Goal: Task Accomplishment & Management: Manage account settings

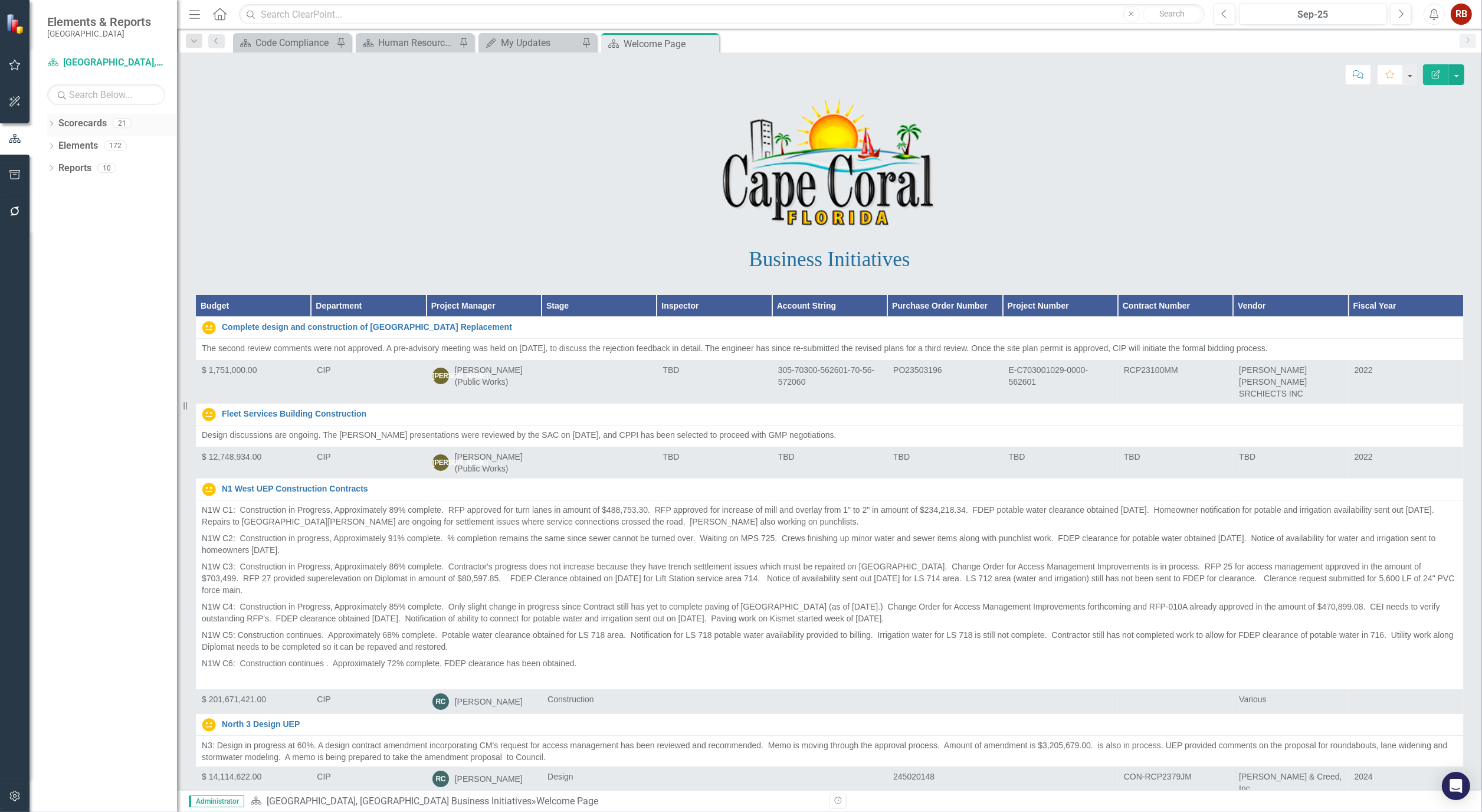
click at [51, 120] on div "Dropdown" at bounding box center [51, 125] width 8 height 10
click at [55, 168] on icon "Dropdown" at bounding box center [57, 168] width 9 height 7
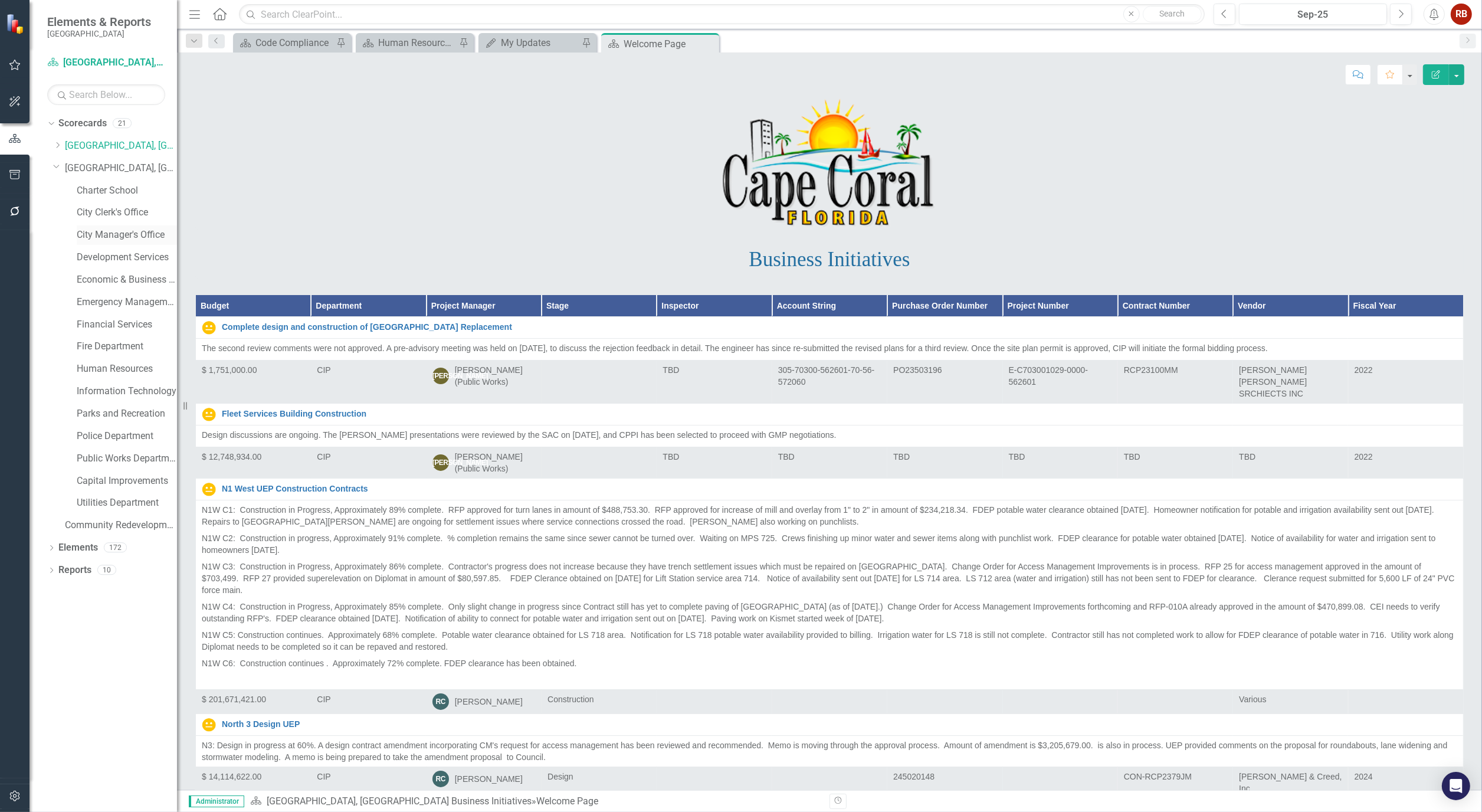
click at [125, 233] on link "City Manager's Office" at bounding box center [127, 235] width 100 height 14
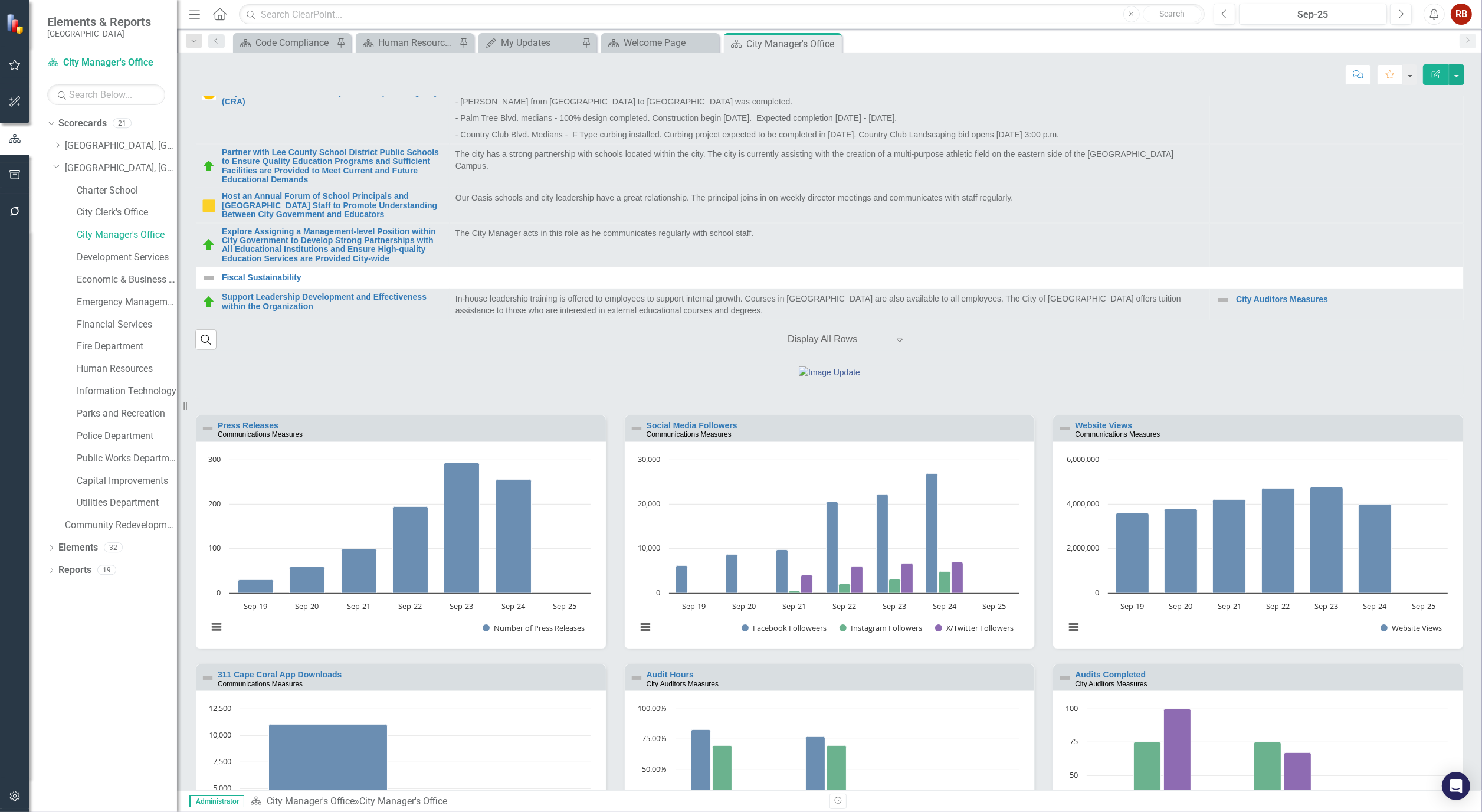
scroll to position [852, 0]
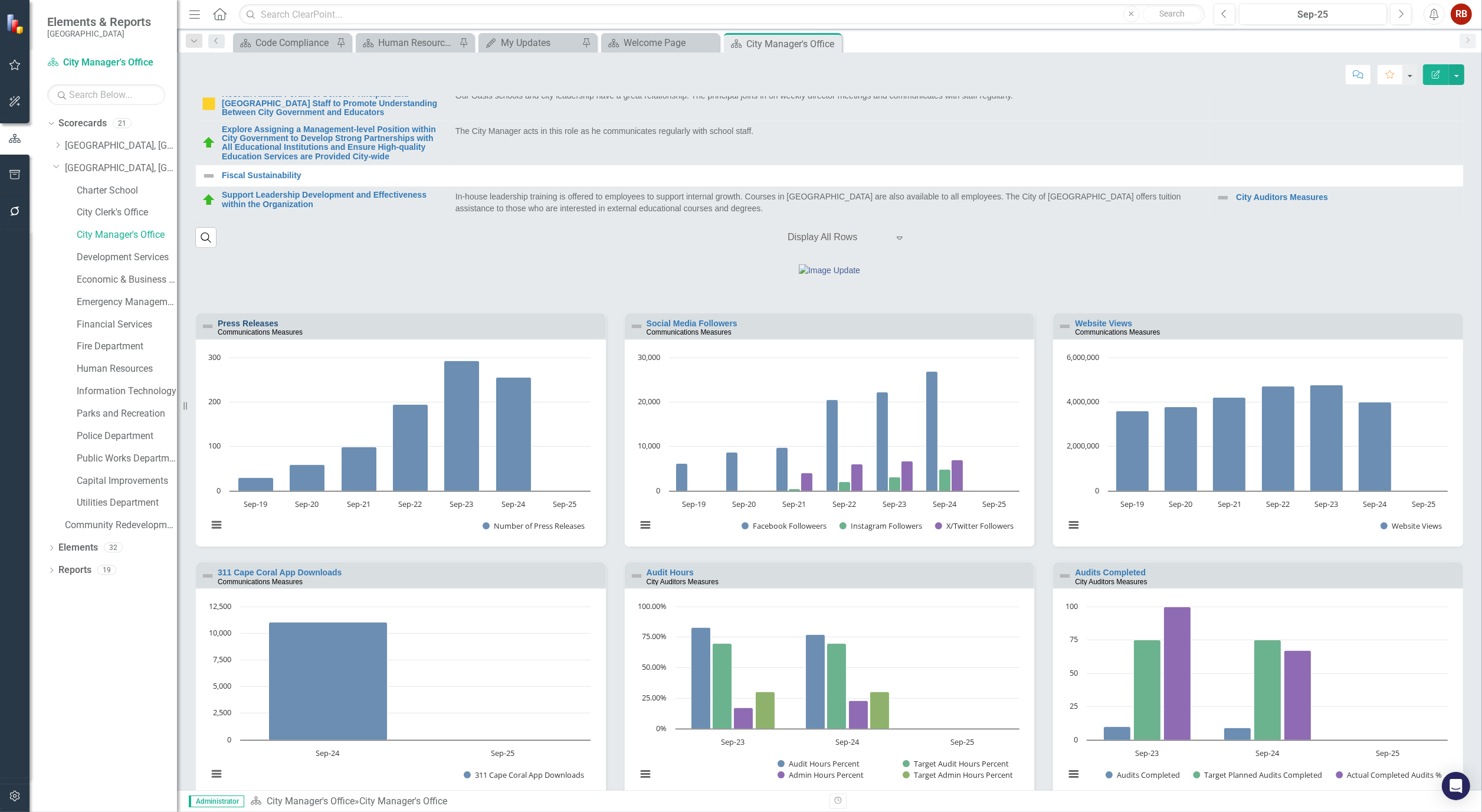
click at [264, 328] on link "Press Releases" at bounding box center [248, 323] width 61 height 10
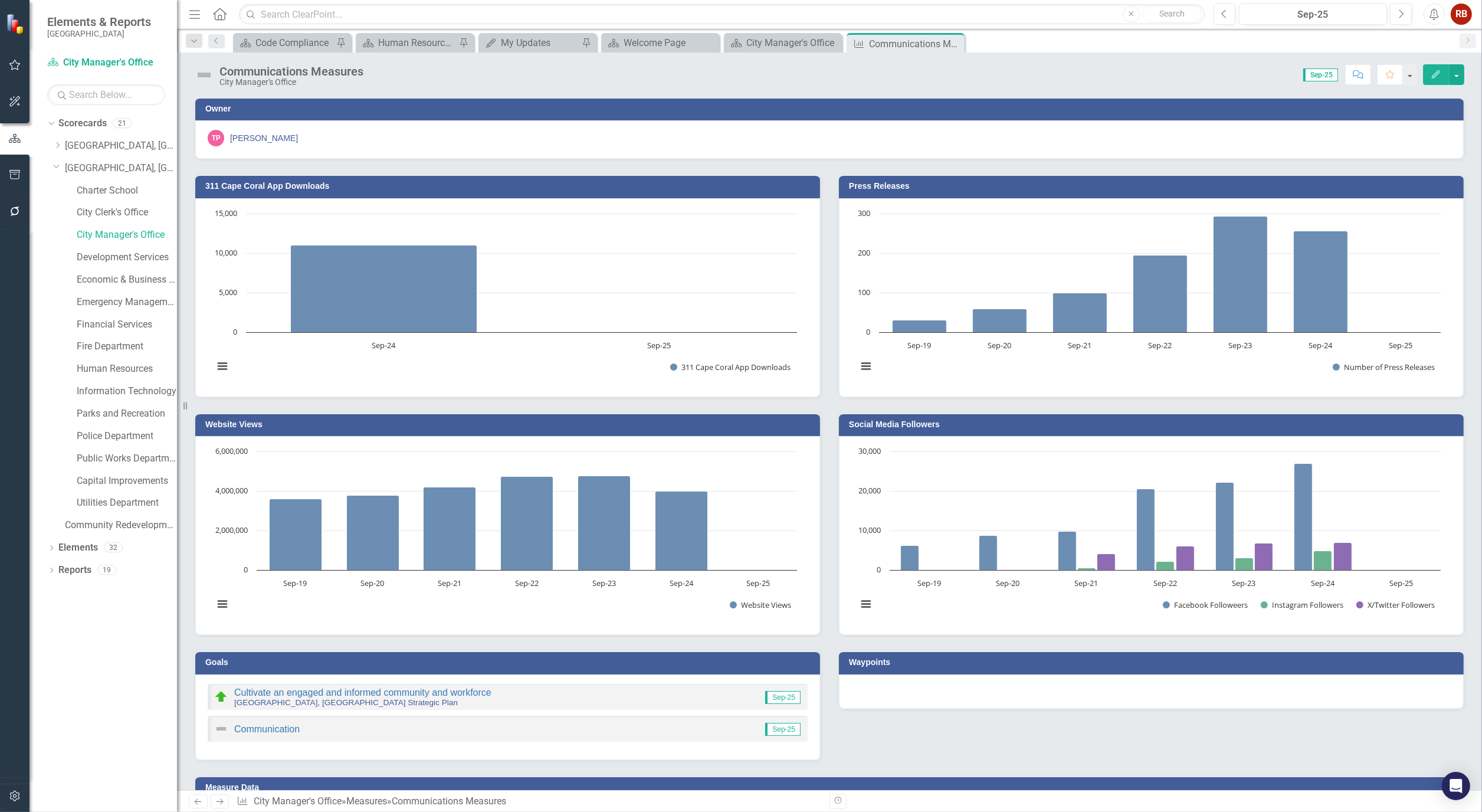
click at [1434, 72] on icon "Edit" at bounding box center [1436, 74] width 11 height 8
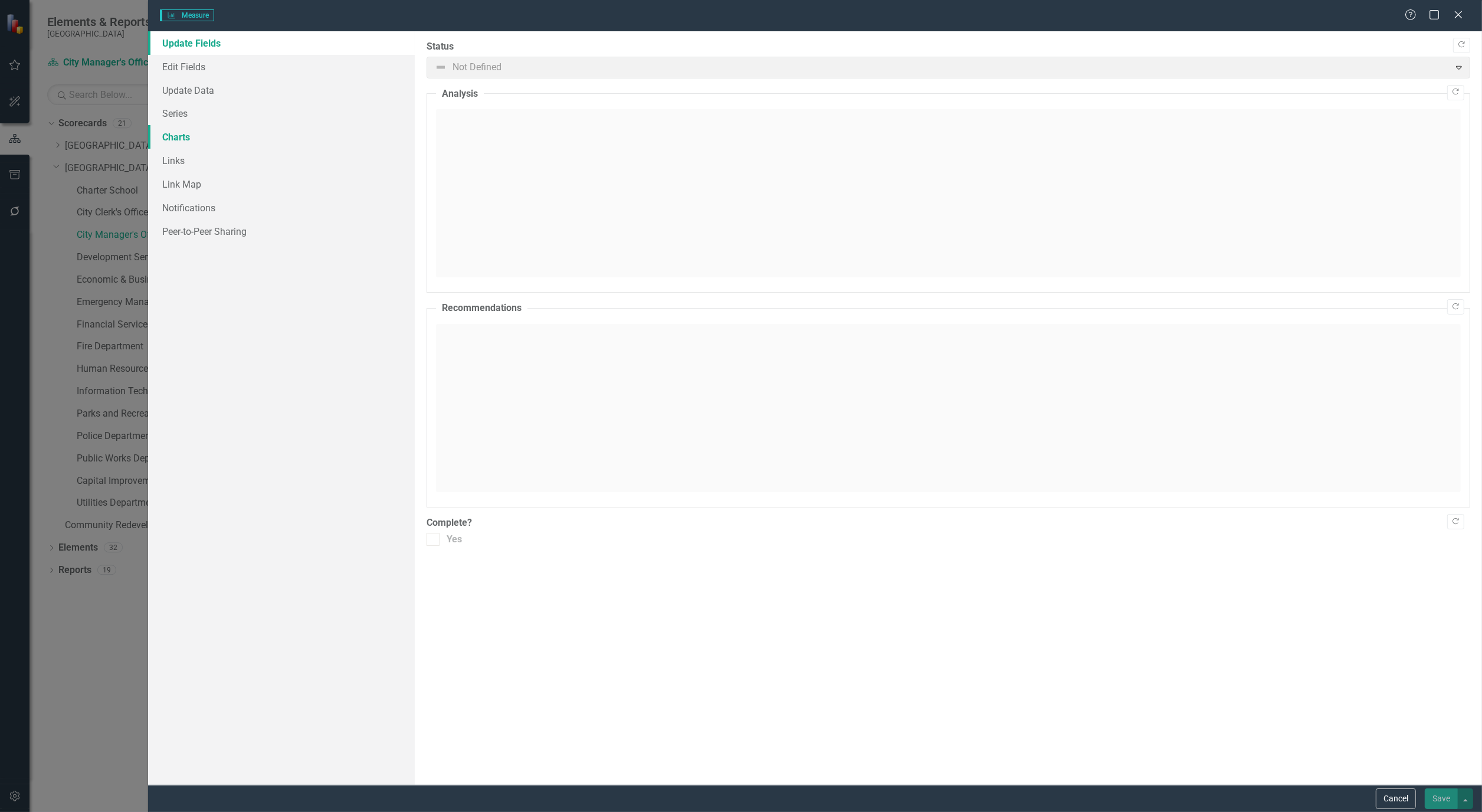
click at [175, 136] on link "Charts" at bounding box center [281, 136] width 266 height 23
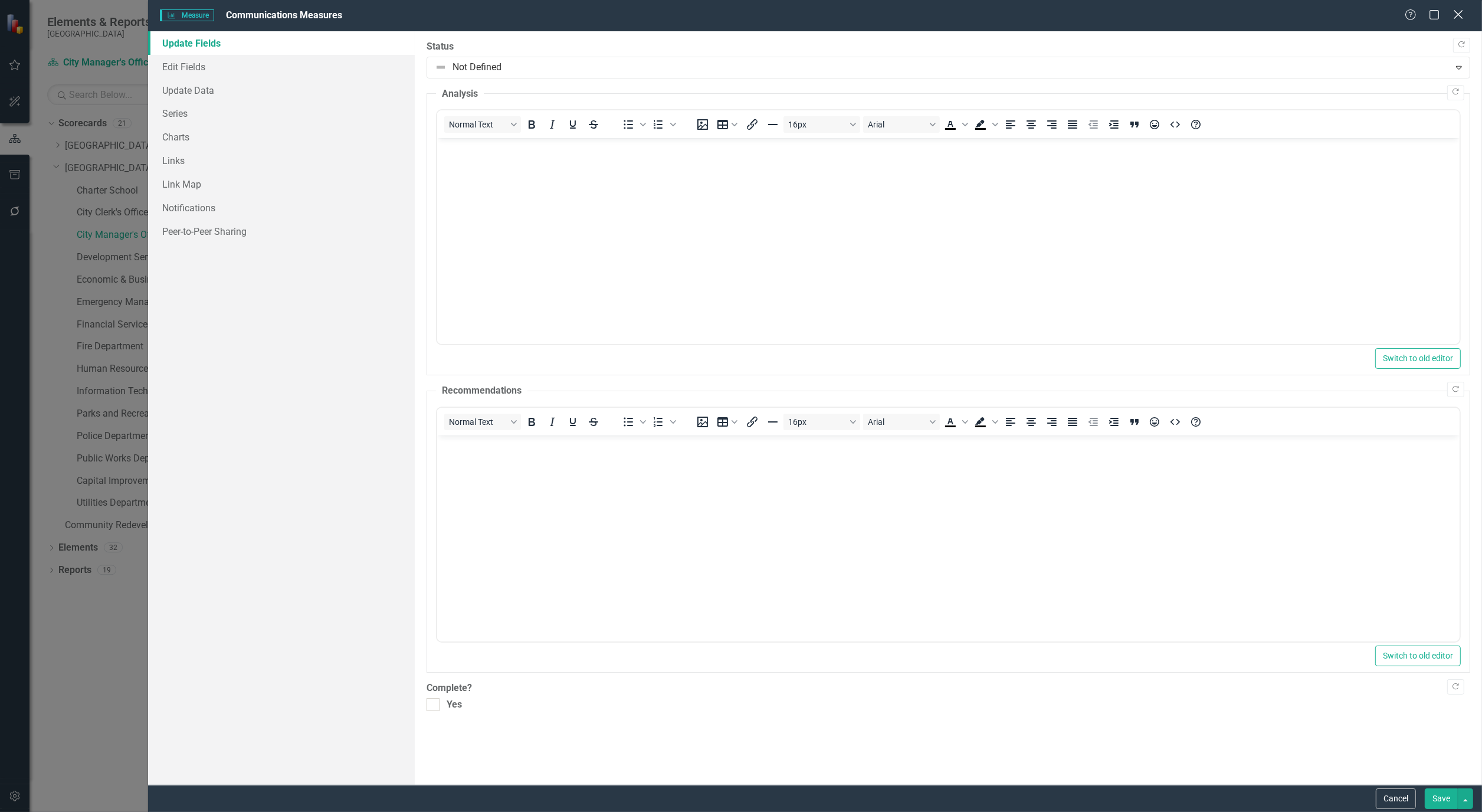
click at [1462, 15] on icon "Close" at bounding box center [1459, 15] width 15 height 11
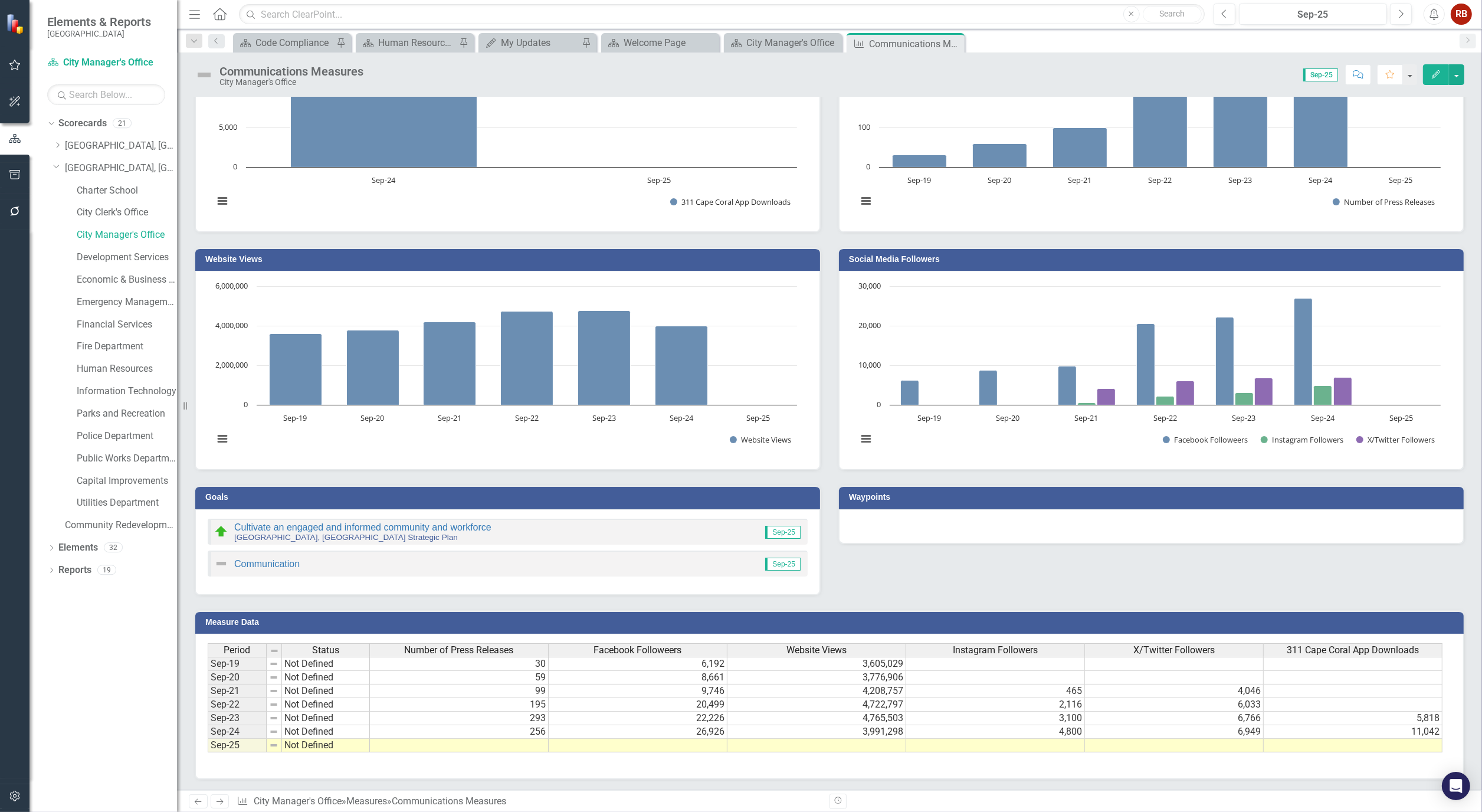
click at [526, 740] on td at bounding box center [459, 745] width 179 height 14
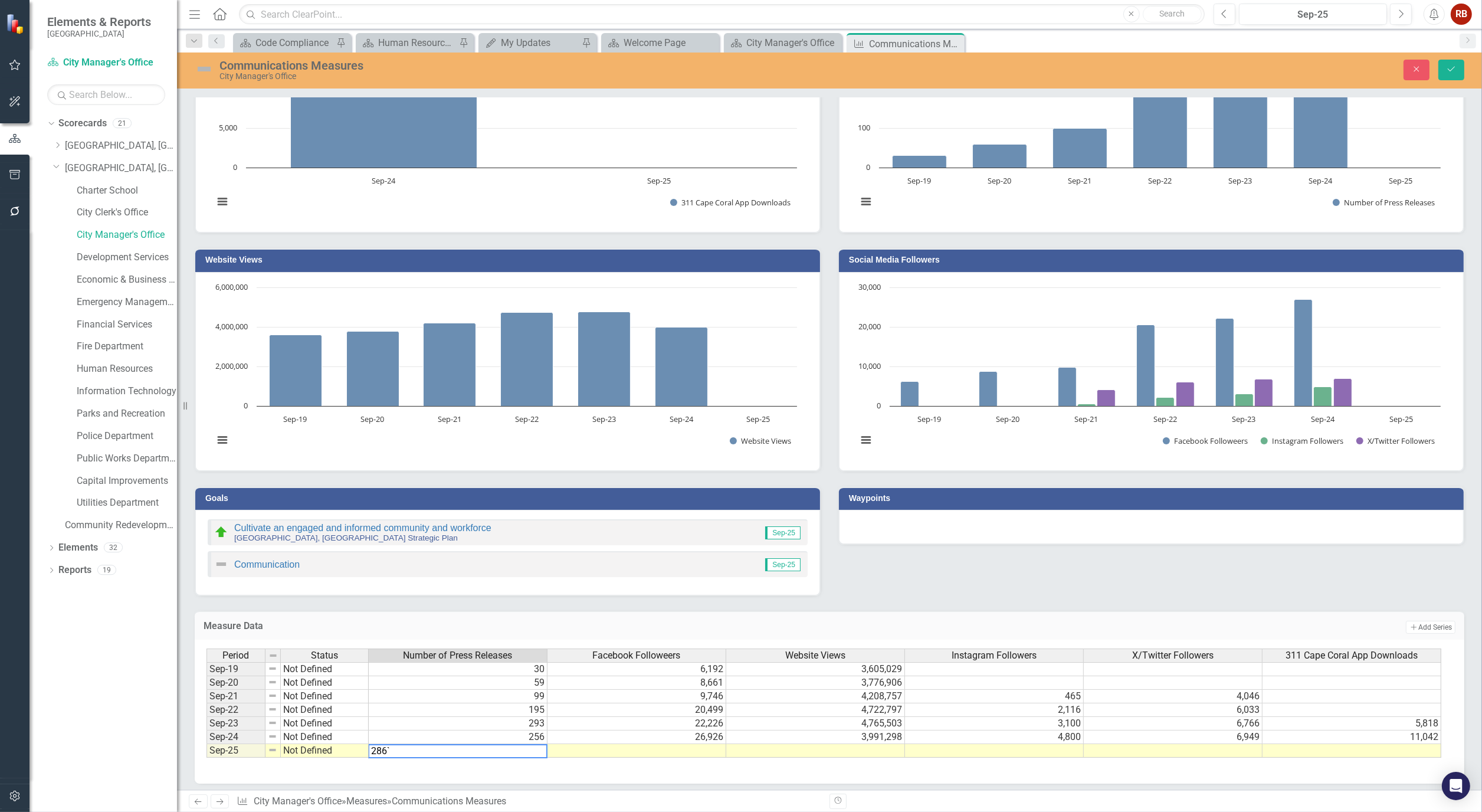
type textarea "286"
click at [1450, 62] on button "Save" at bounding box center [1451, 70] width 26 height 21
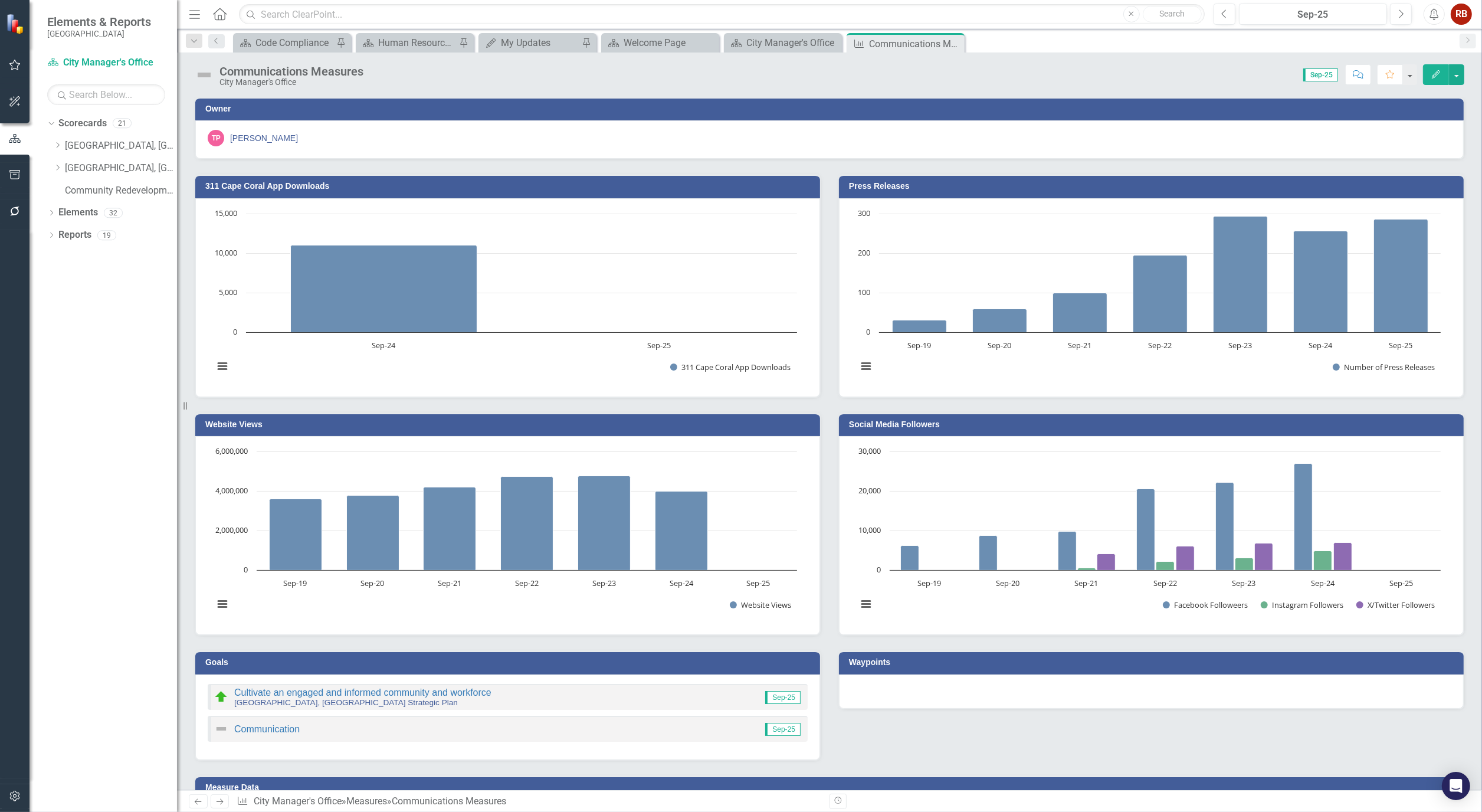
click at [884, 183] on h3 "Press Releases" at bounding box center [1153, 185] width 609 height 9
click at [1435, 70] on icon "Edit" at bounding box center [1436, 74] width 11 height 8
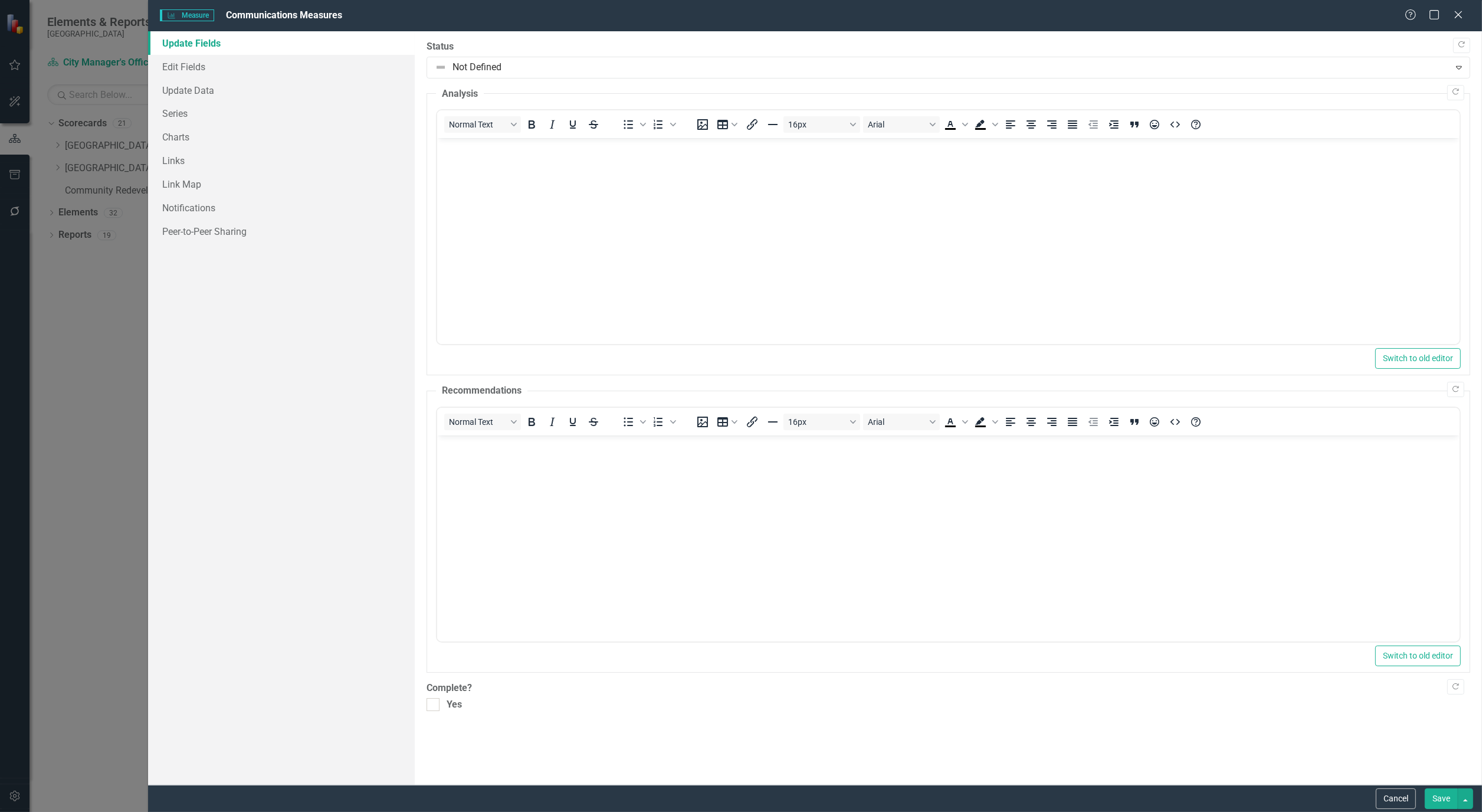
click at [73, 499] on div "Measure Measure Communications Measures Help Maximize Close Update Fields Edit …" at bounding box center [741, 406] width 1482 height 812
click at [1454, 10] on icon "Close" at bounding box center [1459, 15] width 15 height 11
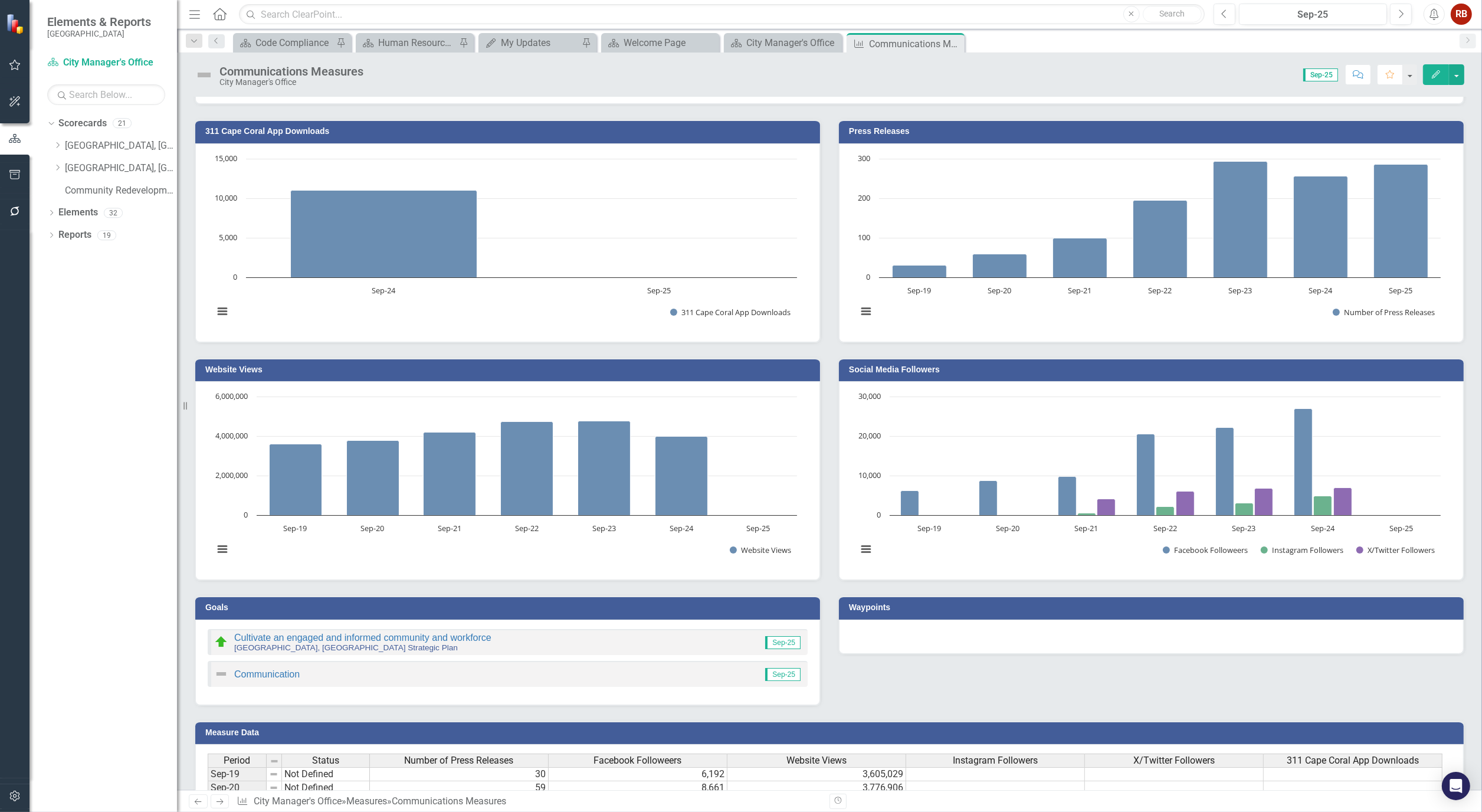
scroll to position [165, 0]
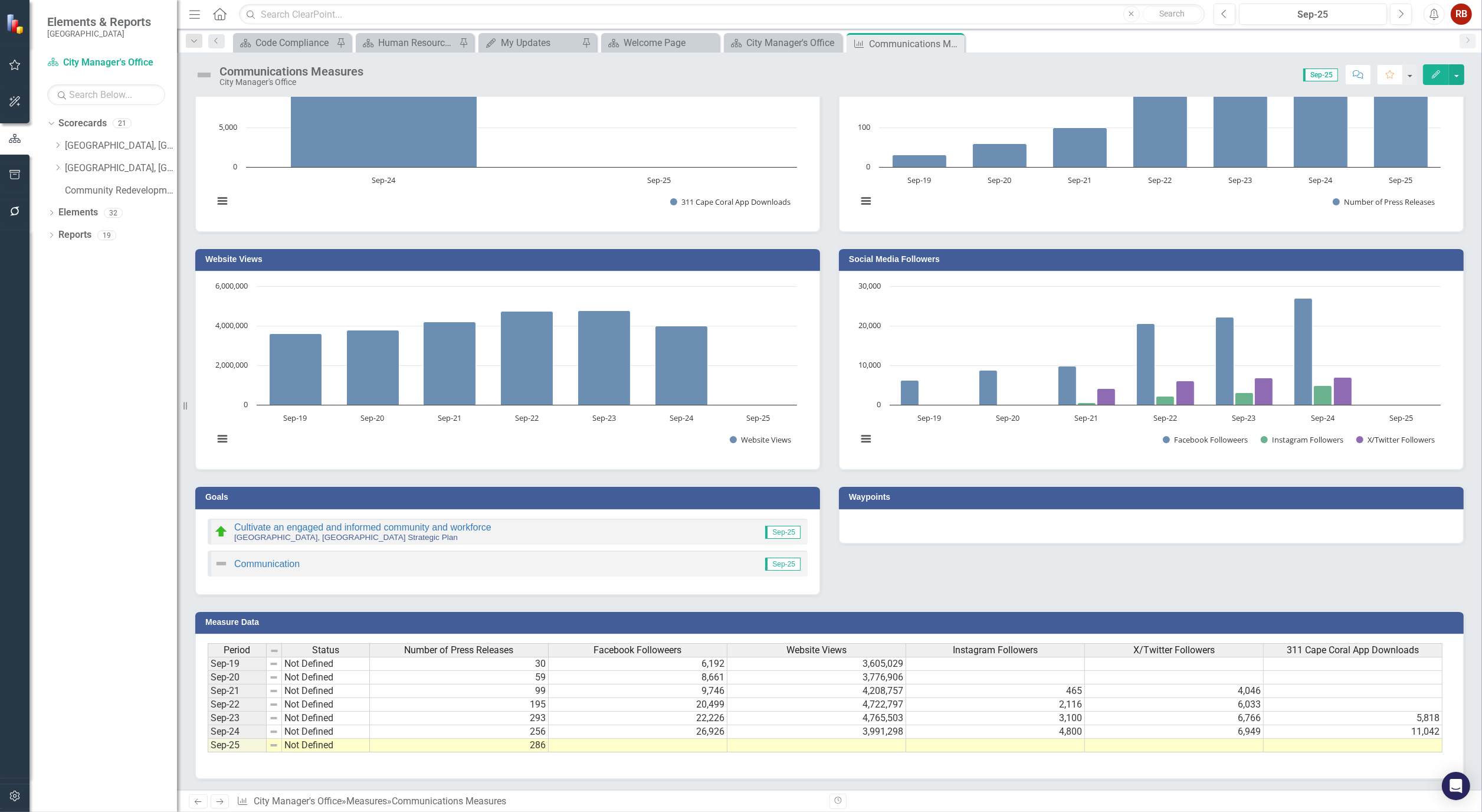
drag, startPoint x: 302, startPoint y: 758, endPoint x: 434, endPoint y: 759, distance: 132.0
click at [434, 753] on div "Period Status Number of Press Releases Facebook Followeers Website Views Instag…" at bounding box center [824, 698] width 1235 height 110
click at [240, 255] on h3 "Website Views" at bounding box center [510, 259] width 609 height 9
click at [239, 257] on h3 "Website Views" at bounding box center [510, 259] width 609 height 9
click at [234, 252] on td "Website Views" at bounding box center [510, 261] width 609 height 18
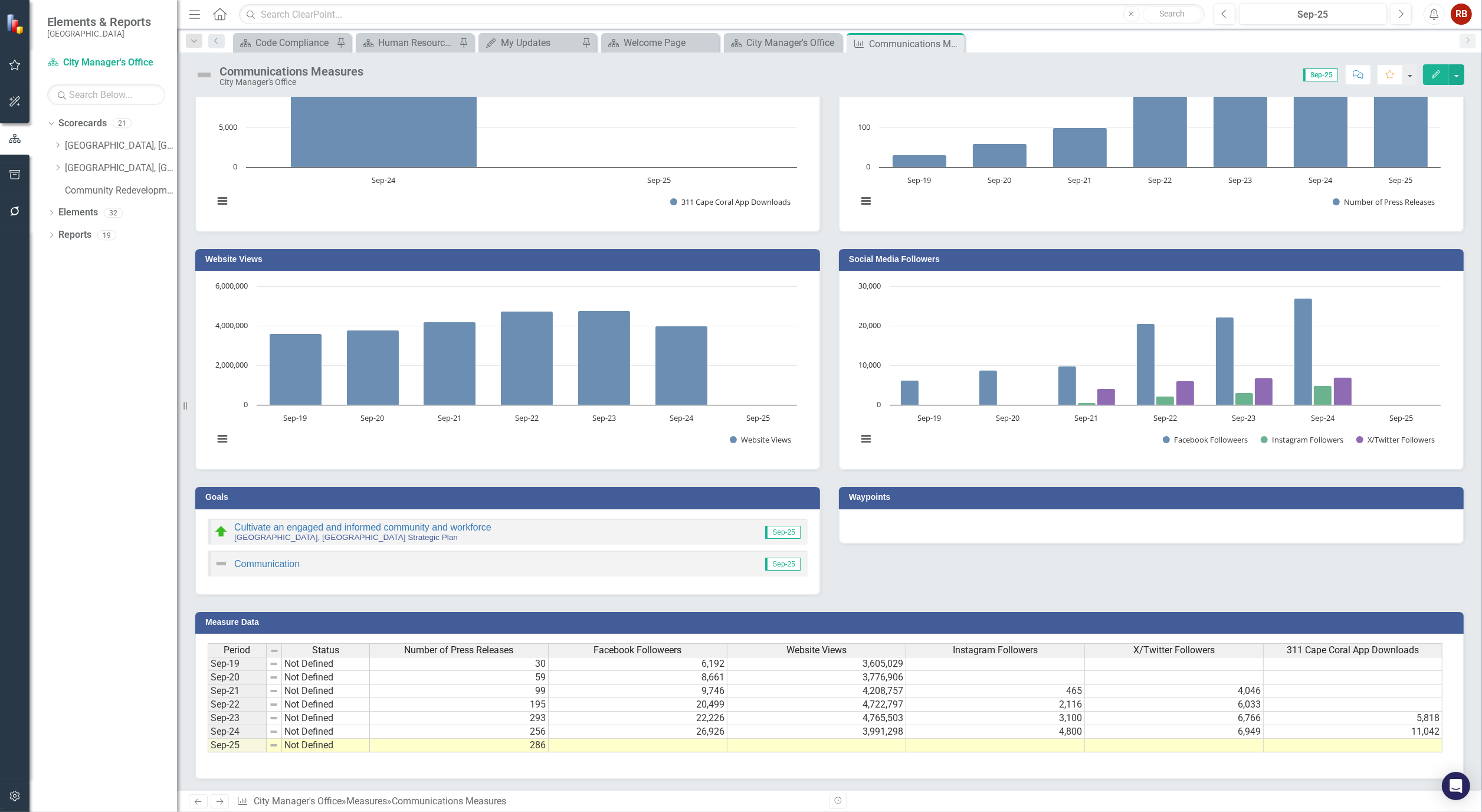
click at [850, 744] on td at bounding box center [816, 745] width 179 height 14
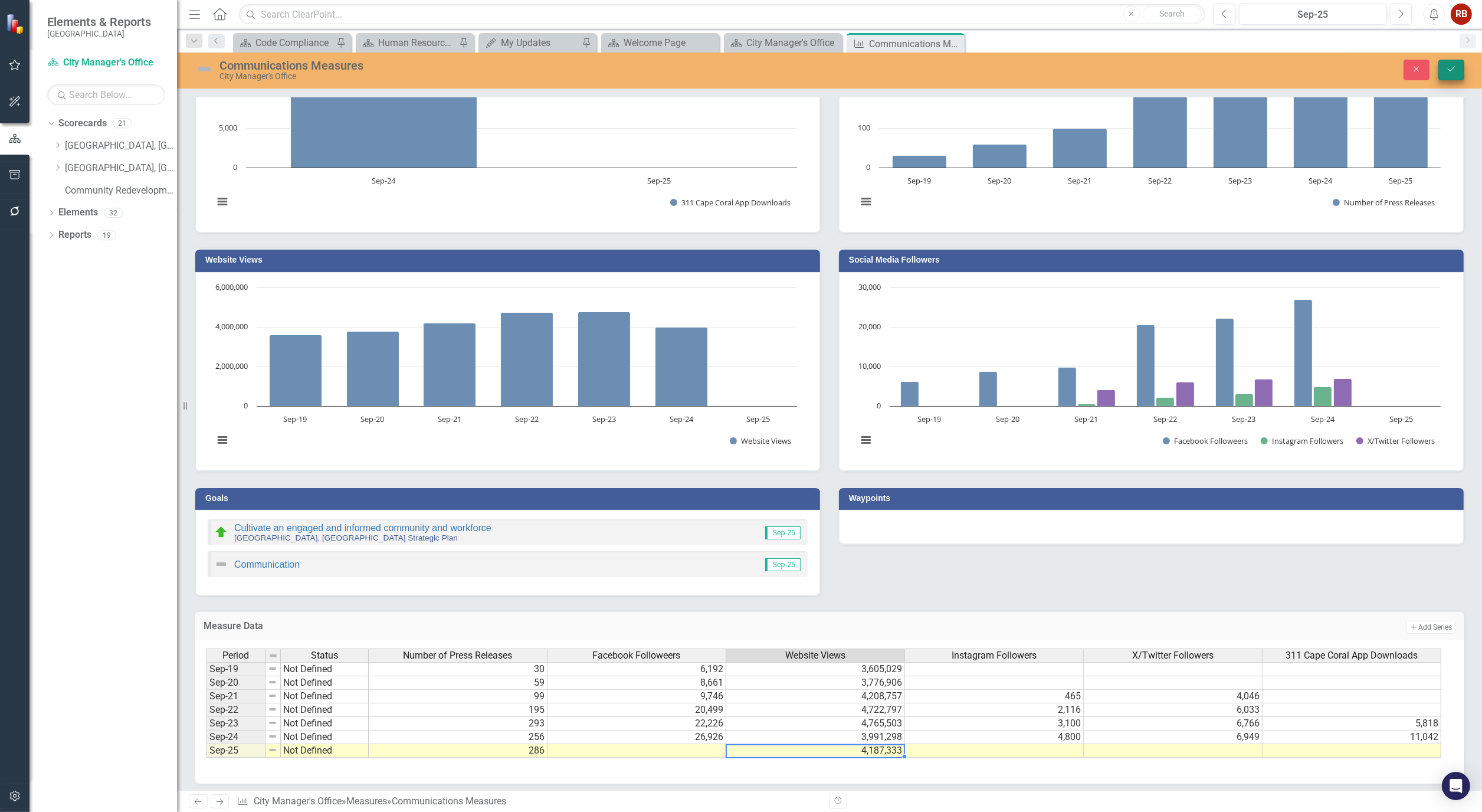
type textarea "4187333"
click at [1451, 69] on icon "Save" at bounding box center [1451, 69] width 11 height 8
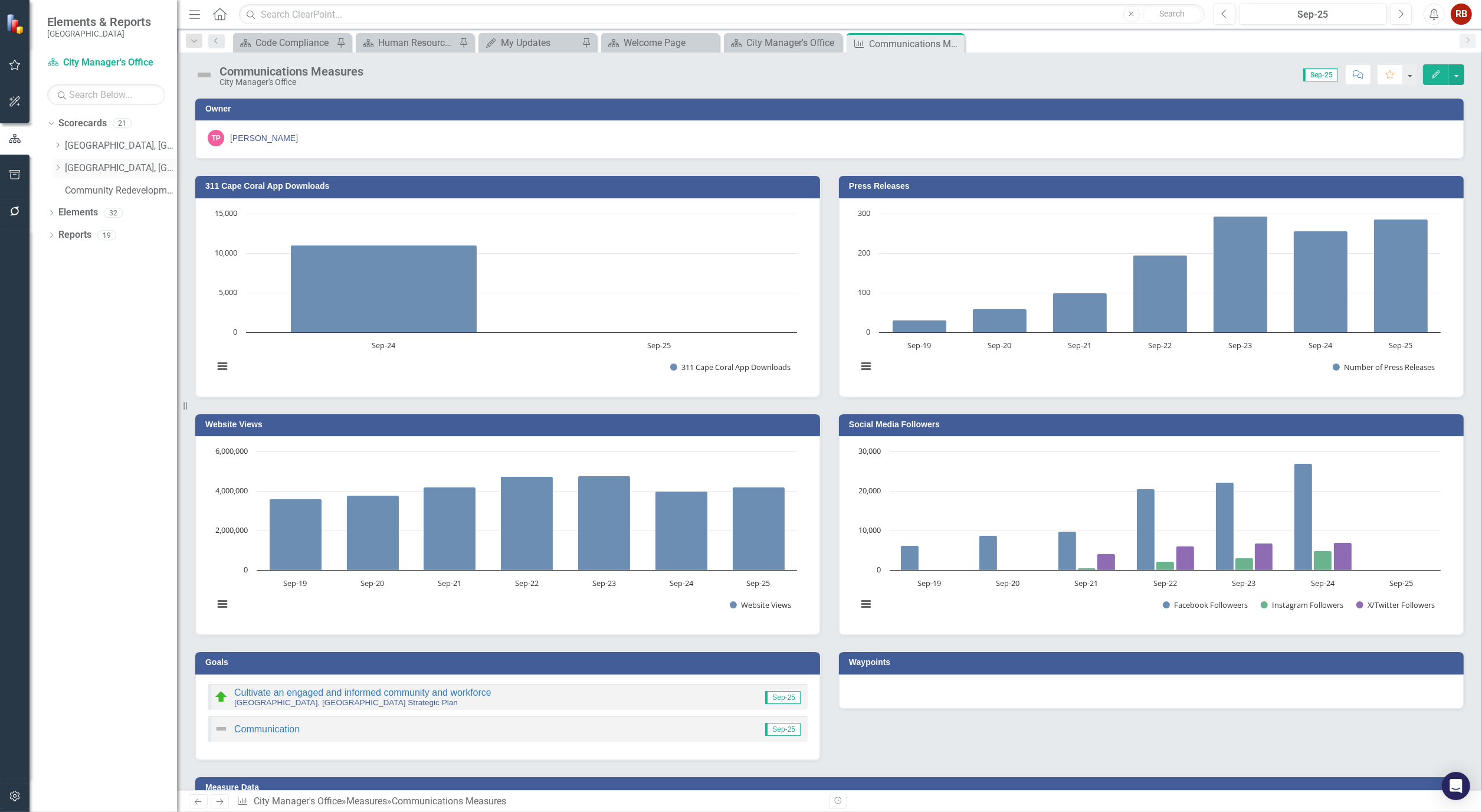
click at [57, 169] on icon "Dropdown" at bounding box center [57, 168] width 9 height 7
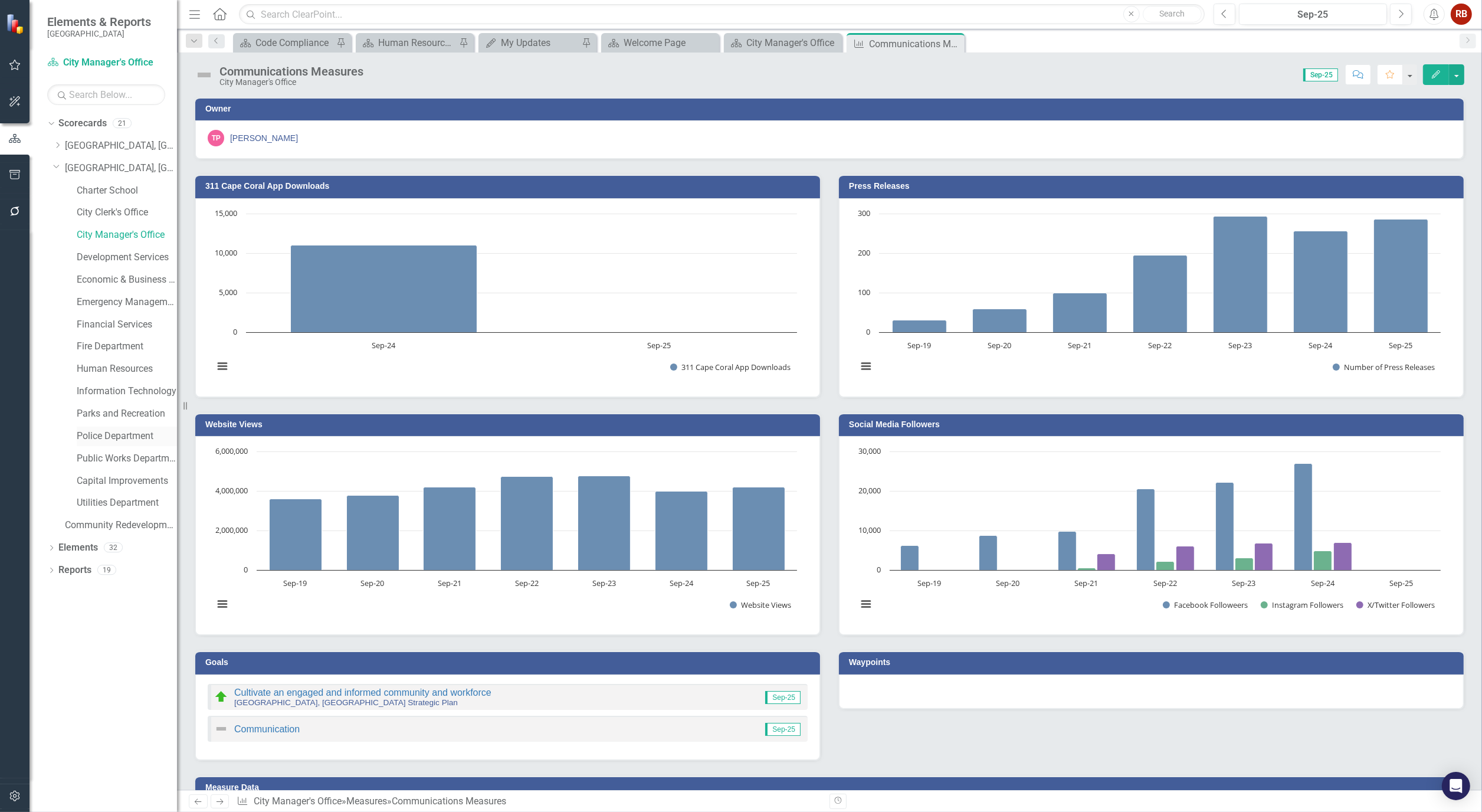
click at [104, 434] on link "Police Department" at bounding box center [127, 436] width 100 height 14
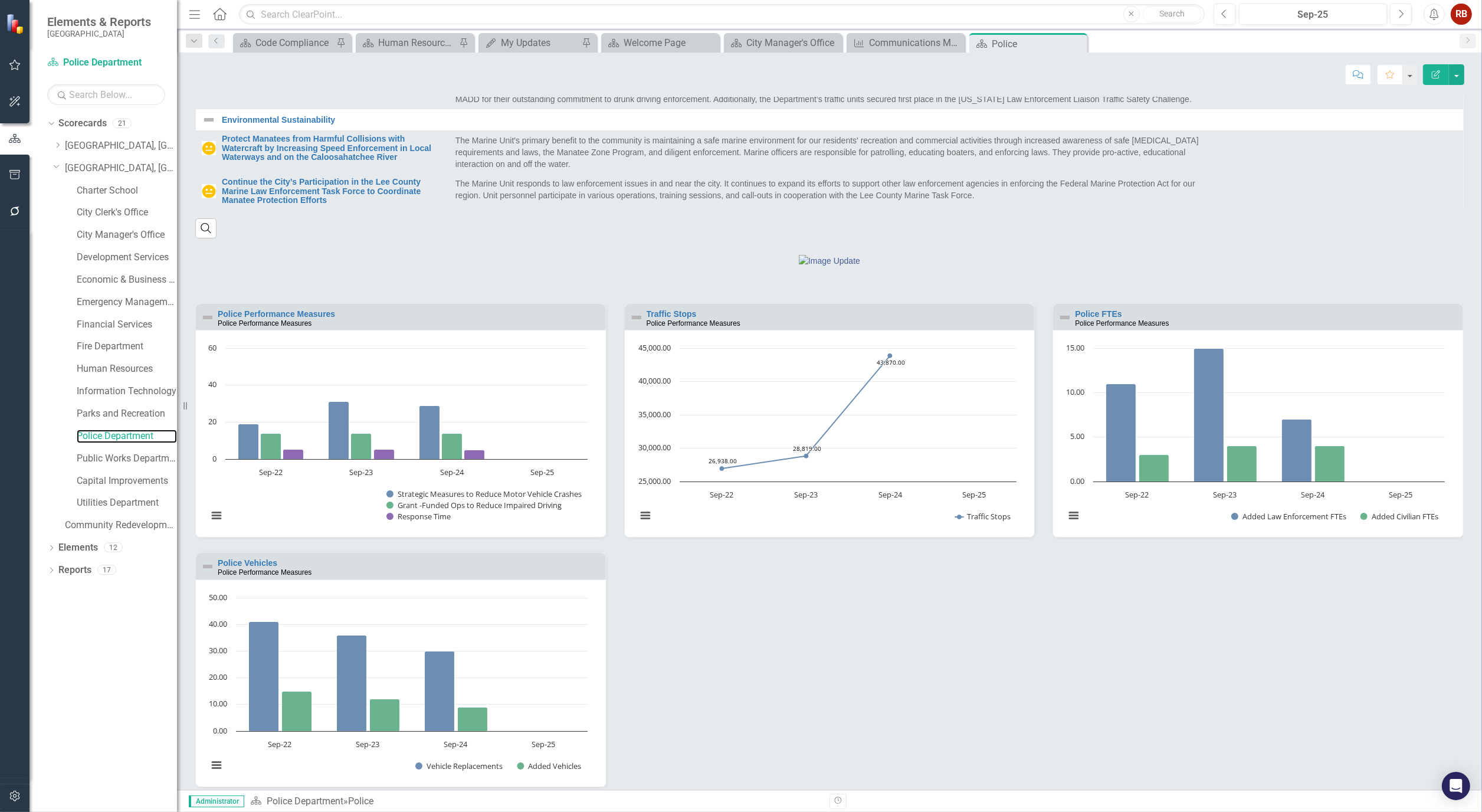
scroll to position [835, 0]
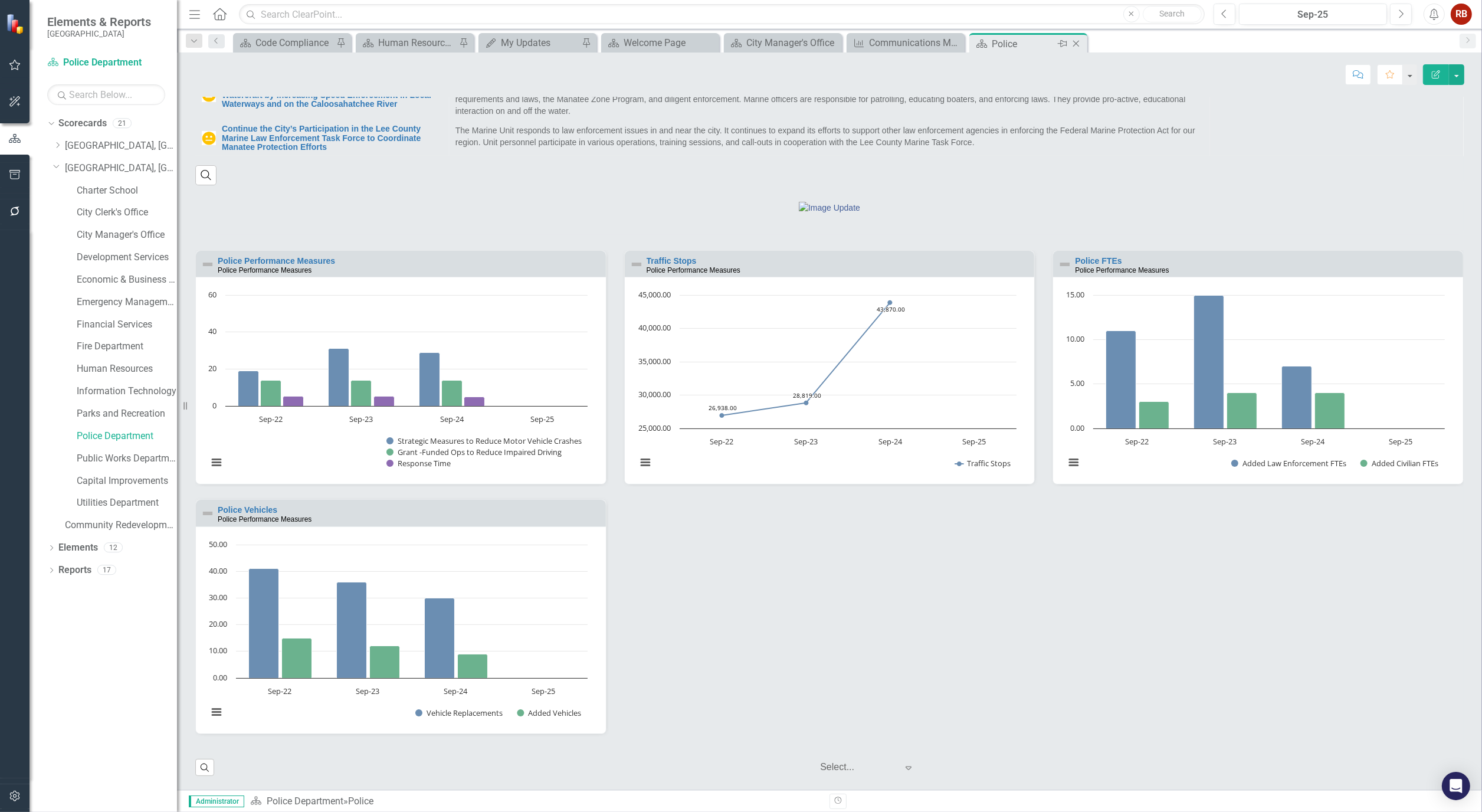
click at [1079, 45] on icon "Close" at bounding box center [1076, 44] width 12 height 10
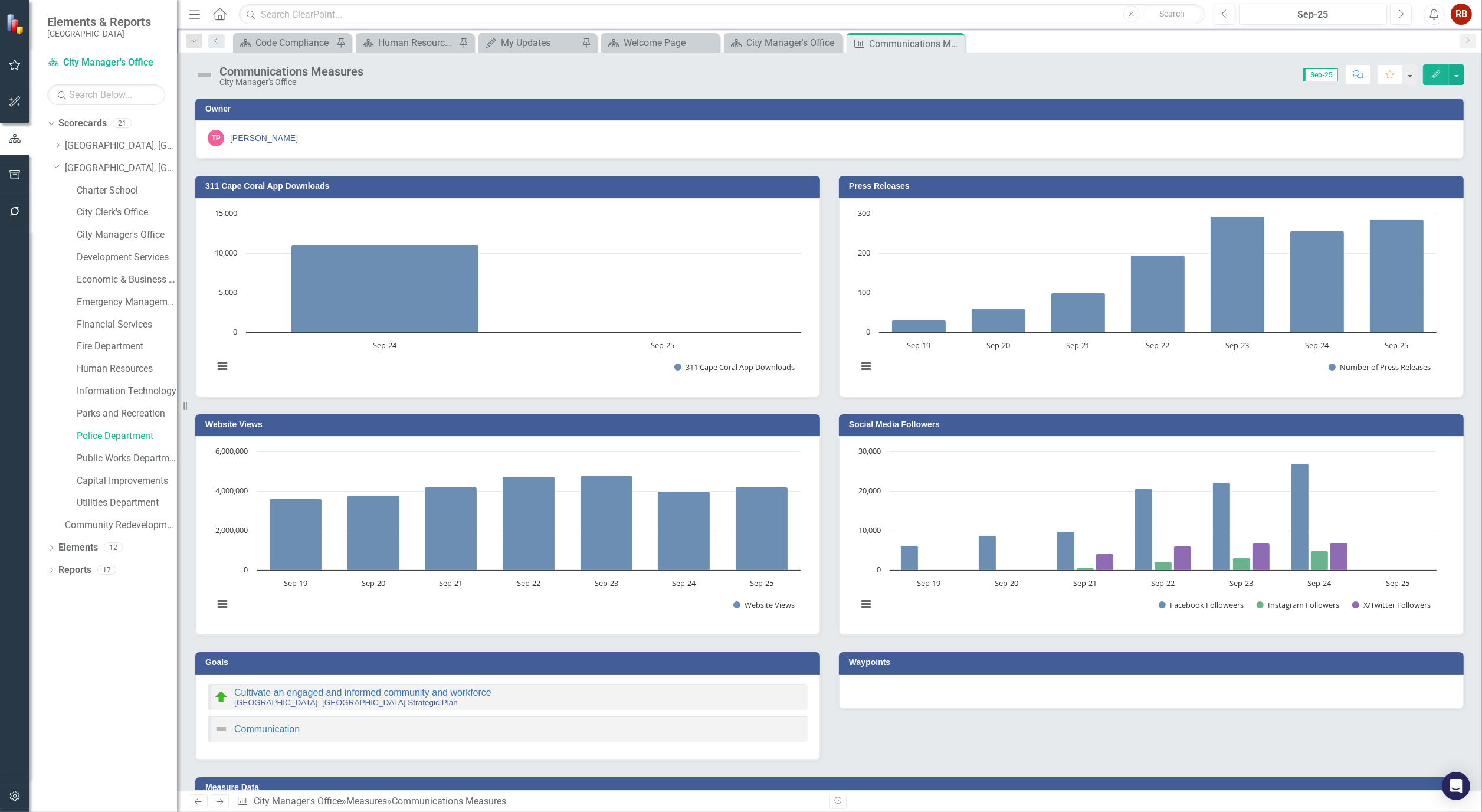
click at [0, 0] on icon "Close" at bounding box center [0, 0] width 0 height 0
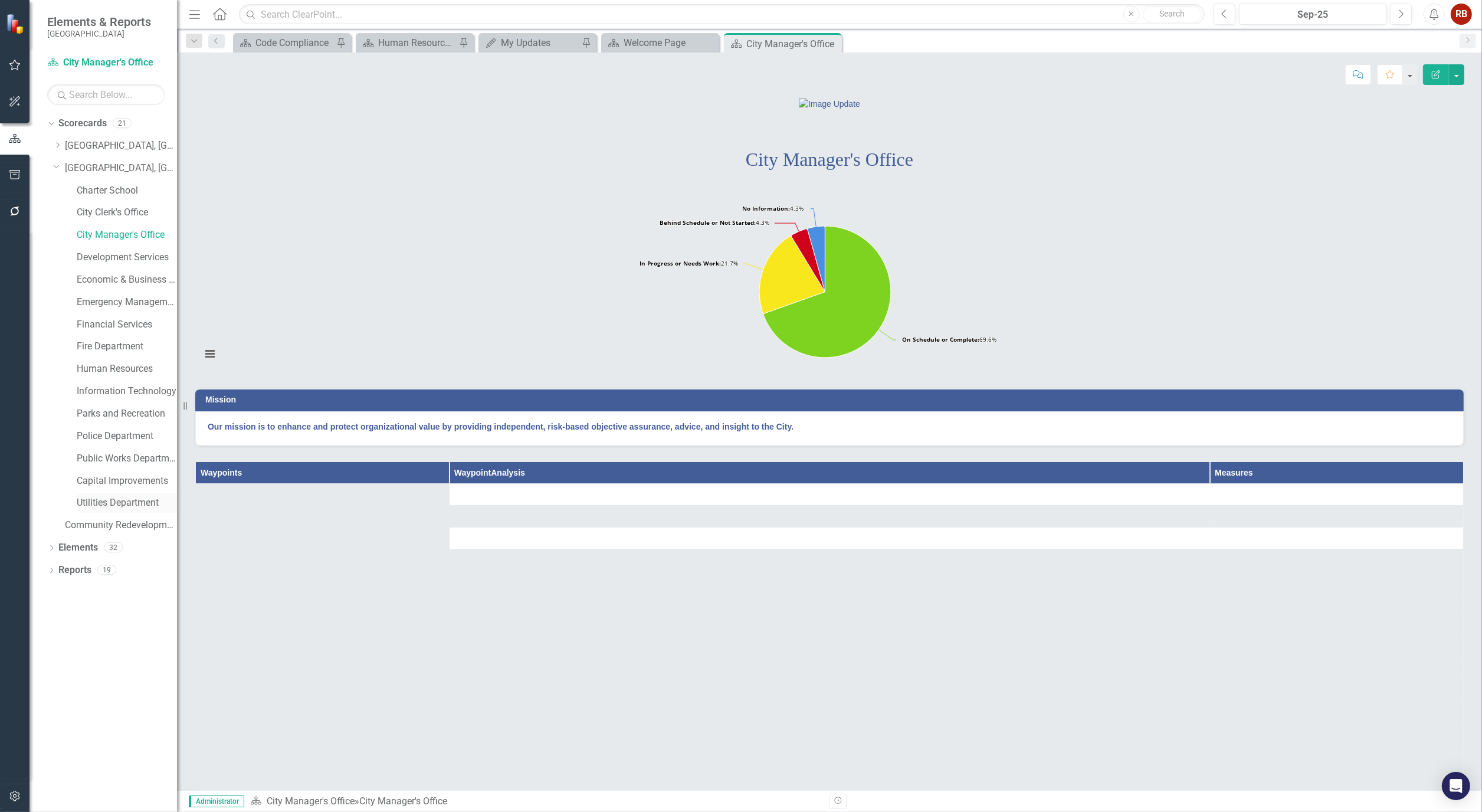
click at [103, 505] on link "Utilities Department" at bounding box center [127, 503] width 100 height 14
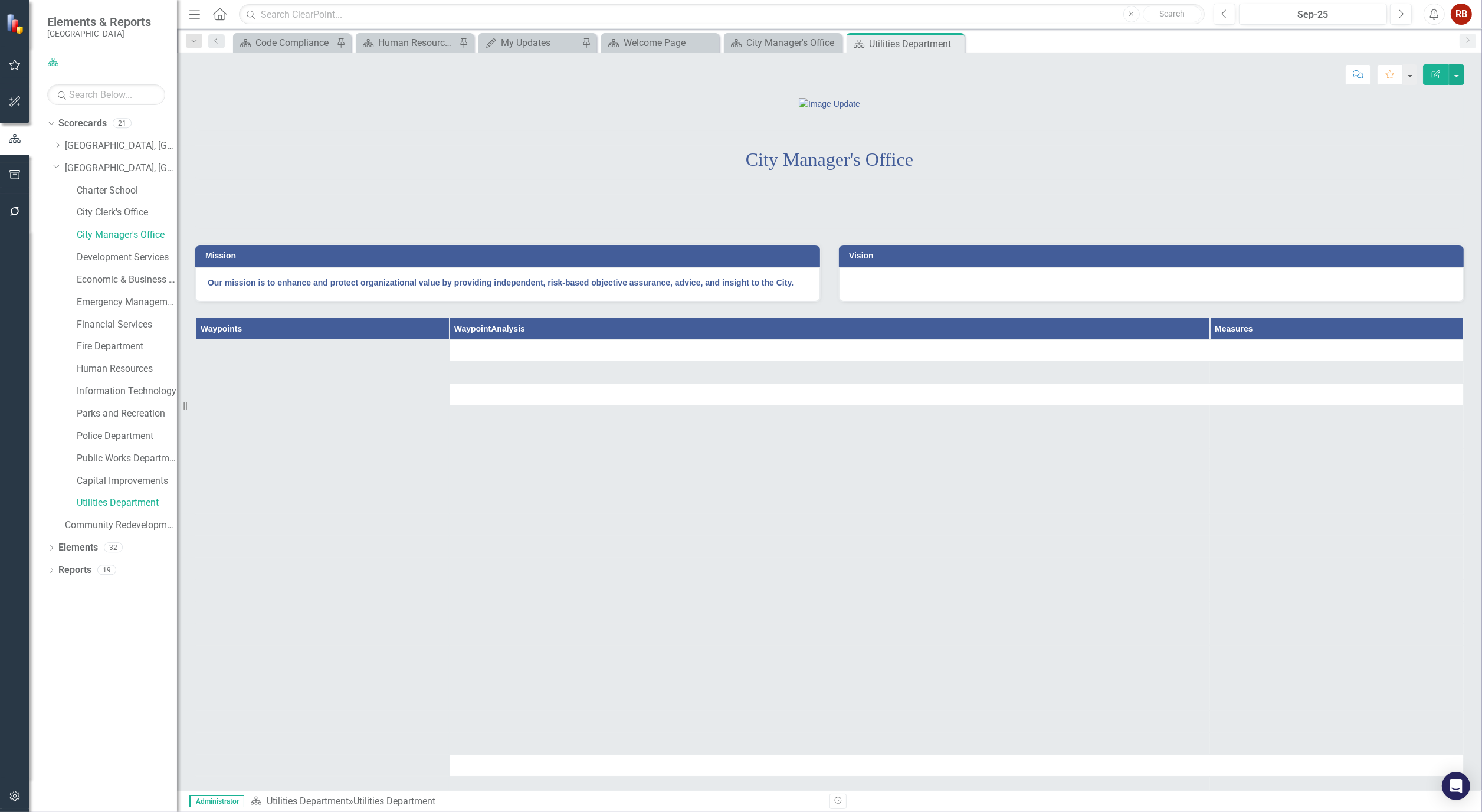
click at [1437, 73] on icon "Edit Report" at bounding box center [1436, 74] width 11 height 8
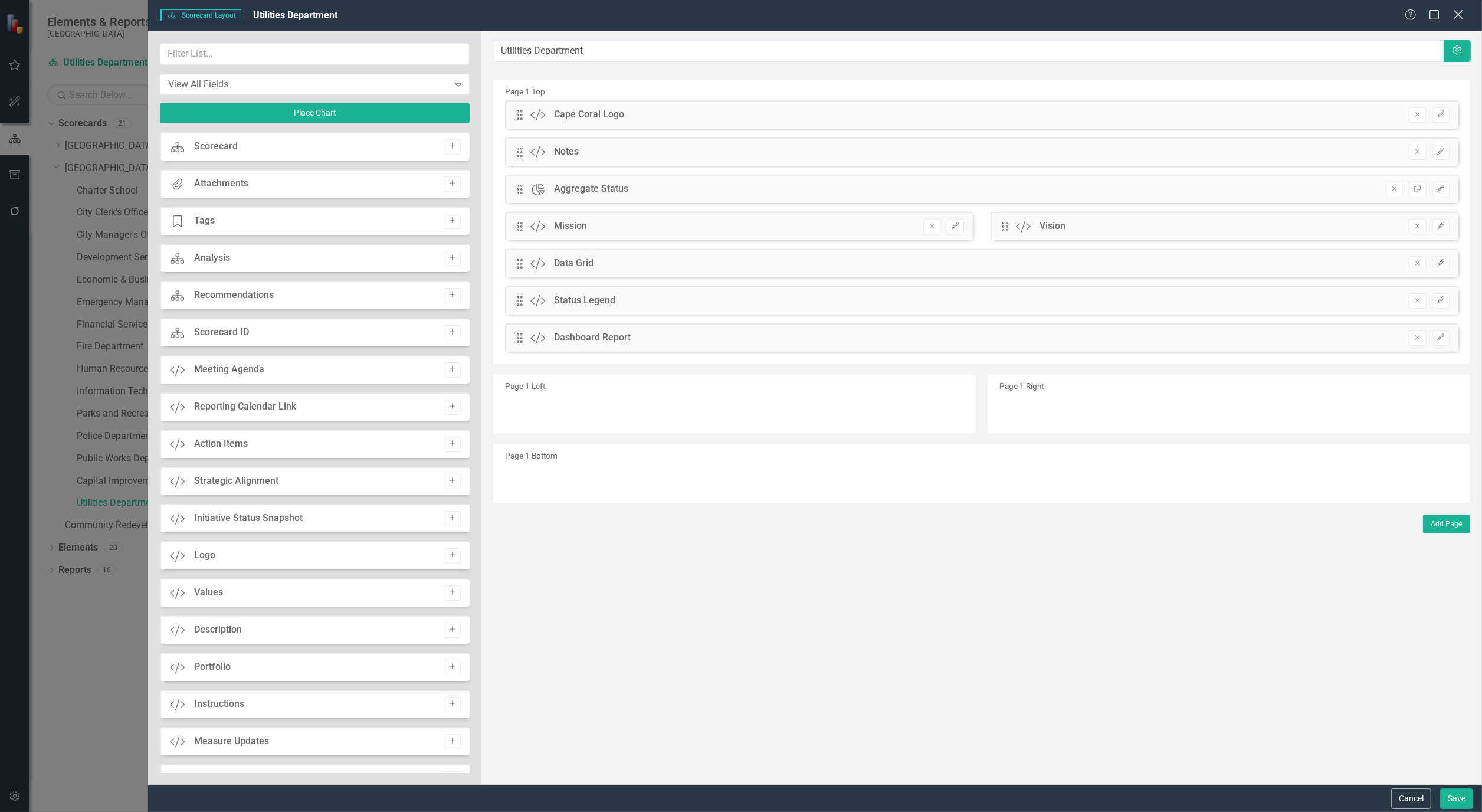
click at [1461, 16] on icon "Close" at bounding box center [1459, 15] width 15 height 11
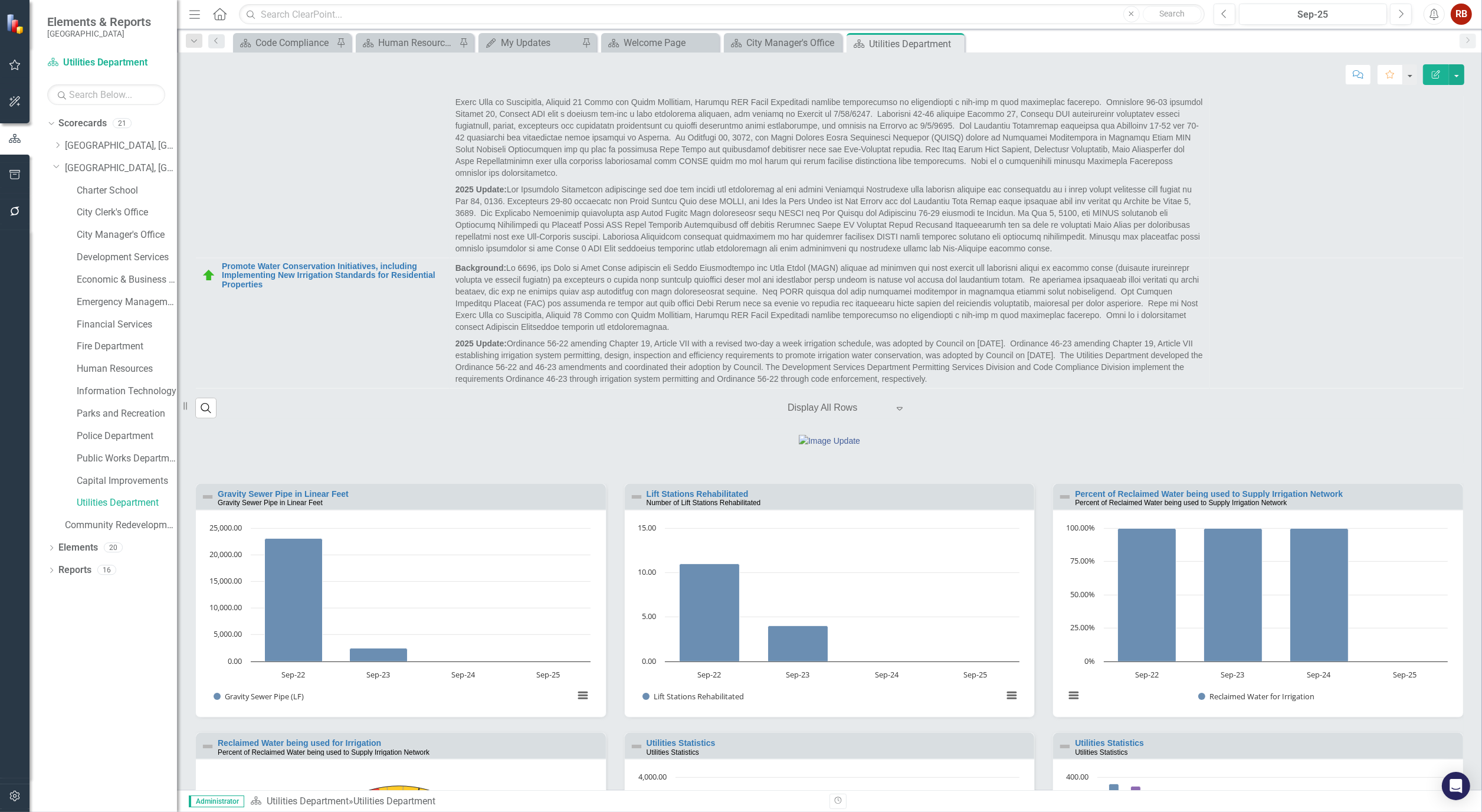
scroll to position [852, 0]
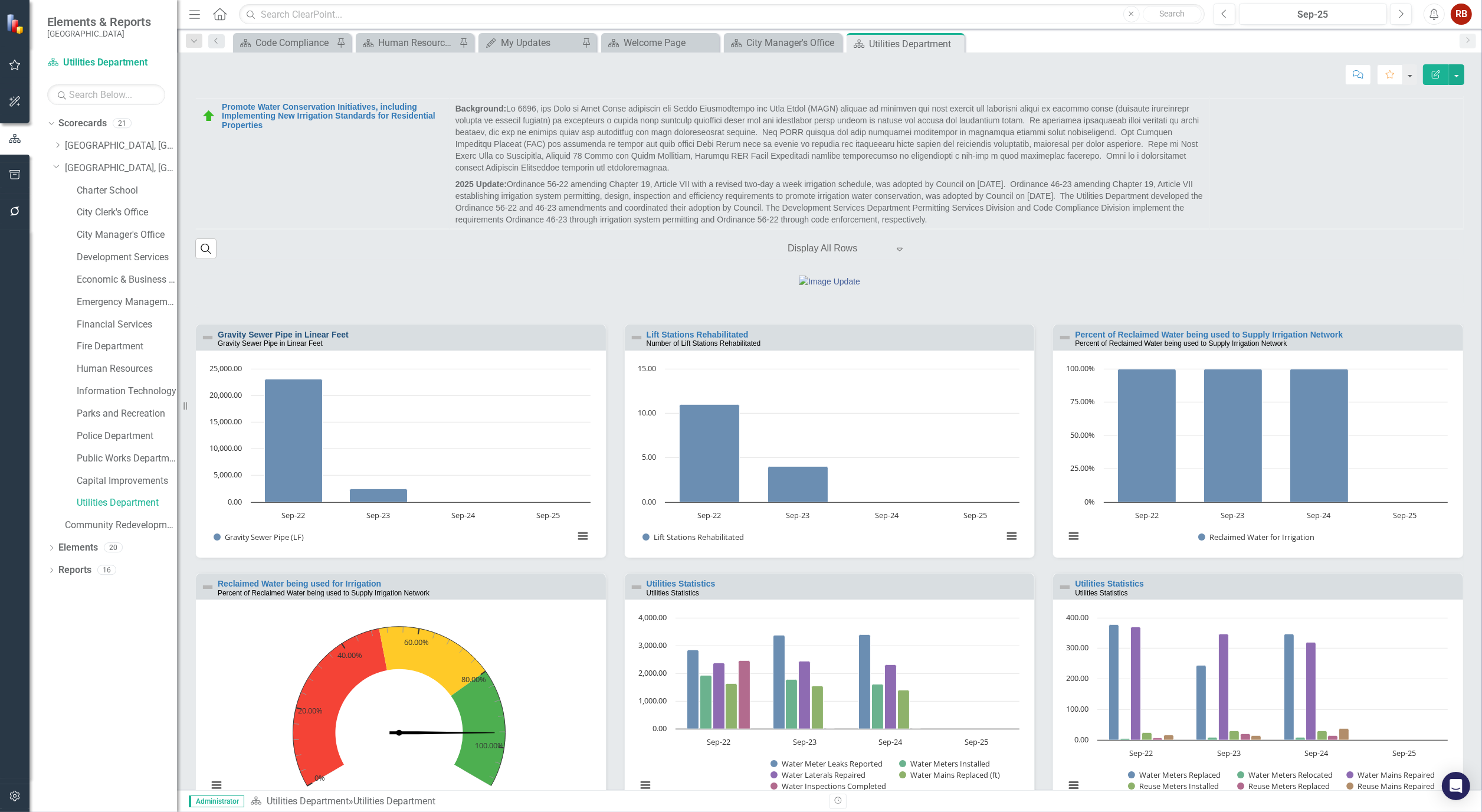
click at [296, 339] on link "Gravity Sewer Pipe in Linear Feet" at bounding box center [283, 334] width 131 height 10
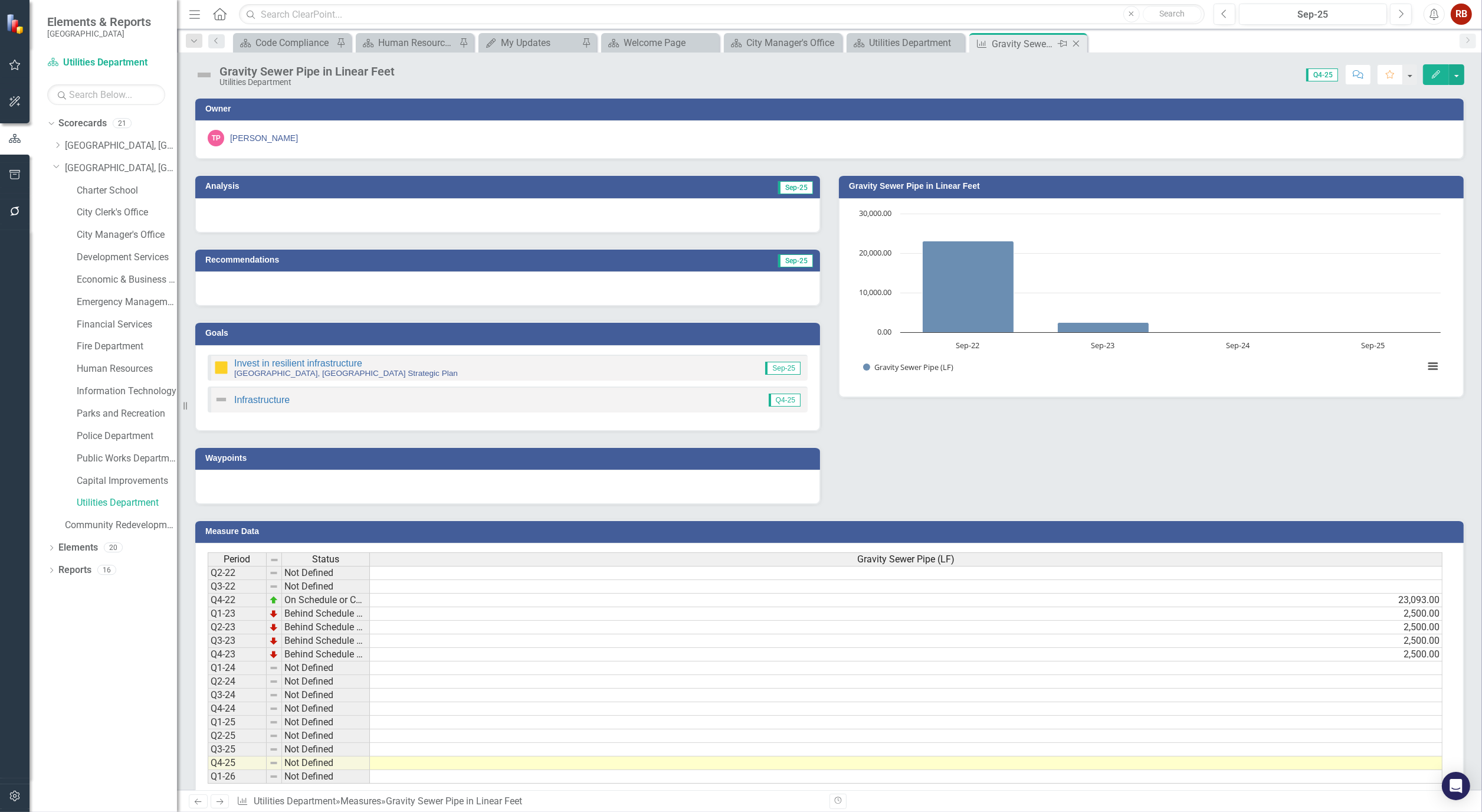
click at [1080, 41] on icon "Close" at bounding box center [1076, 44] width 12 height 10
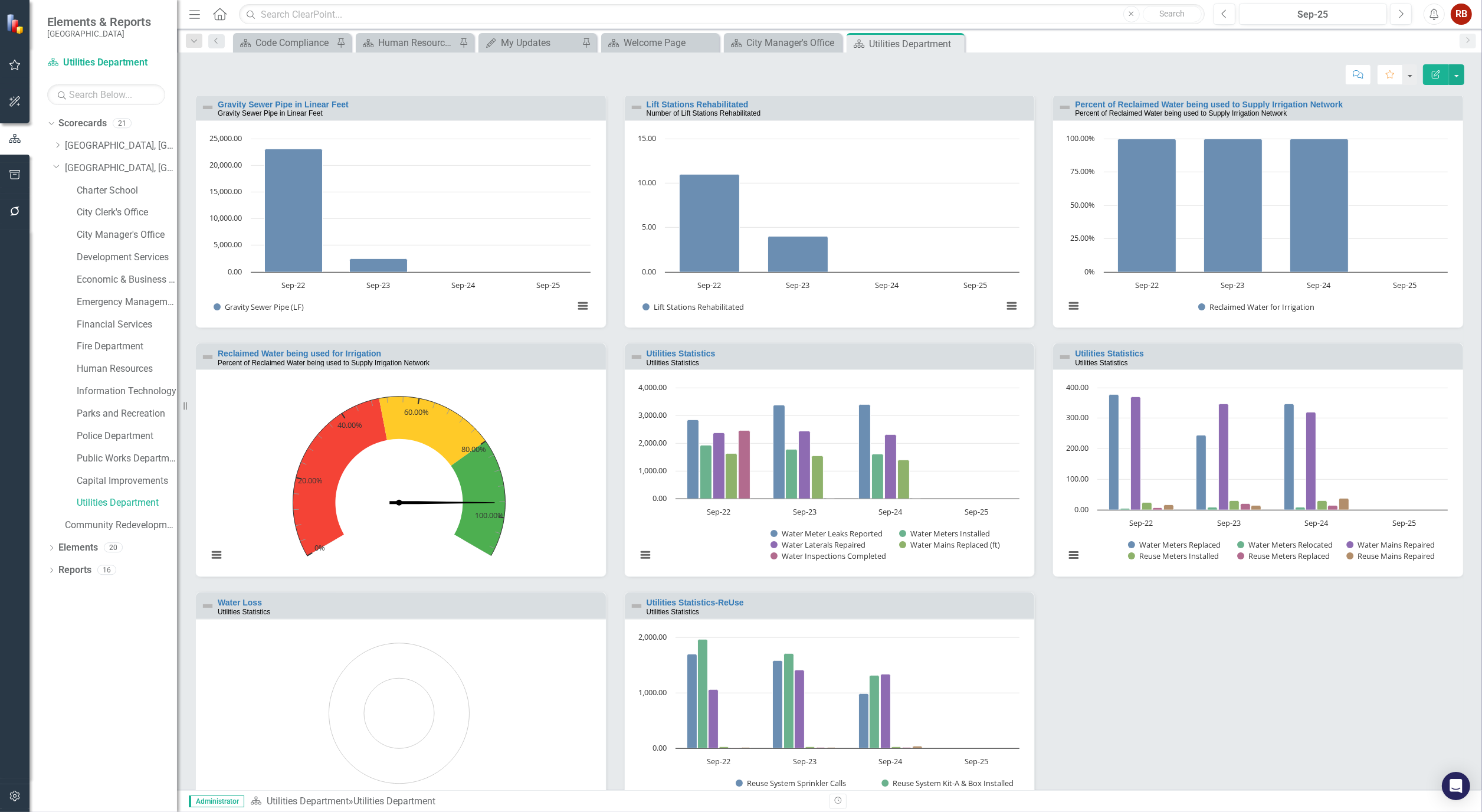
scroll to position [1236, 0]
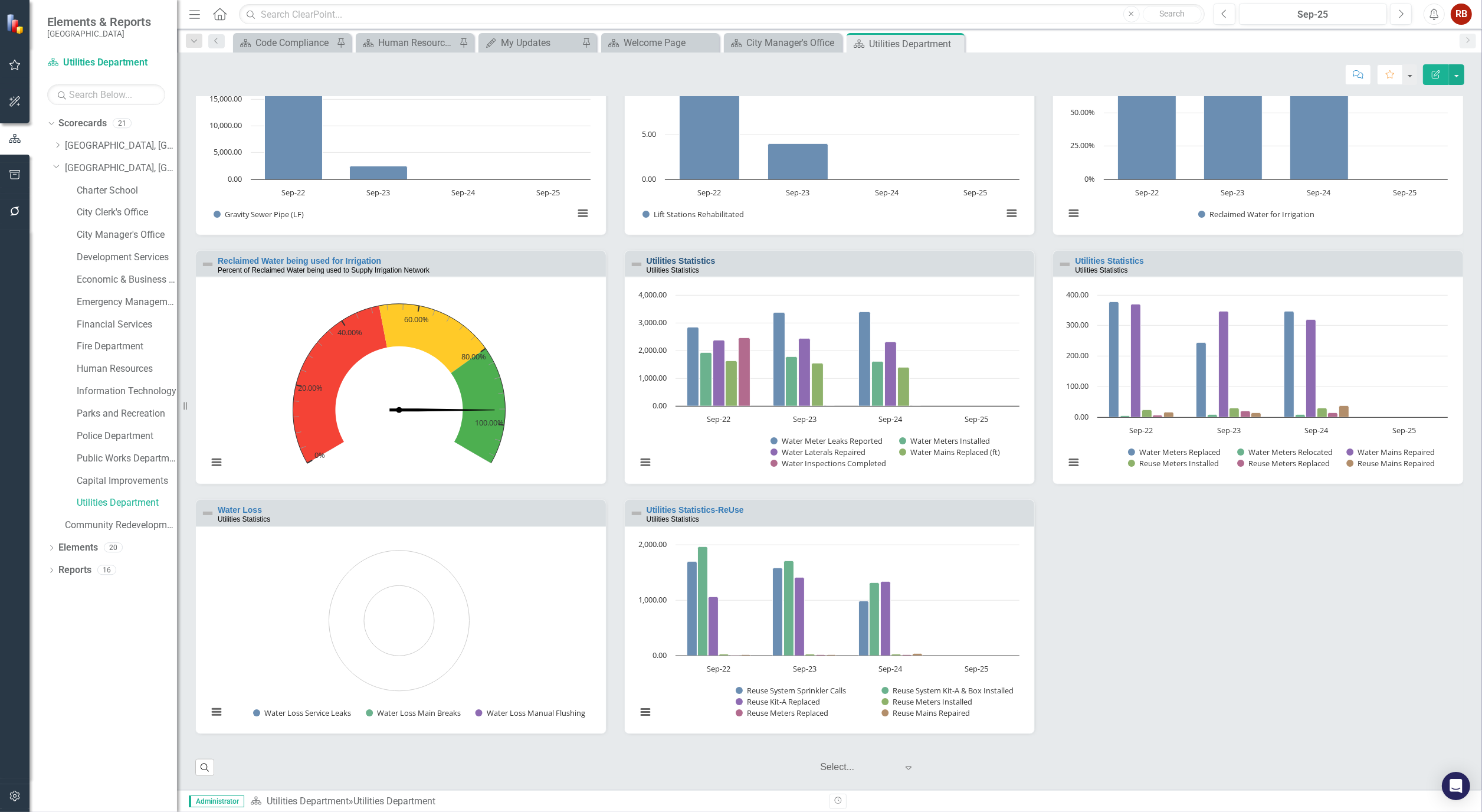
click at [664, 257] on link "Utilities Statistics" at bounding box center [681, 261] width 69 height 10
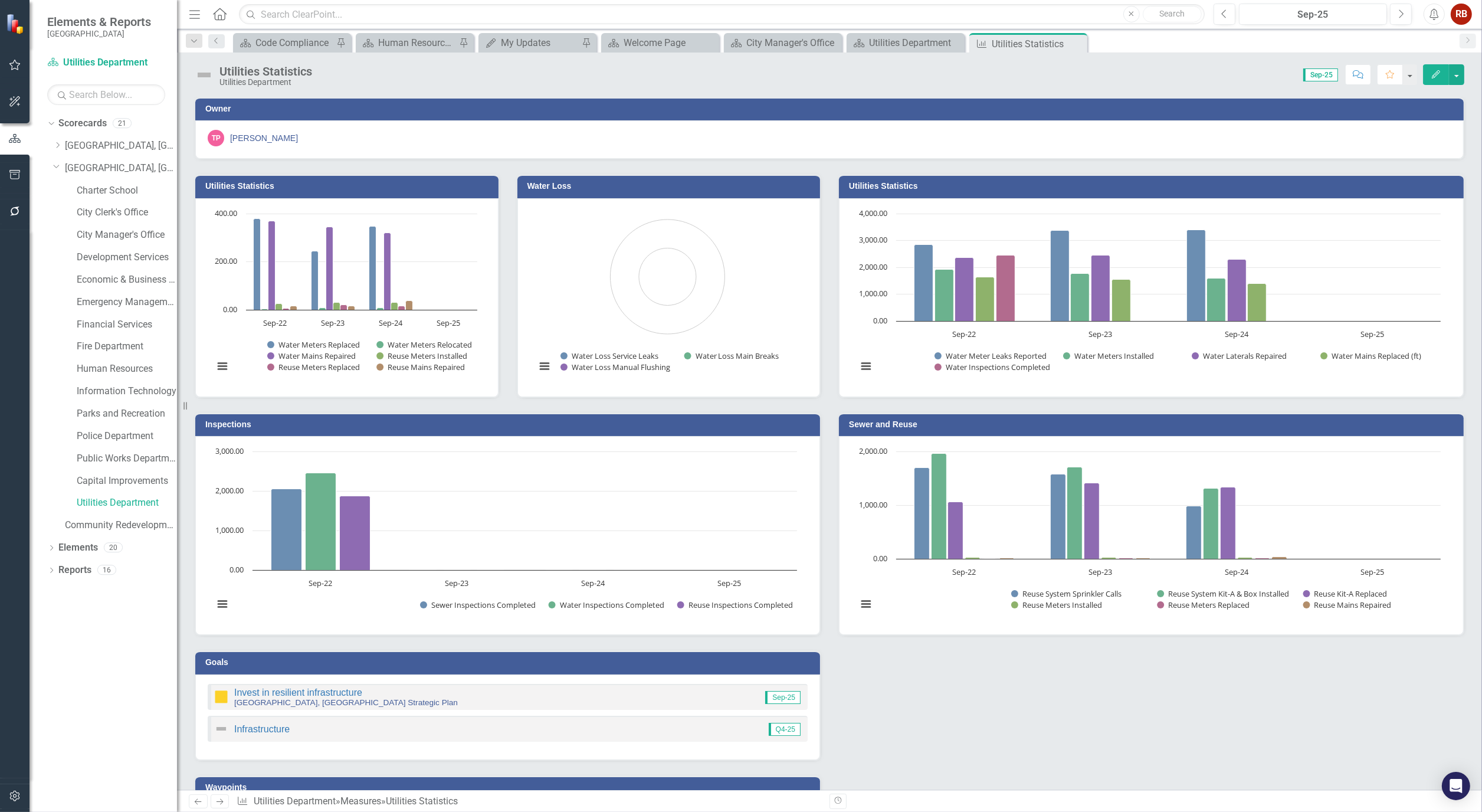
click at [1432, 70] on icon "Edit" at bounding box center [1436, 74] width 11 height 8
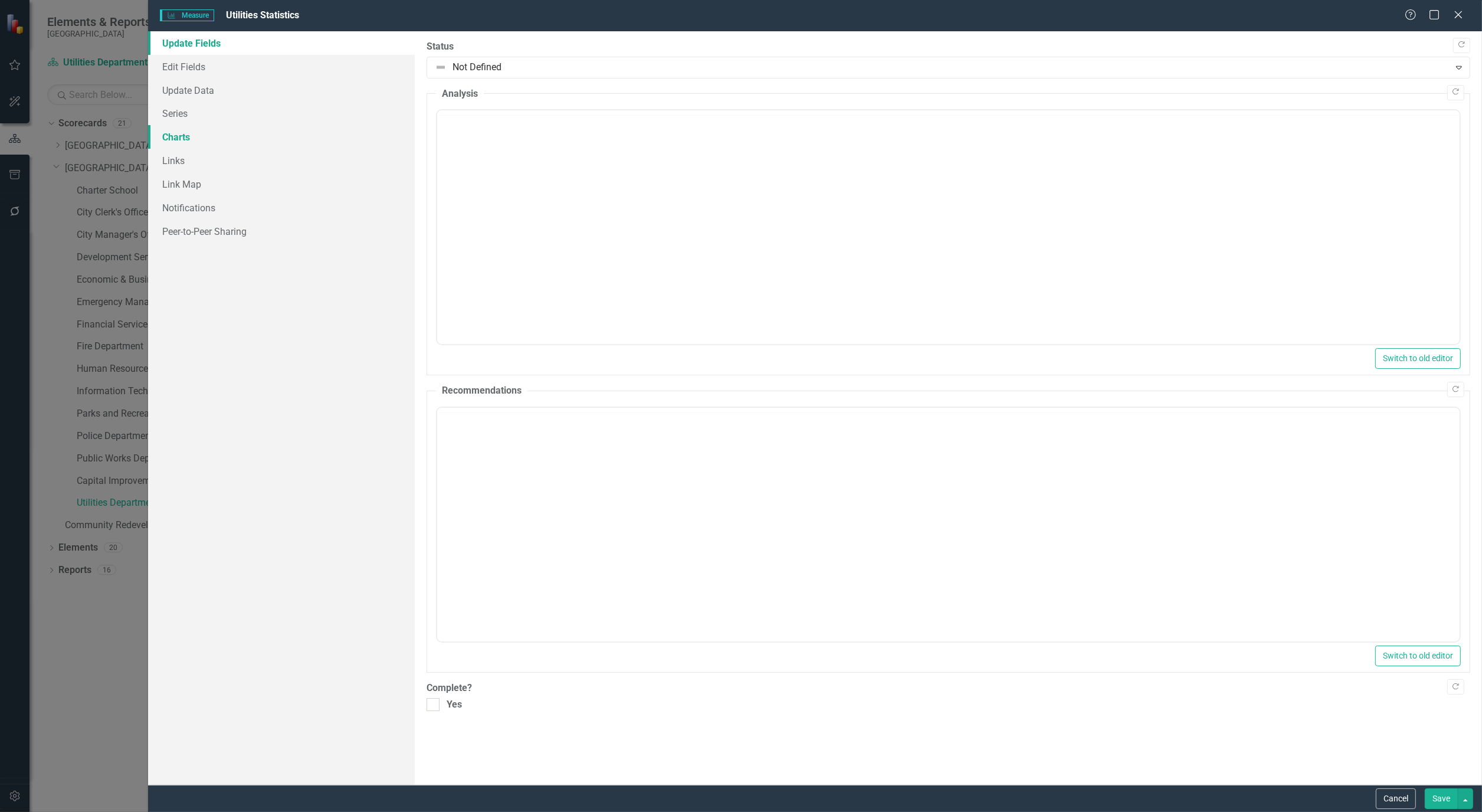
click at [169, 126] on link "Charts" at bounding box center [281, 136] width 266 height 23
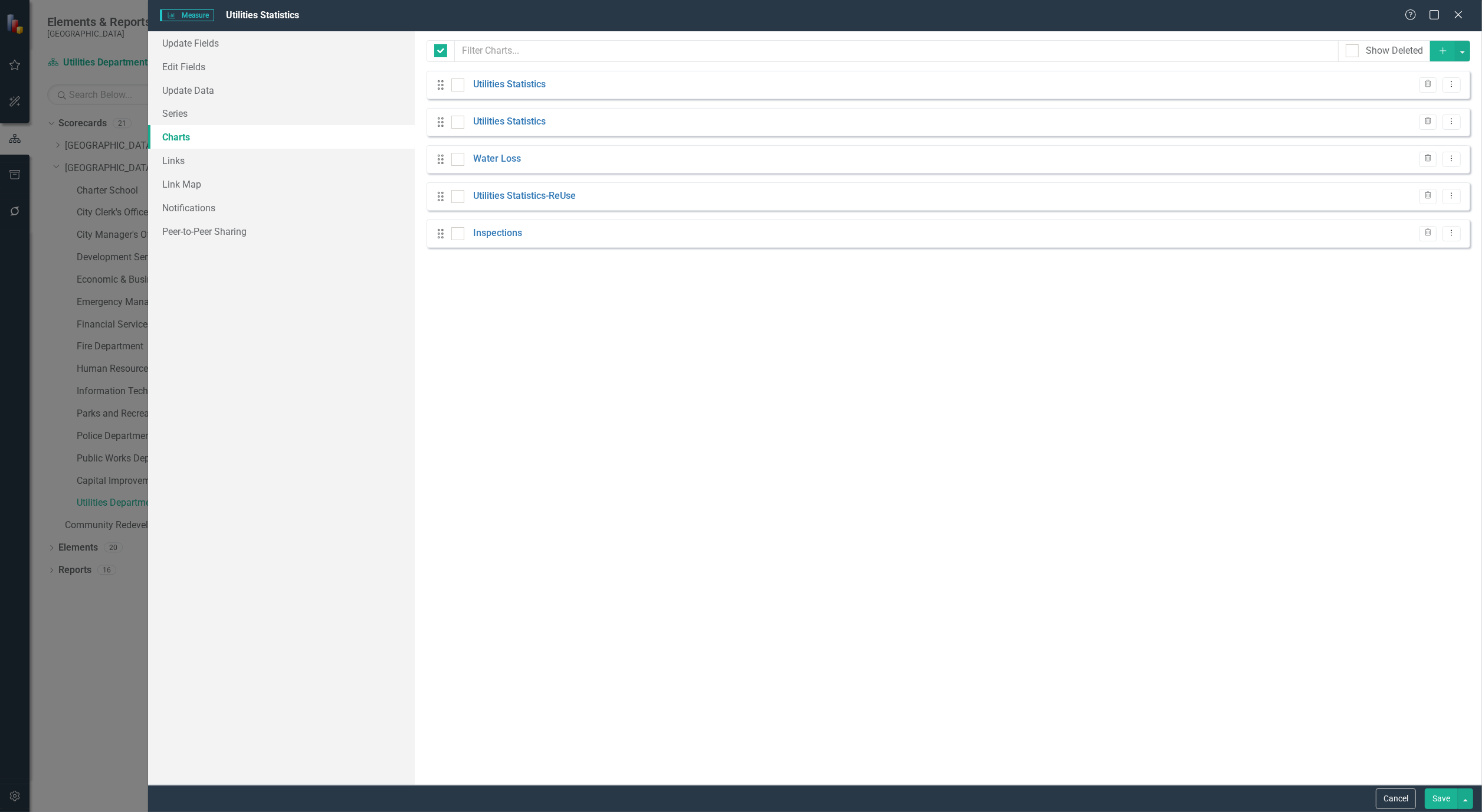
checkbox input "false"
click at [492, 90] on link "Utilities Statistics" at bounding box center [509, 84] width 73 height 14
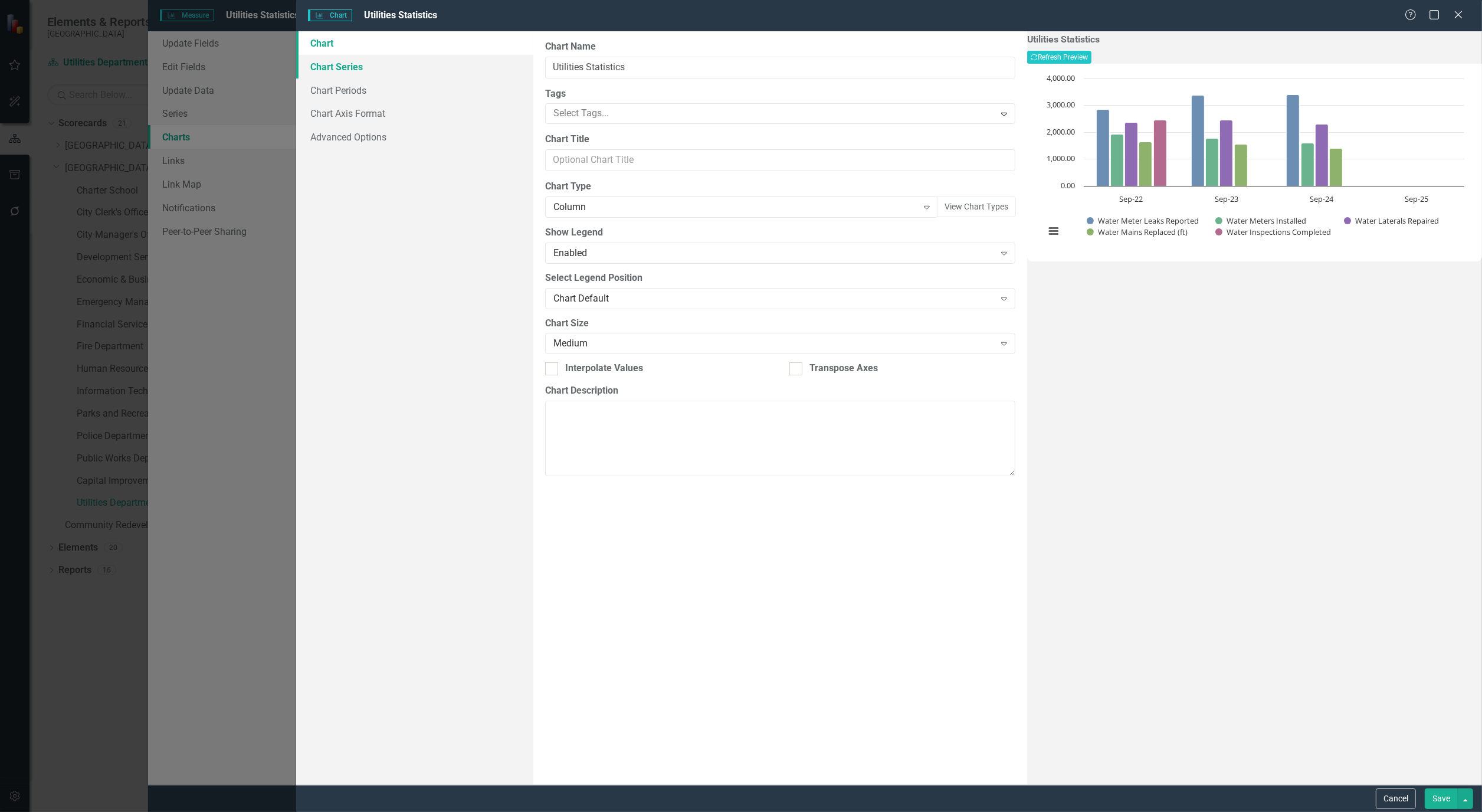
click at [354, 70] on link "Chart Series" at bounding box center [415, 66] width 237 height 23
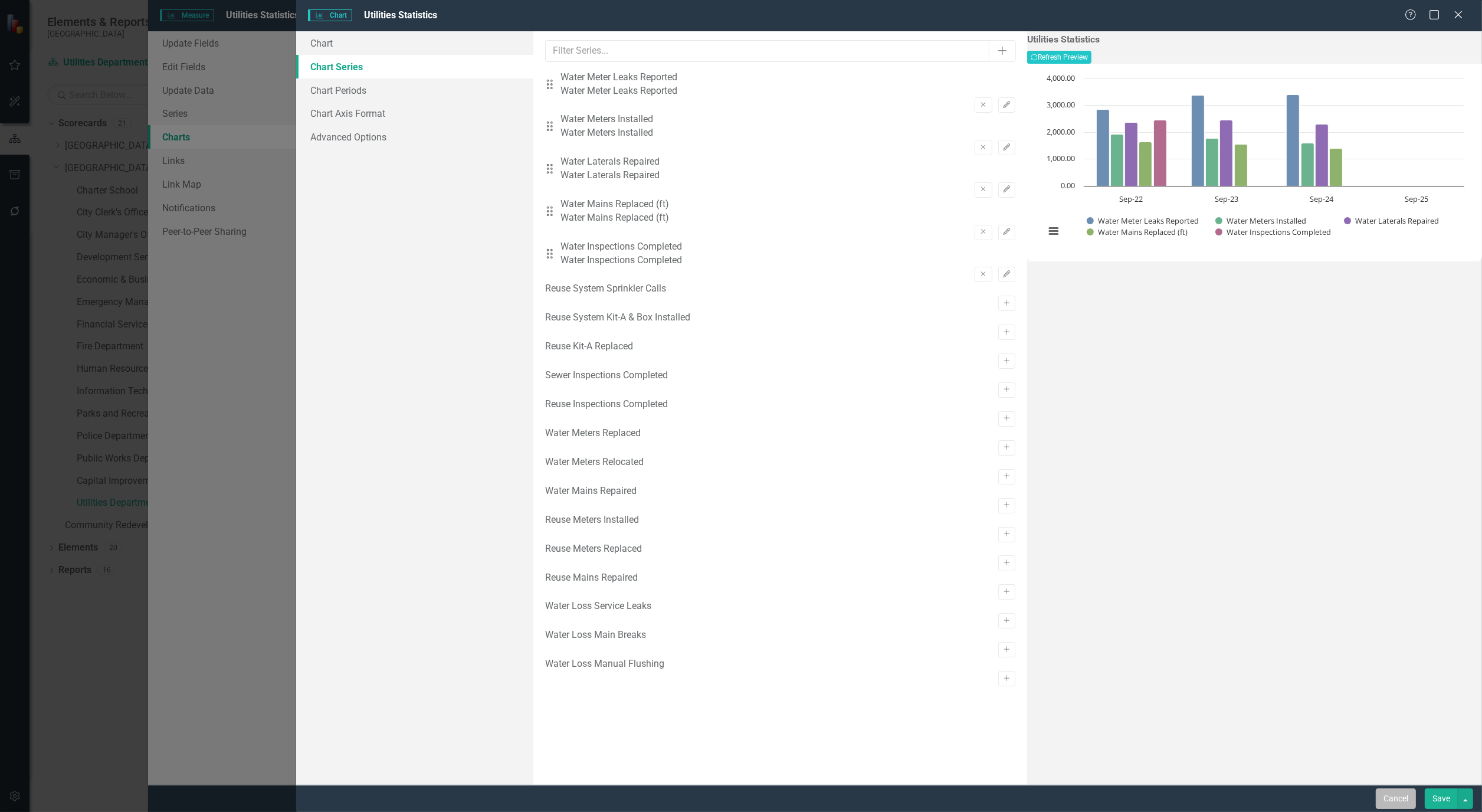
click at [1391, 804] on button "Cancel" at bounding box center [1396, 798] width 40 height 21
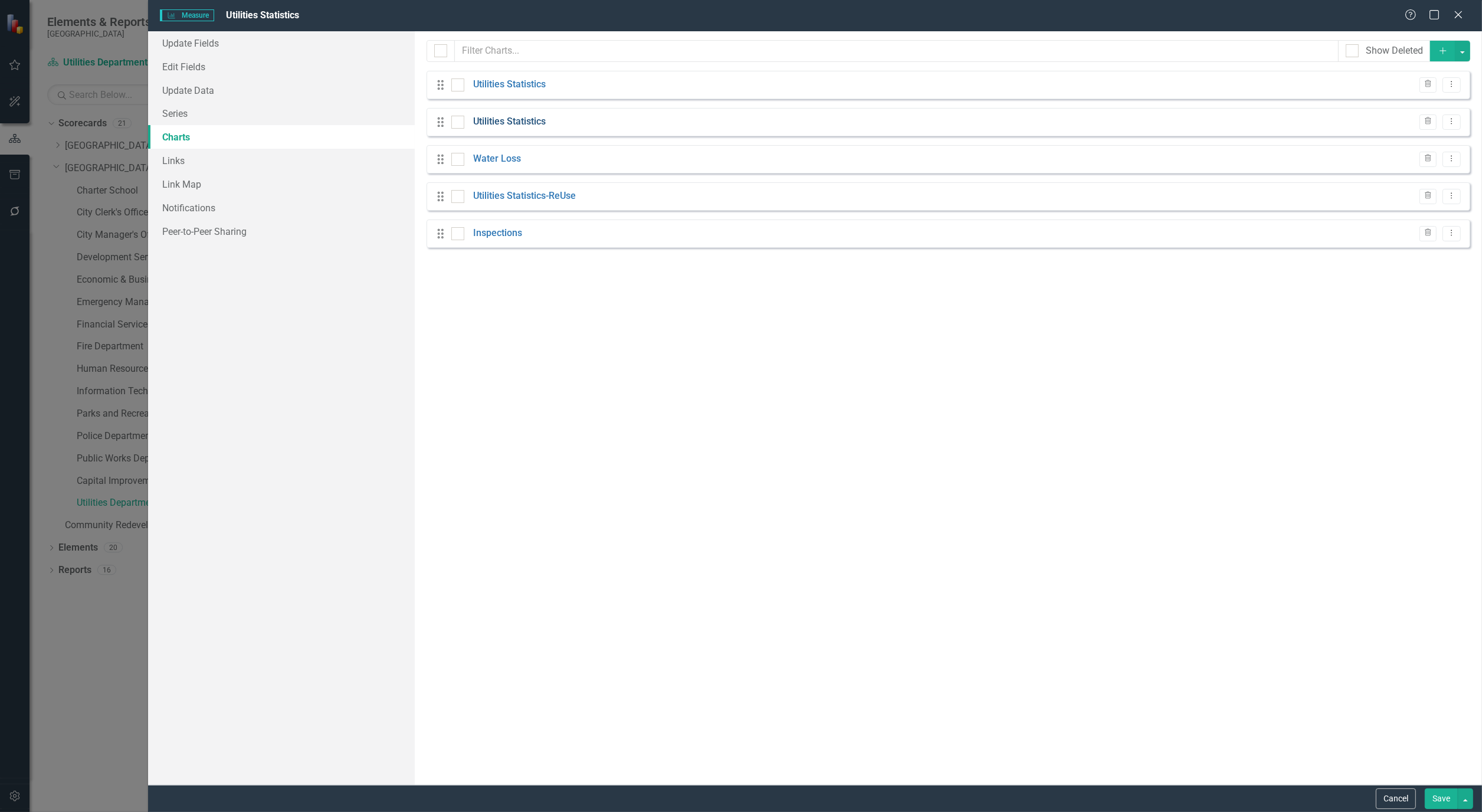
click at [505, 120] on link "Utilities Statistics" at bounding box center [509, 121] width 73 height 14
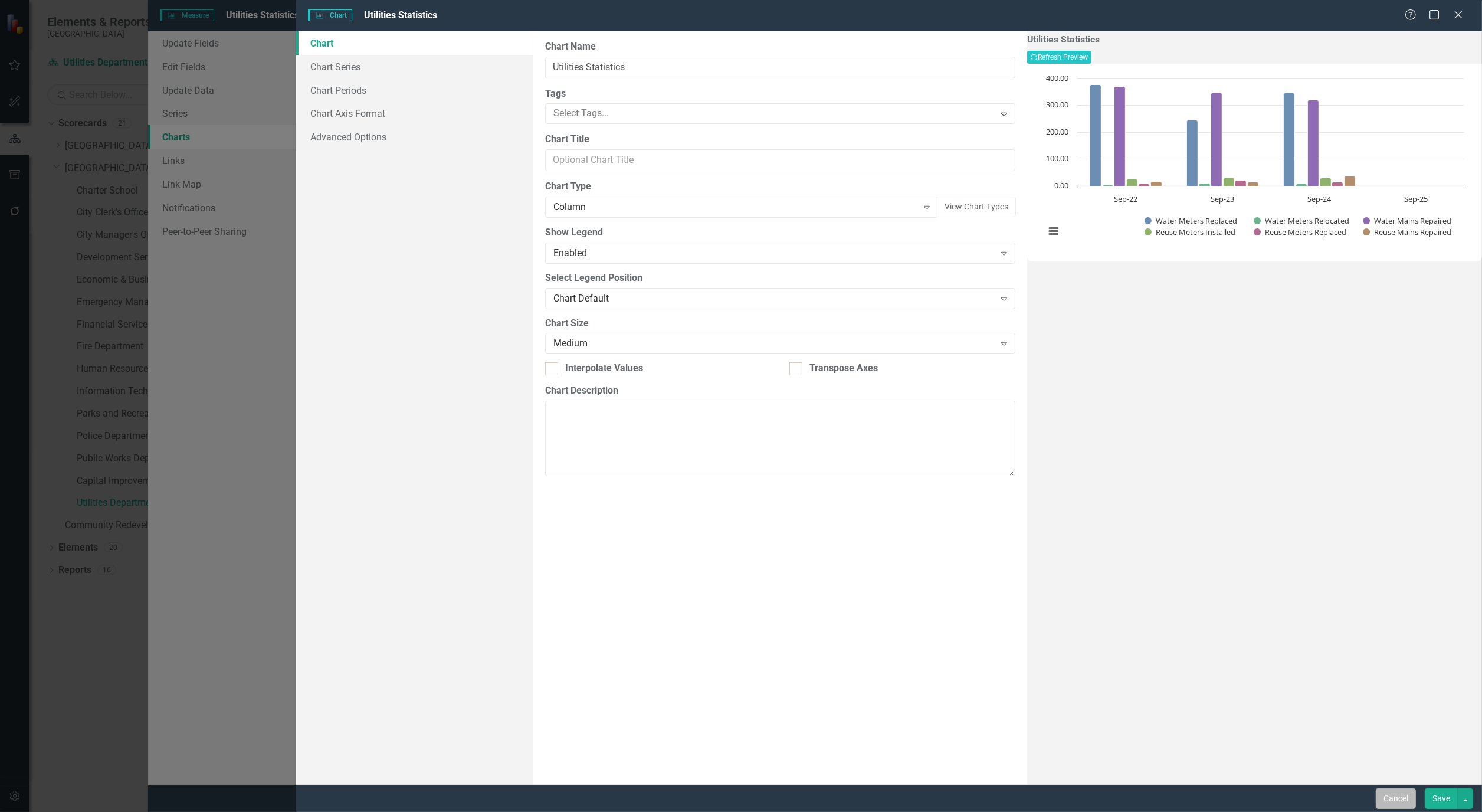
click at [1401, 795] on button "Cancel" at bounding box center [1396, 798] width 40 height 21
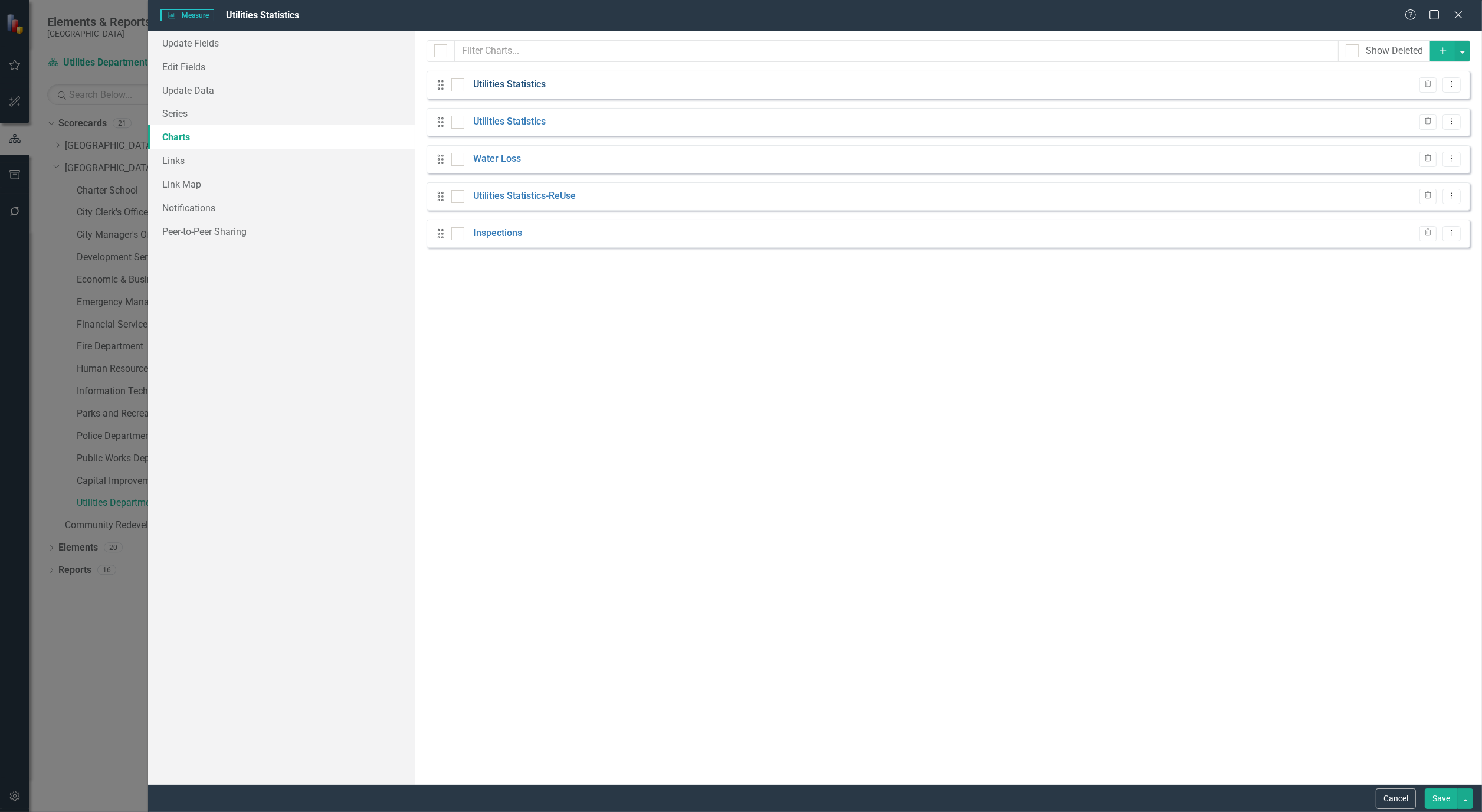
click at [493, 84] on link "Utilities Statistics" at bounding box center [509, 84] width 73 height 14
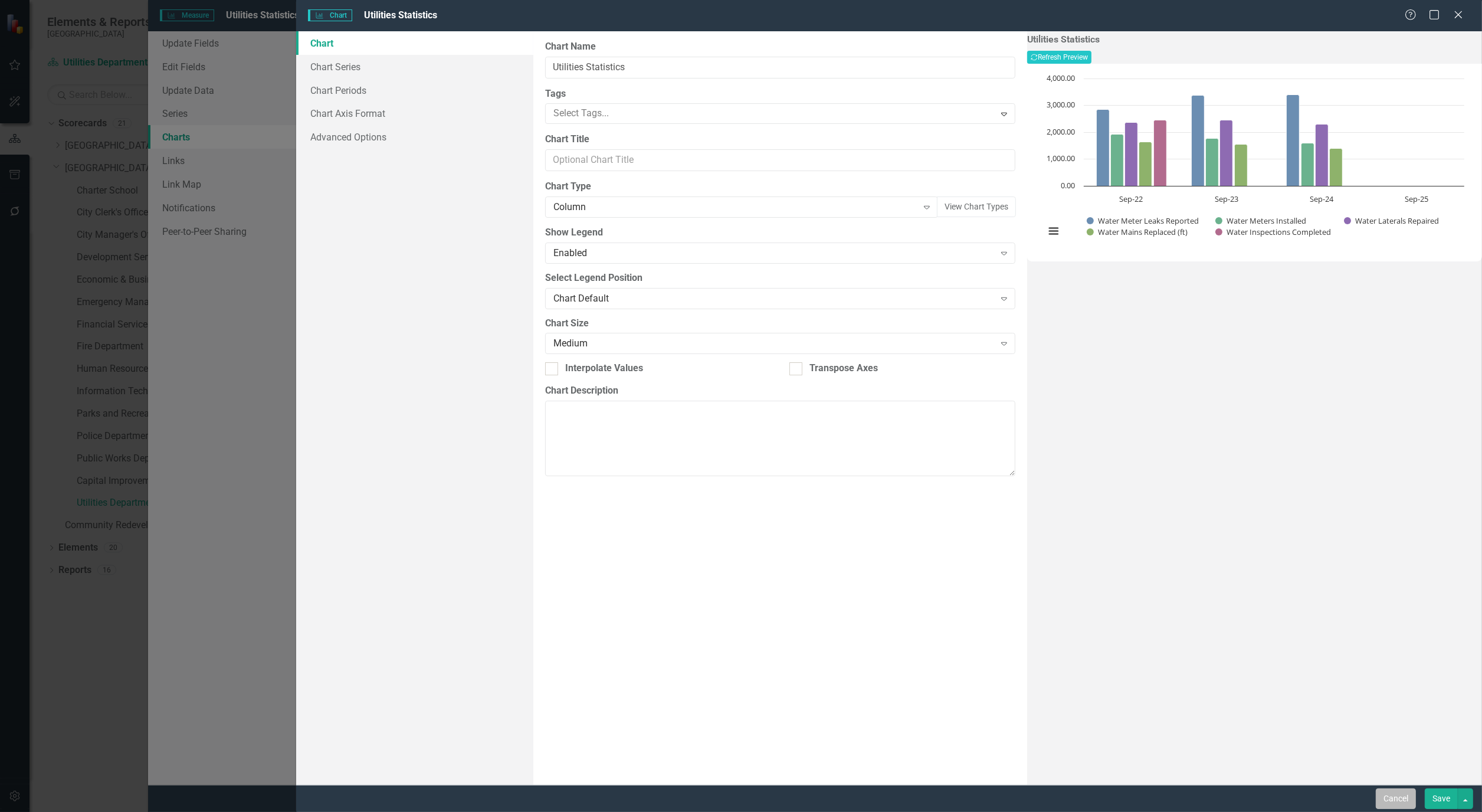
click at [1386, 795] on button "Cancel" at bounding box center [1396, 798] width 40 height 21
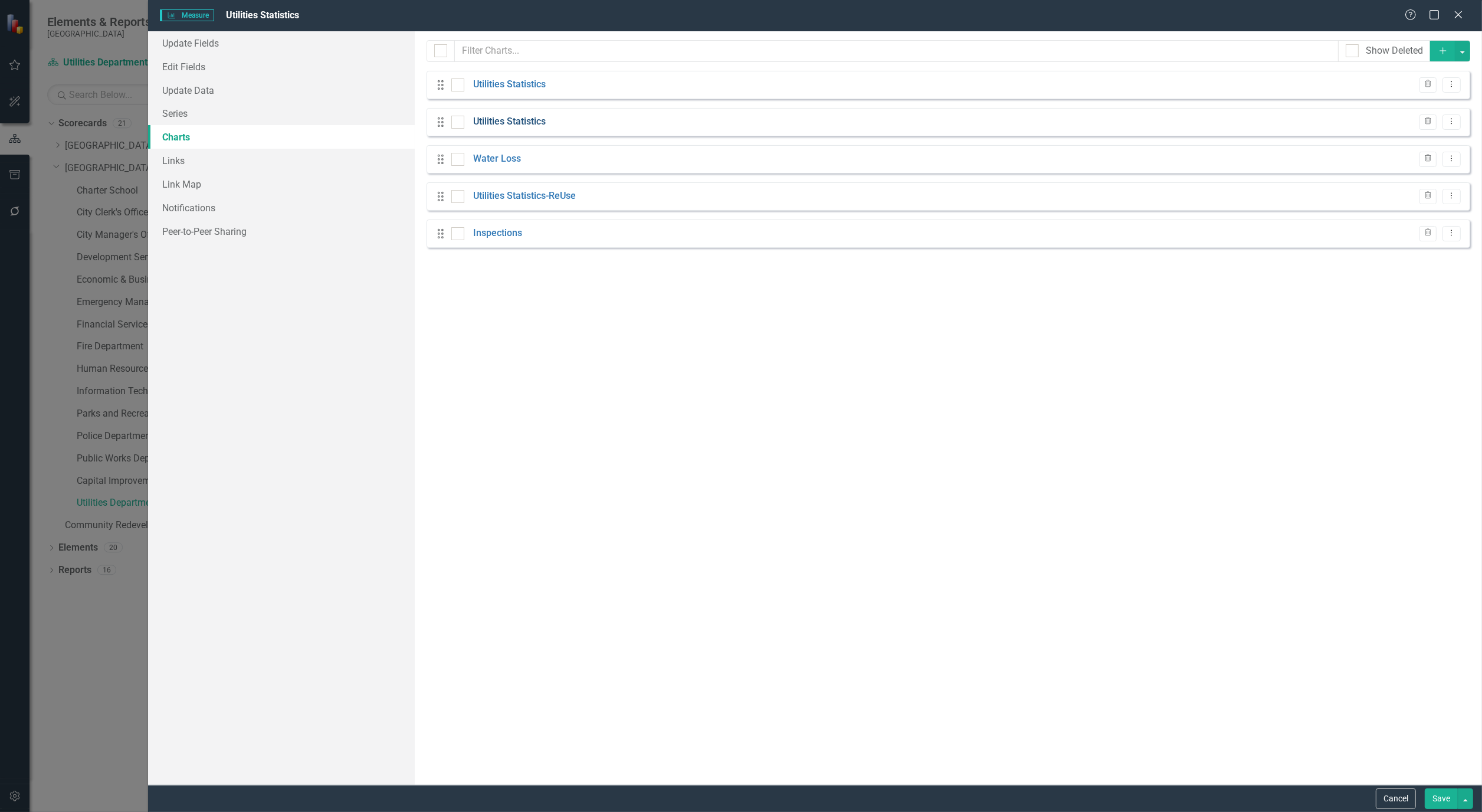
click at [525, 125] on link "Utilities Statistics" at bounding box center [509, 121] width 73 height 14
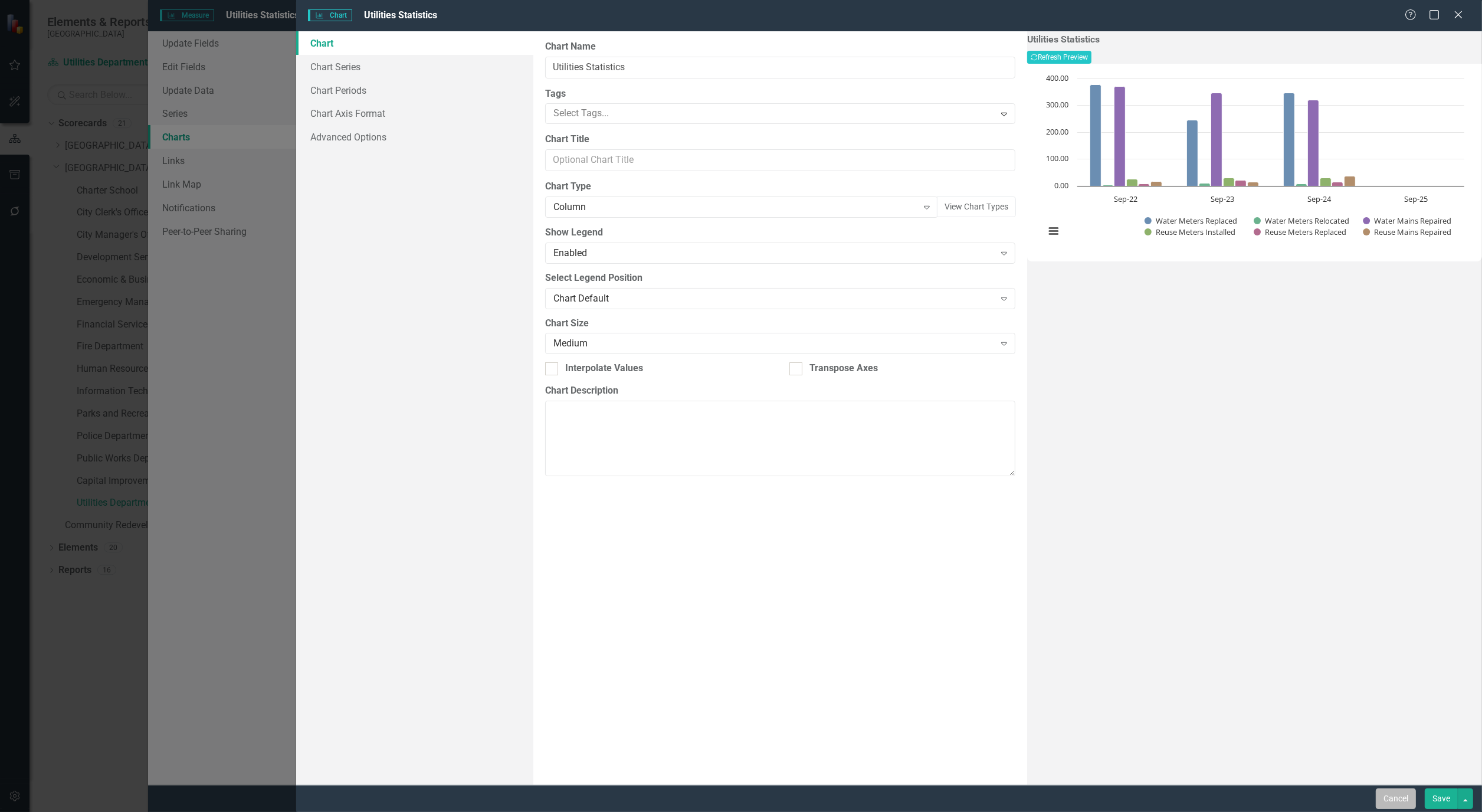
click at [1401, 797] on button "Cancel" at bounding box center [1396, 798] width 40 height 21
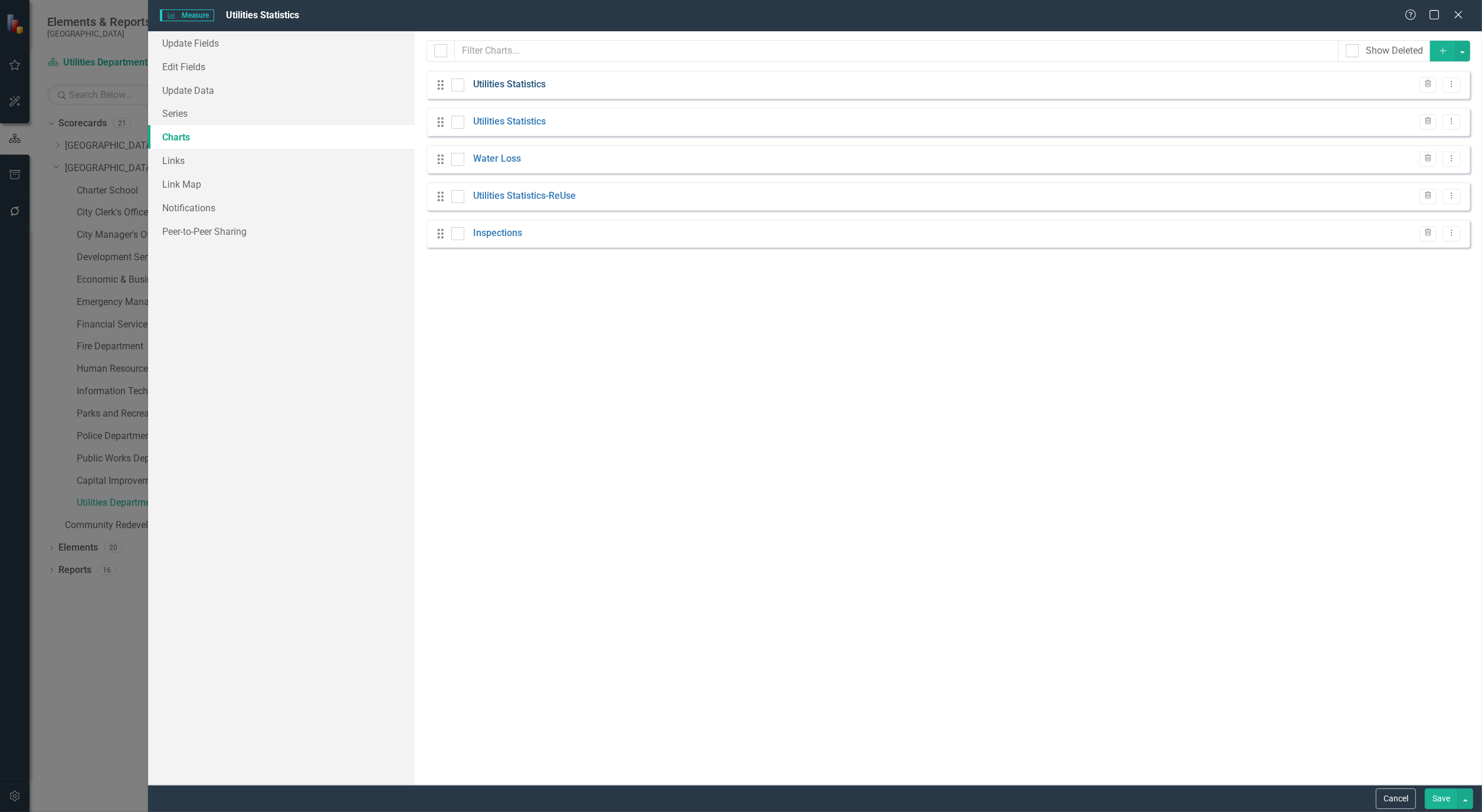
click at [515, 80] on link "Utilities Statistics" at bounding box center [509, 84] width 73 height 14
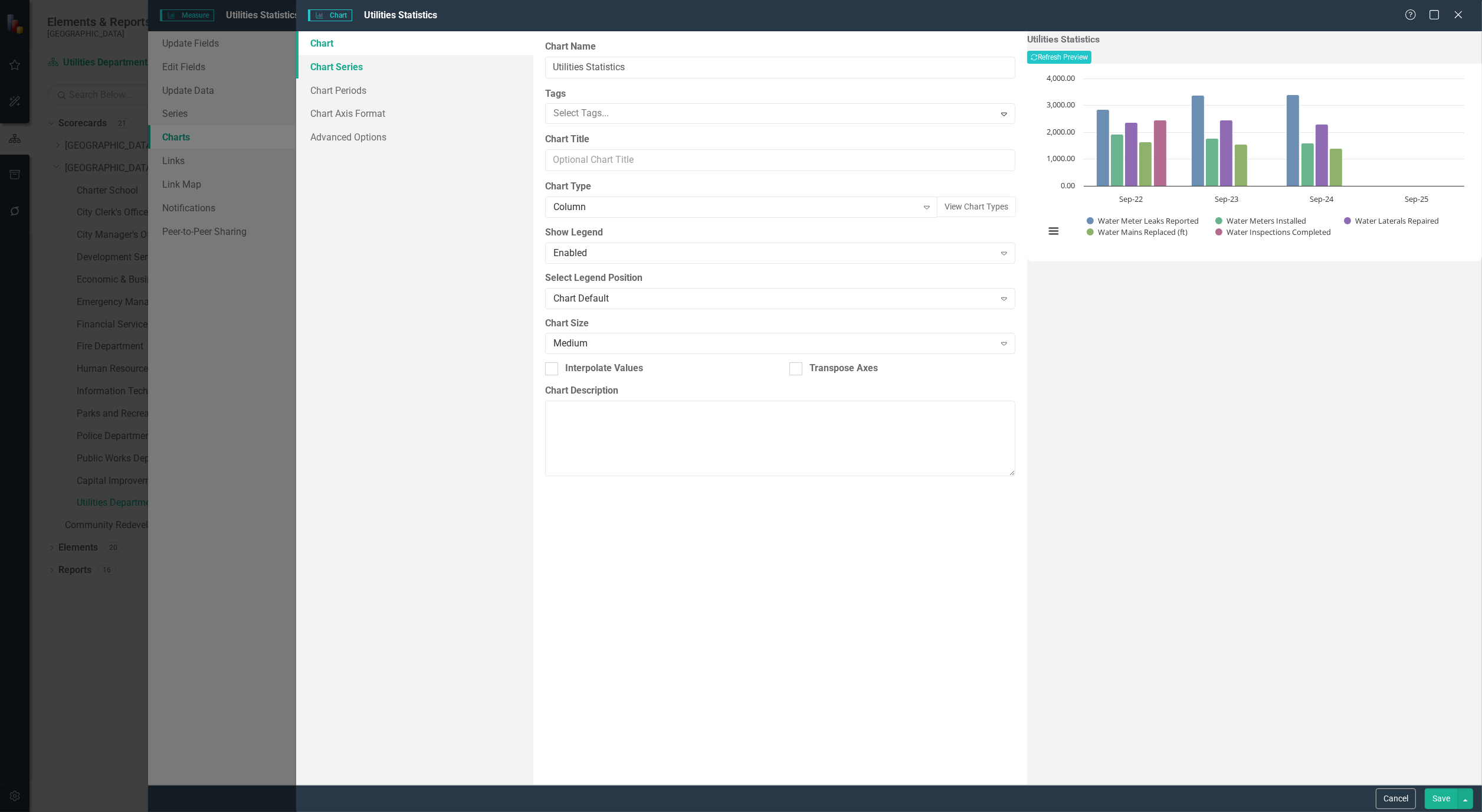
click at [347, 67] on link "Chart Series" at bounding box center [415, 66] width 237 height 23
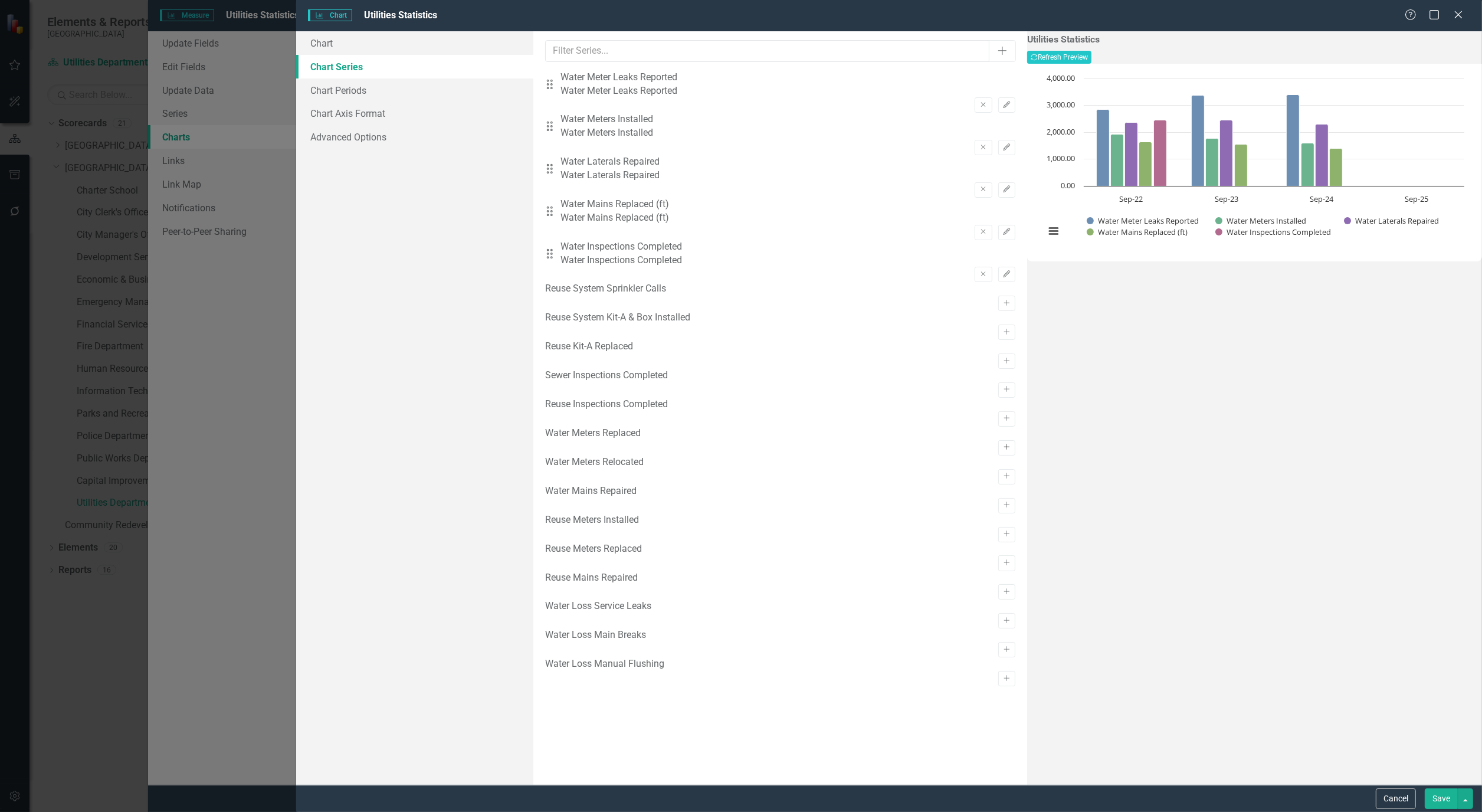
click at [1003, 450] on icon "button" at bounding box center [1006, 447] width 6 height 6
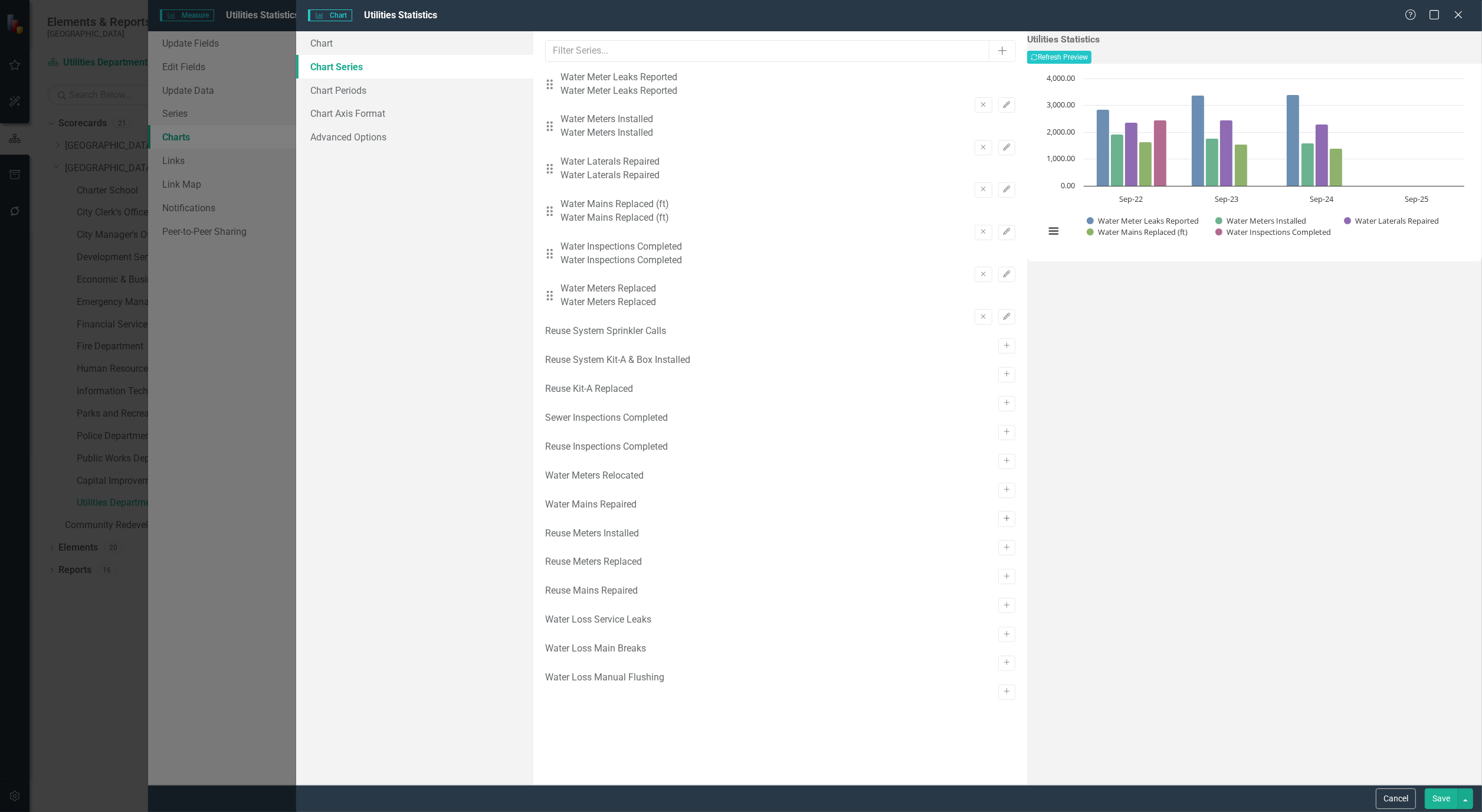
click at [999, 526] on button "Activate" at bounding box center [1007, 518] width 17 height 15
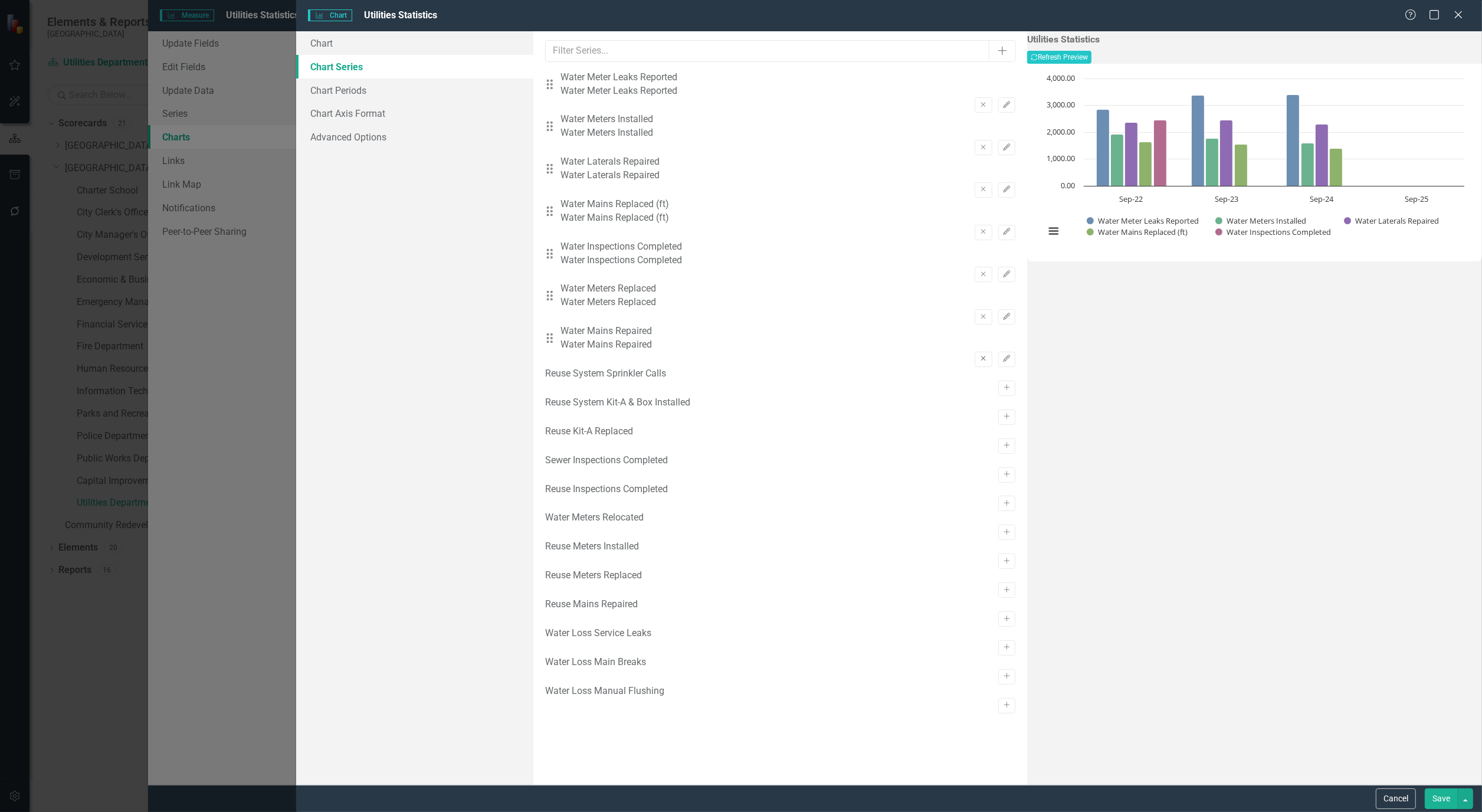
click at [979, 355] on icon "Remove" at bounding box center [983, 359] width 9 height 7
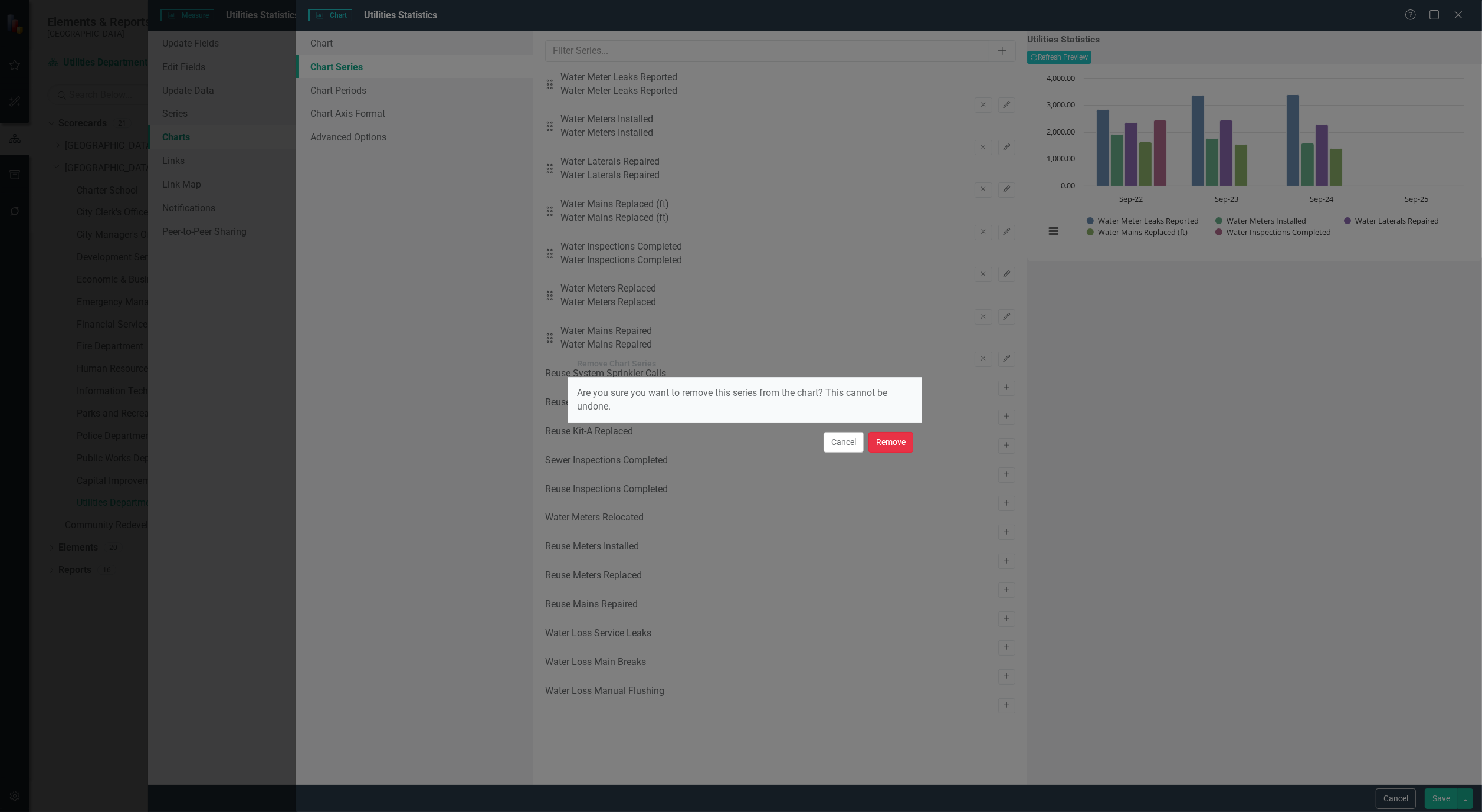
click at [892, 444] on button "Remove" at bounding box center [891, 442] width 45 height 21
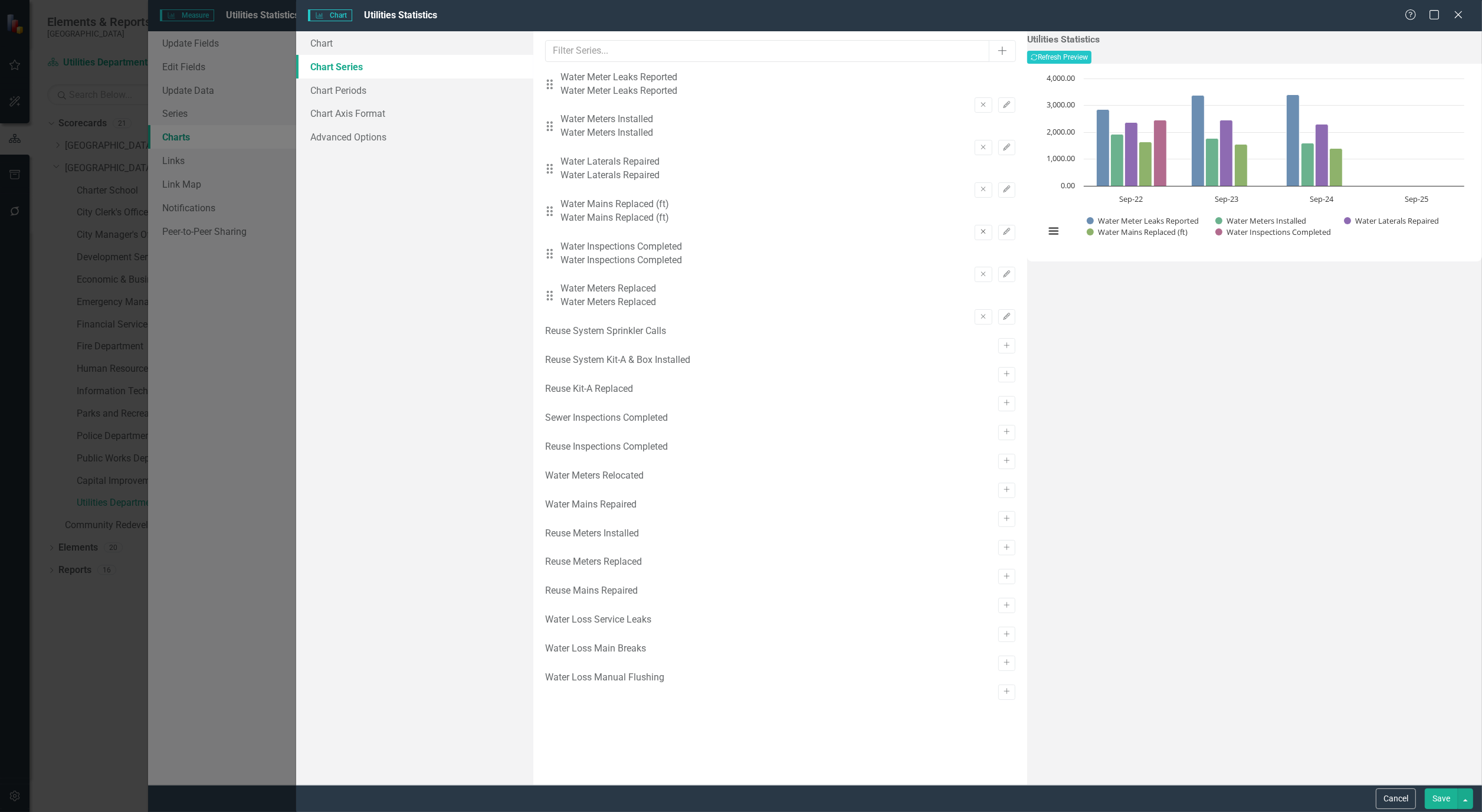
click at [979, 228] on icon "Remove" at bounding box center [983, 232] width 9 height 7
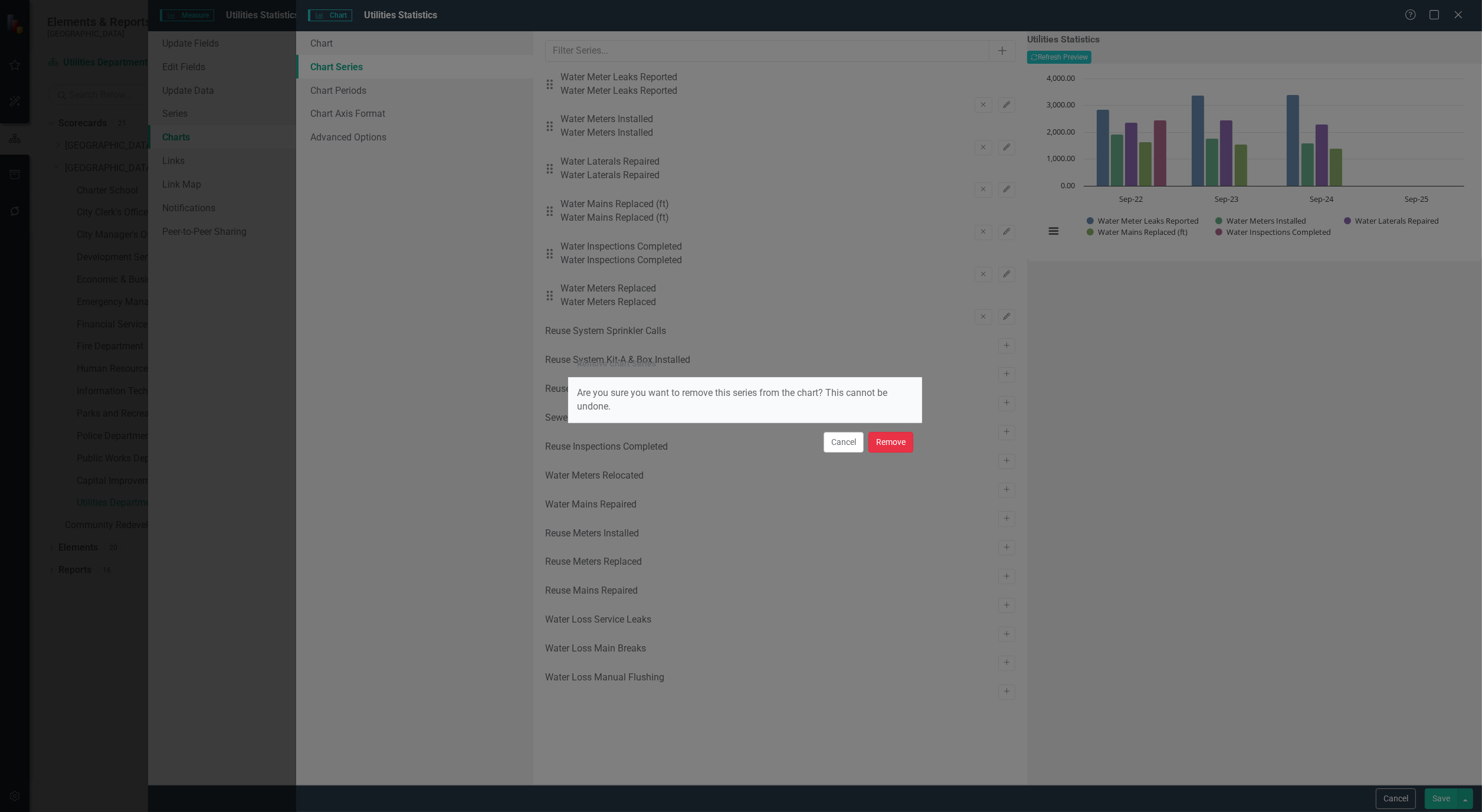
click at [886, 444] on button "Remove" at bounding box center [891, 442] width 45 height 21
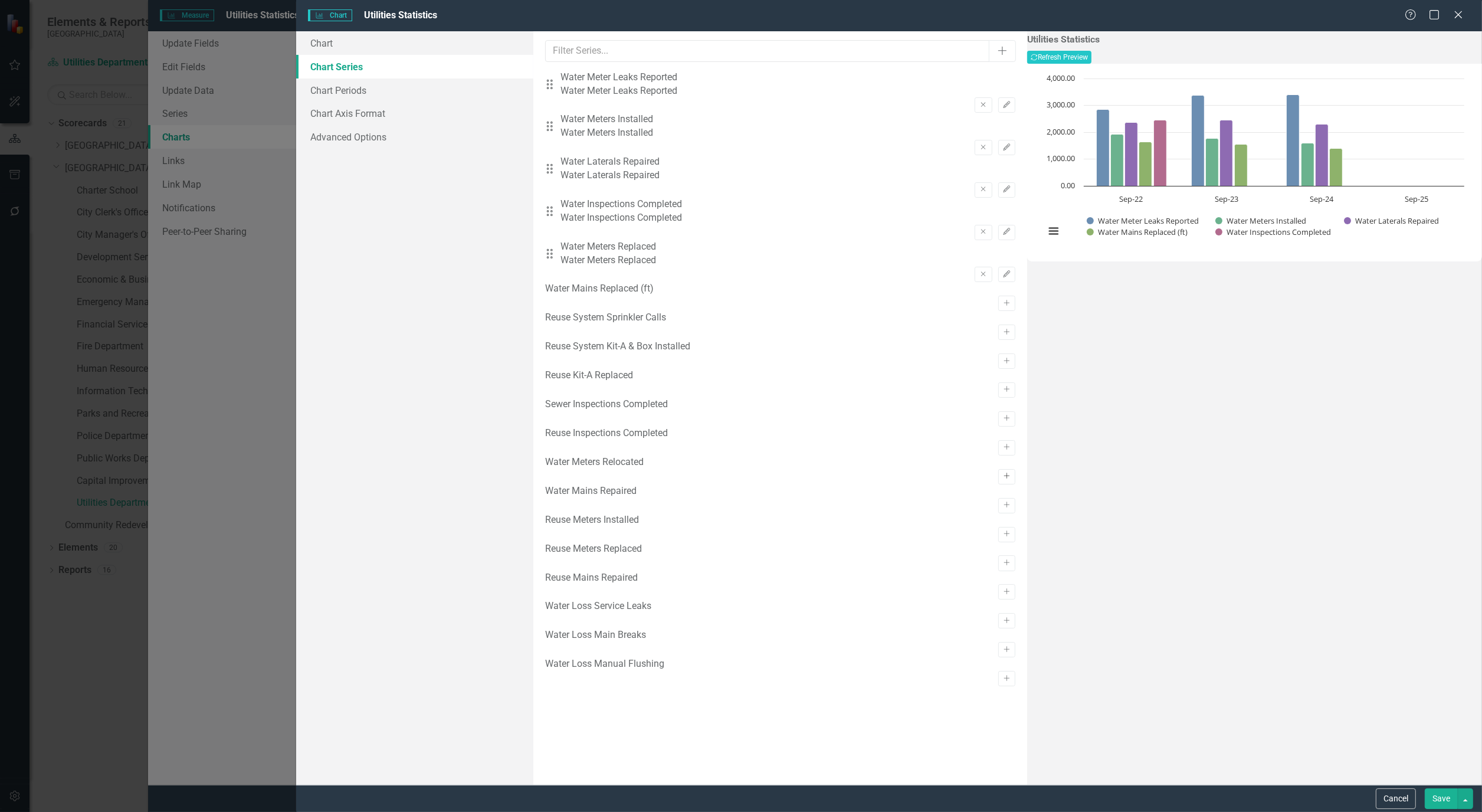
click at [1003, 479] on icon "Activate" at bounding box center [1007, 476] width 9 height 7
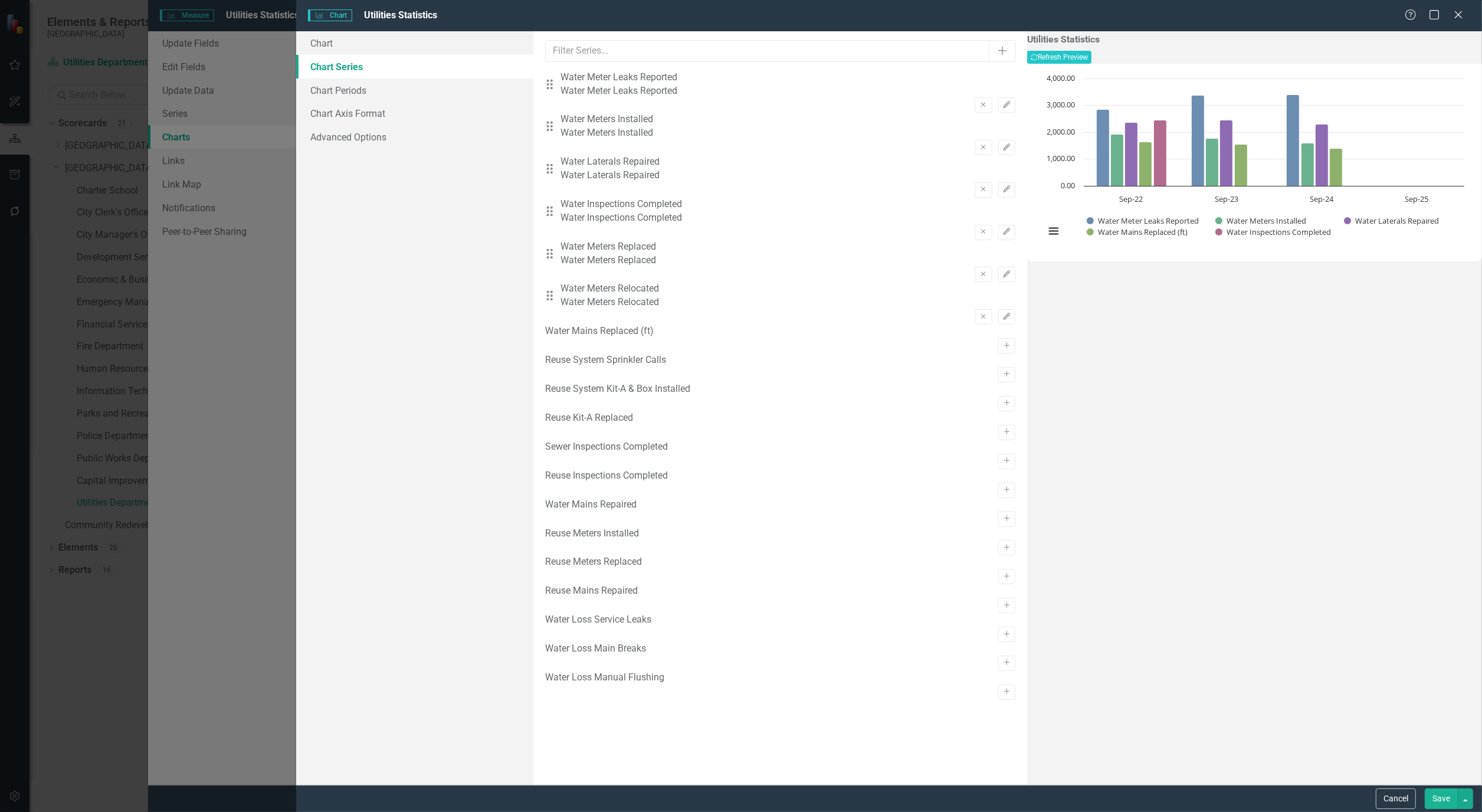
scroll to position [19, 0]
click at [1038, 57] on icon "Recalculate" at bounding box center [1034, 57] width 7 height 7
click at [1438, 794] on button "Save" at bounding box center [1442, 798] width 33 height 21
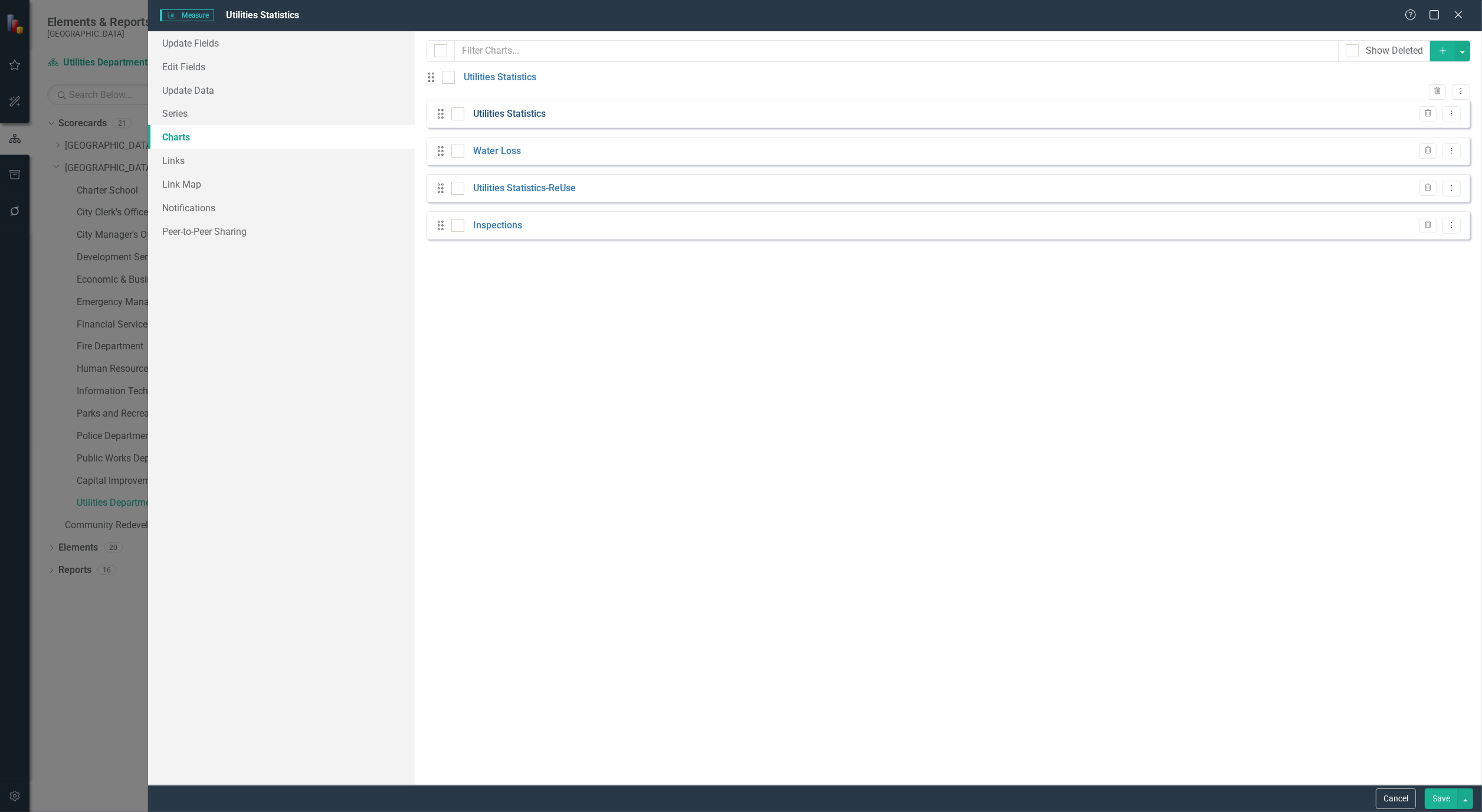
click at [505, 121] on link "Utilities Statistics" at bounding box center [509, 114] width 73 height 14
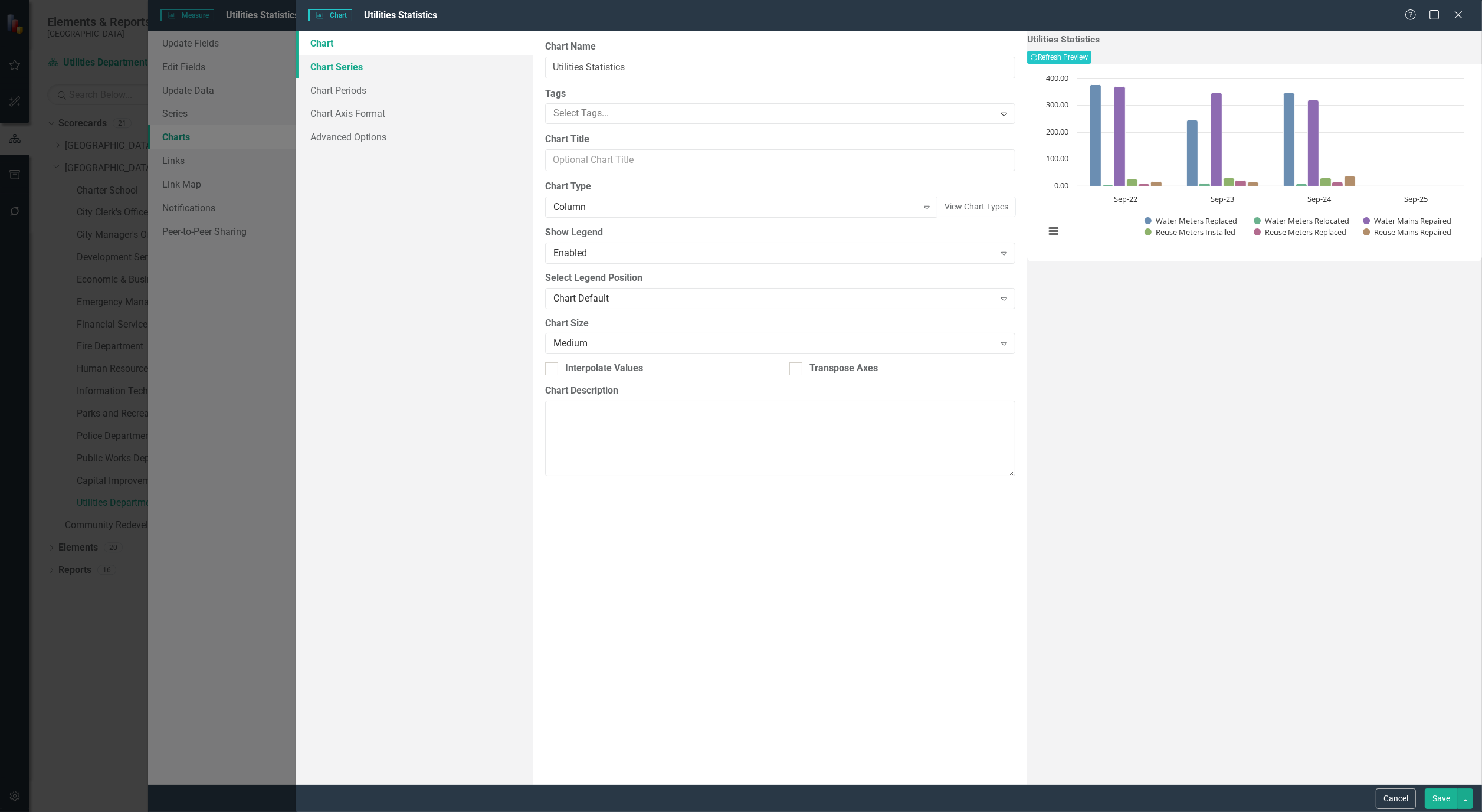
click at [331, 66] on link "Chart Series" at bounding box center [415, 66] width 237 height 23
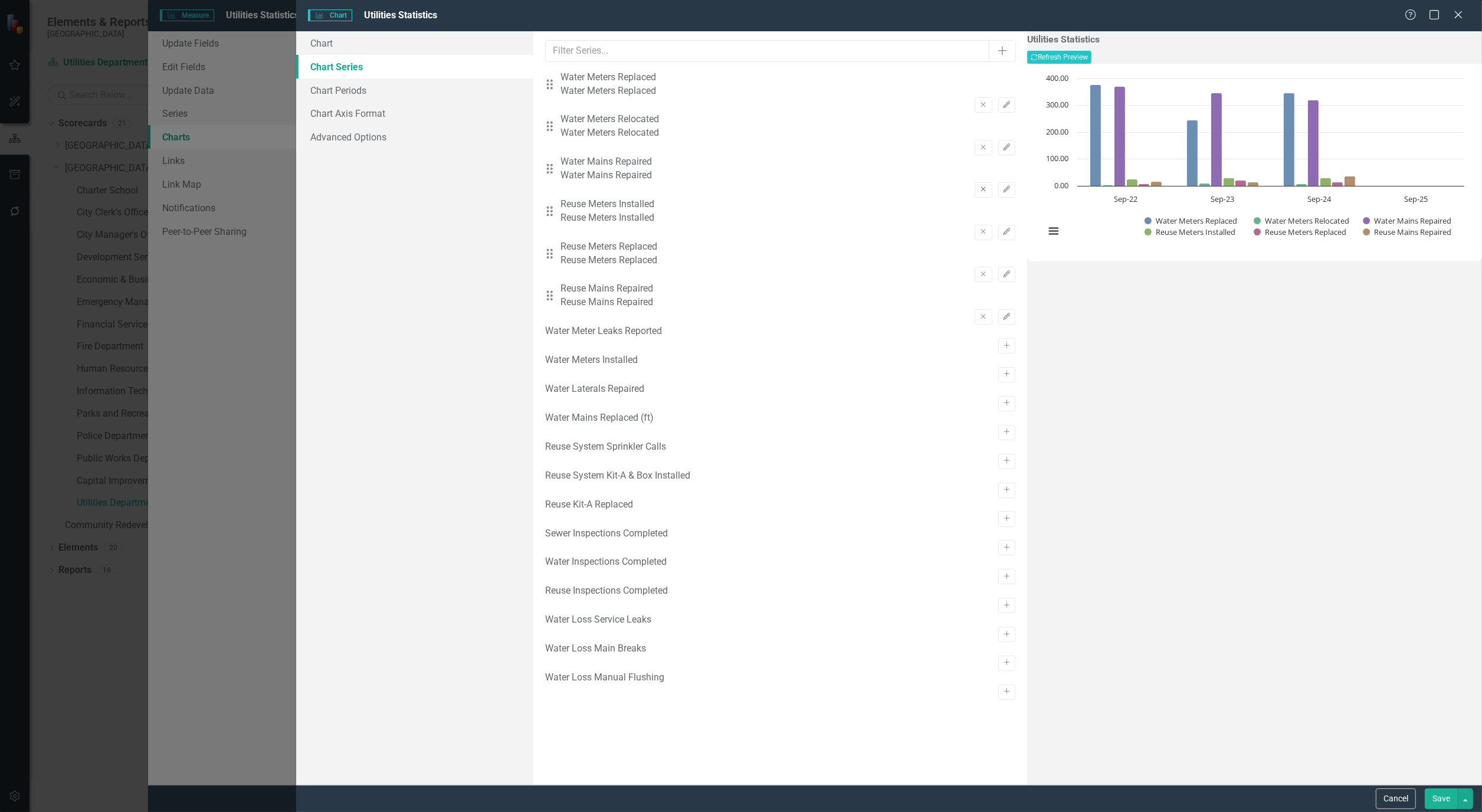
click at [979, 186] on icon "Remove" at bounding box center [983, 189] width 9 height 7
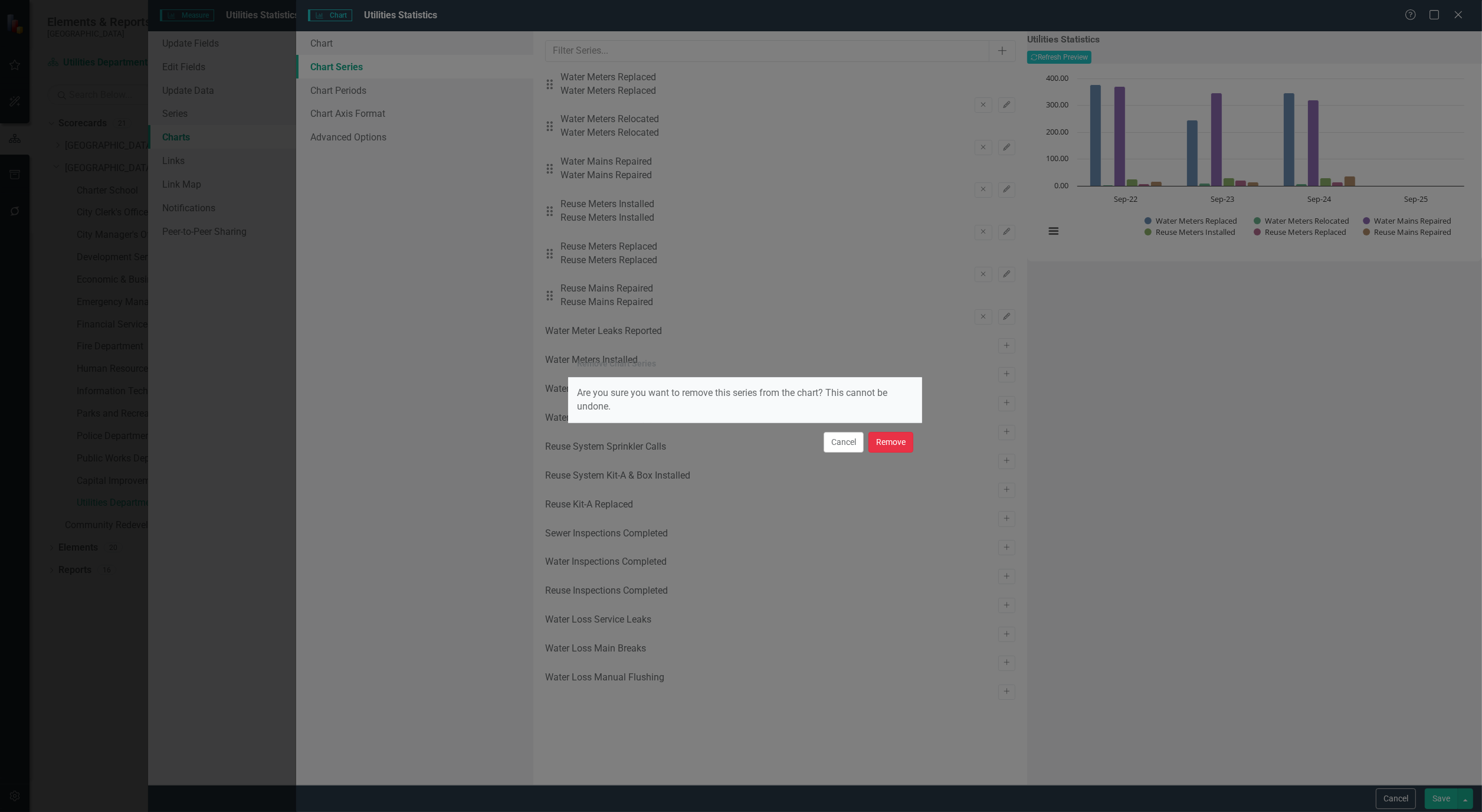
click at [901, 444] on button "Remove" at bounding box center [891, 442] width 45 height 21
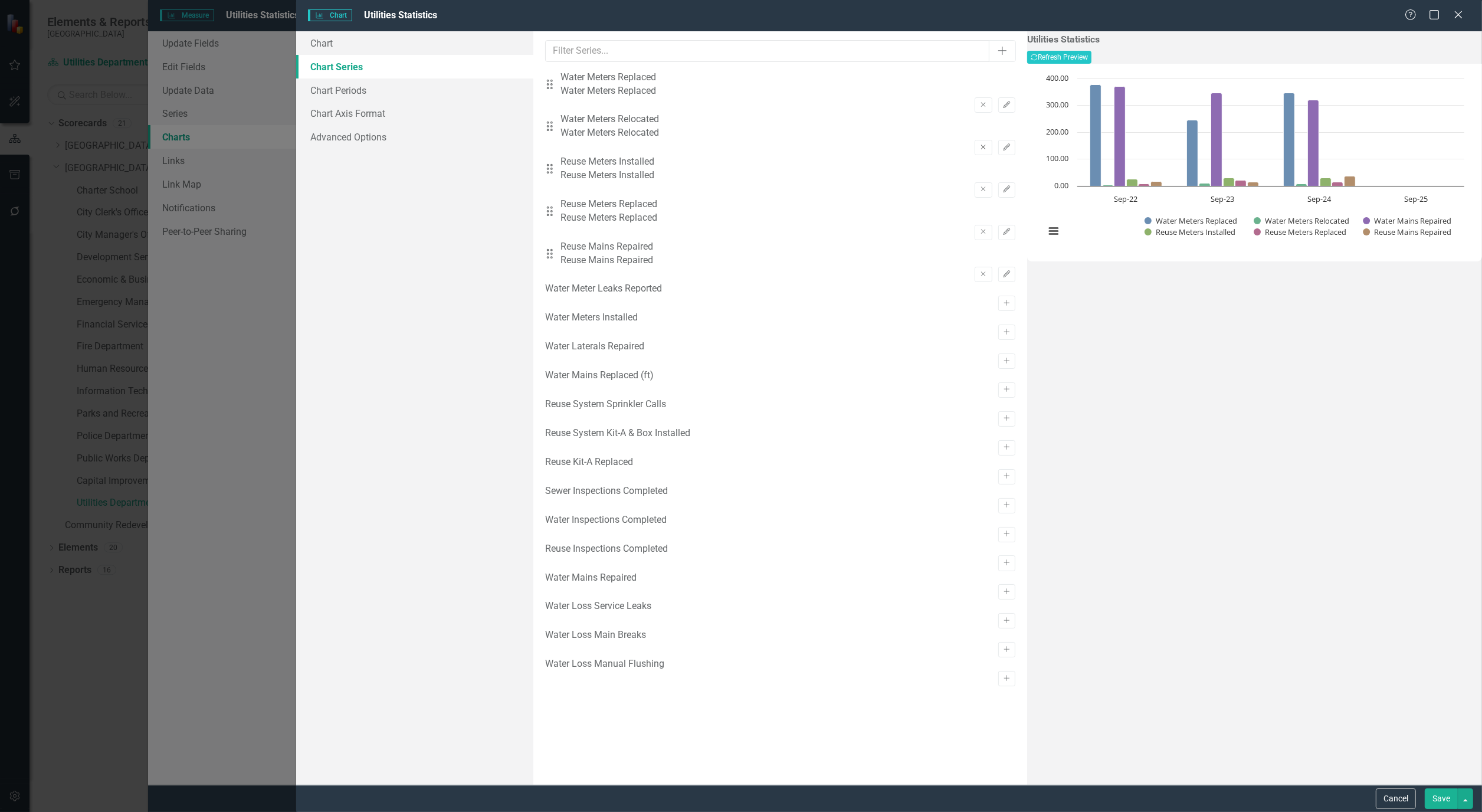
click at [979, 144] on icon "Remove" at bounding box center [983, 147] width 9 height 7
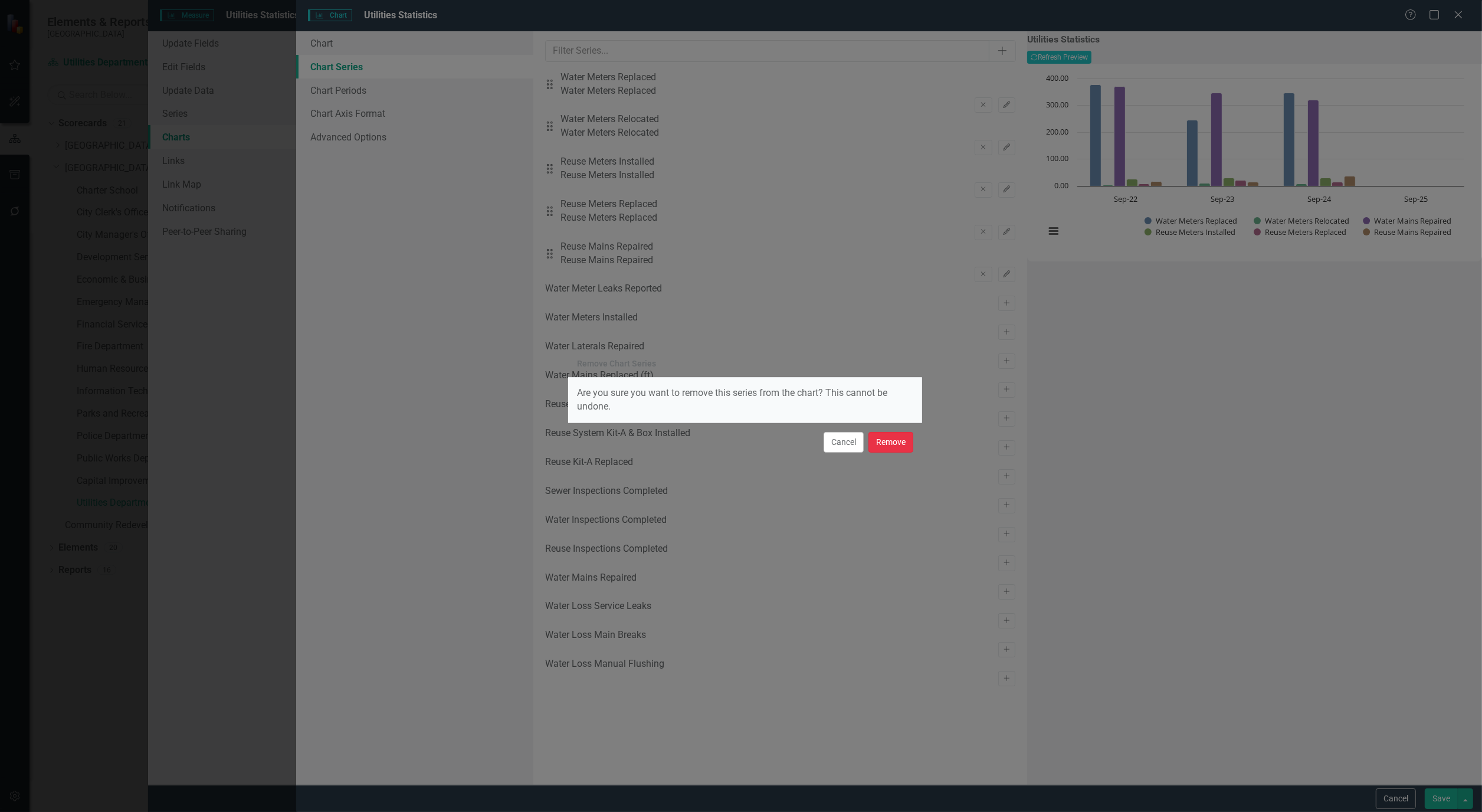
click at [894, 440] on button "Remove" at bounding box center [891, 442] width 45 height 21
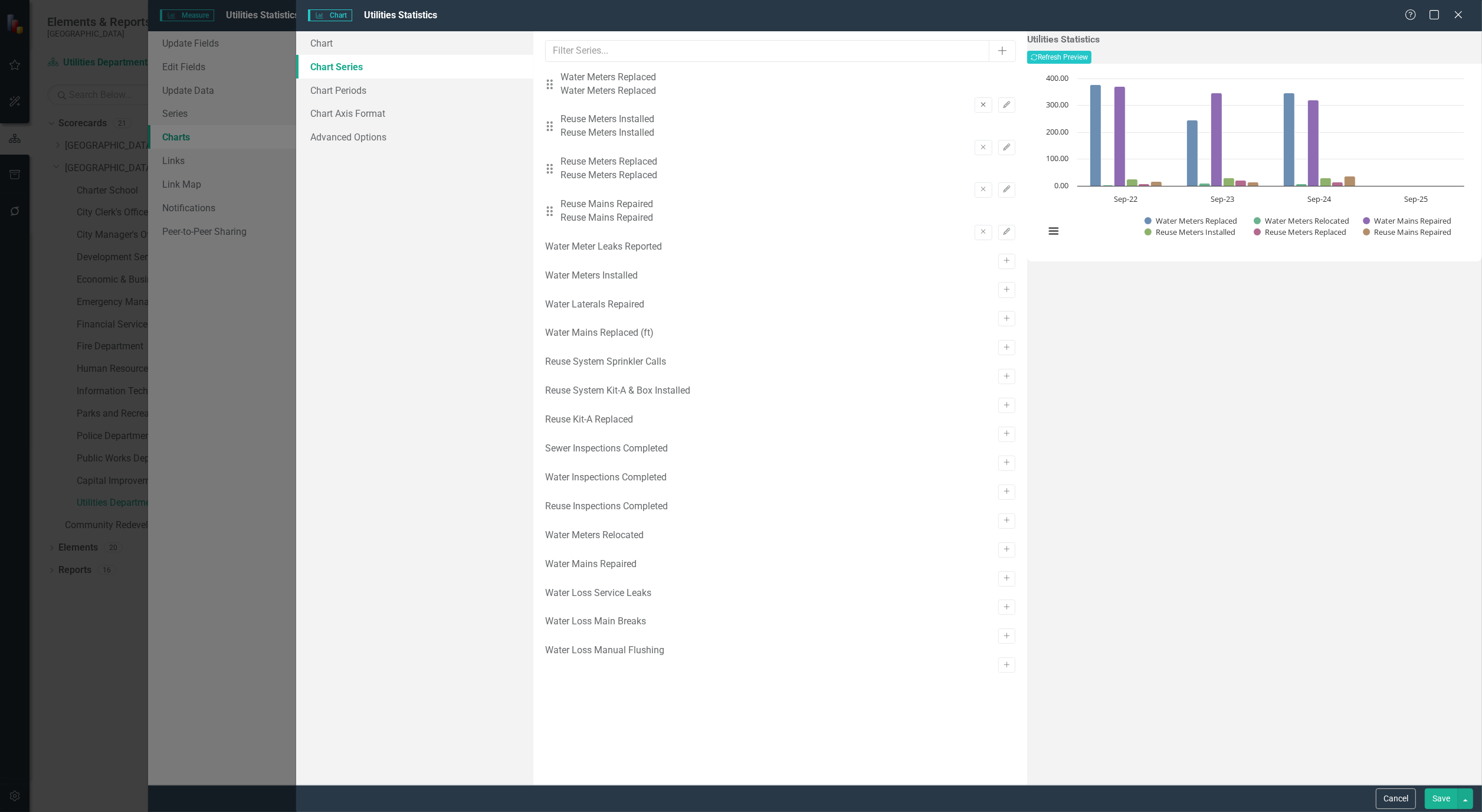
click at [979, 101] on icon "Remove" at bounding box center [983, 104] width 9 height 7
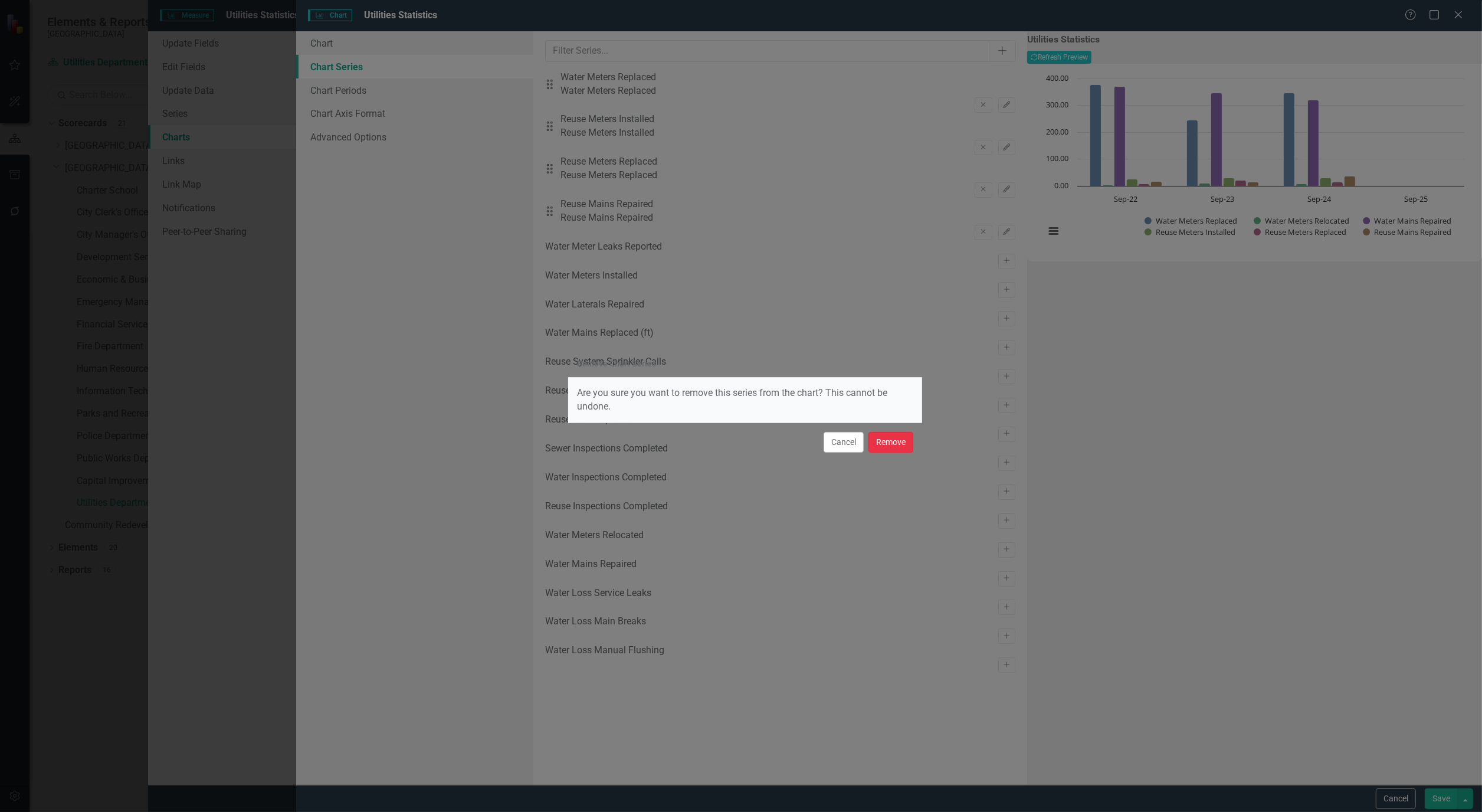
click at [901, 438] on button "Remove" at bounding box center [891, 442] width 45 height 21
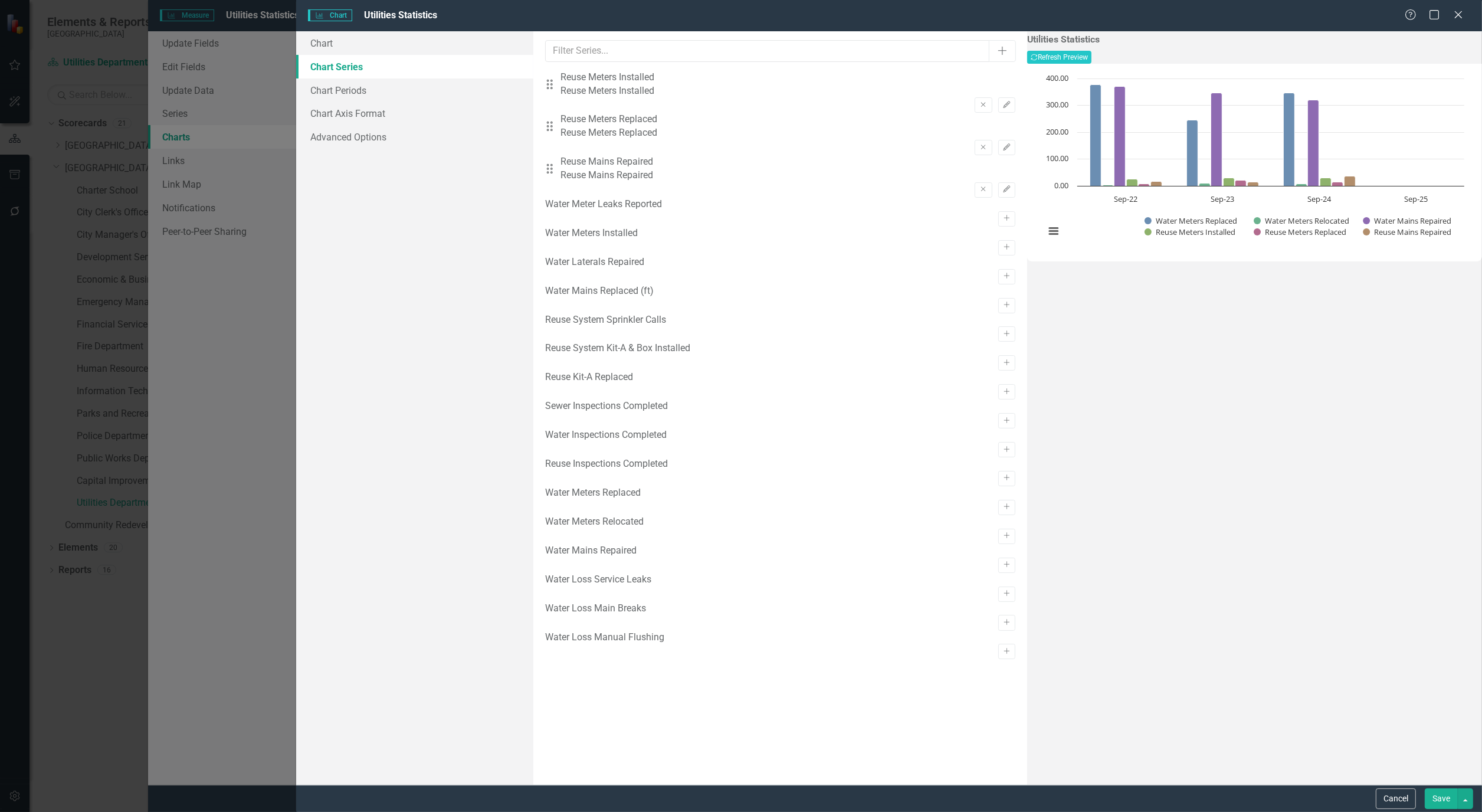
scroll to position [10, 0]
click at [1003, 338] on icon "Activate" at bounding box center [1007, 334] width 9 height 7
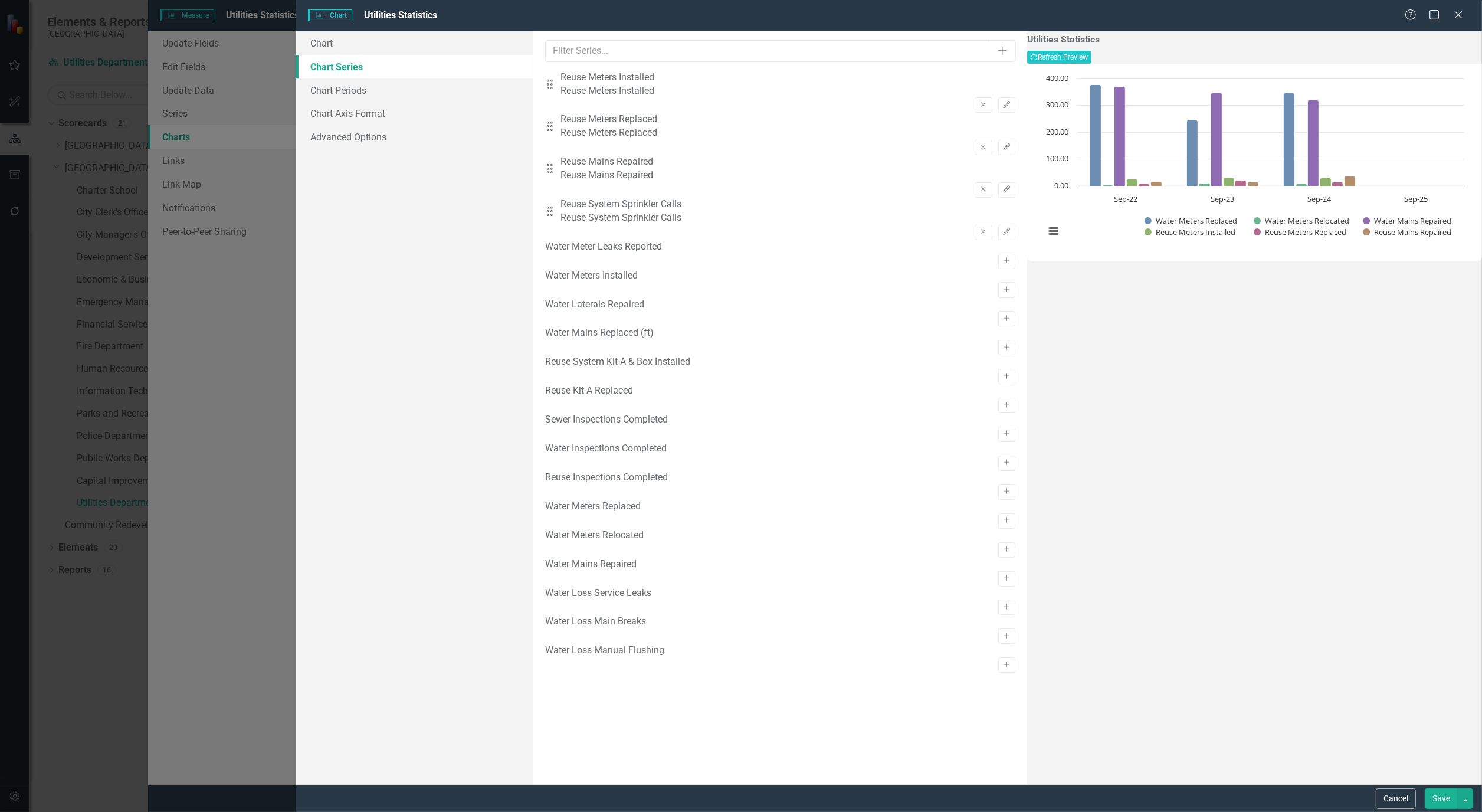
click at [1003, 380] on icon "Activate" at bounding box center [1007, 376] width 9 height 7
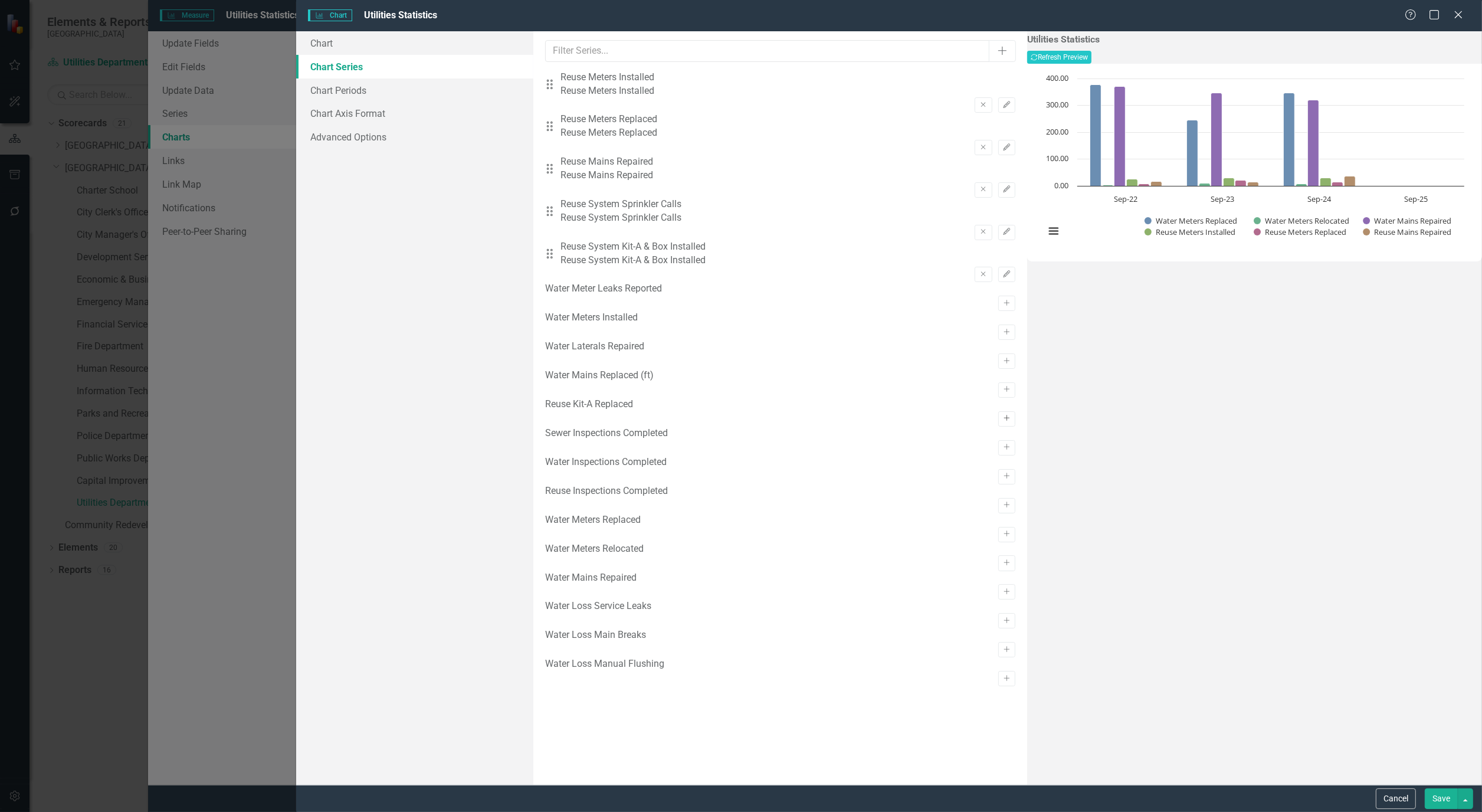
click at [1003, 422] on icon "Activate" at bounding box center [1007, 418] width 9 height 7
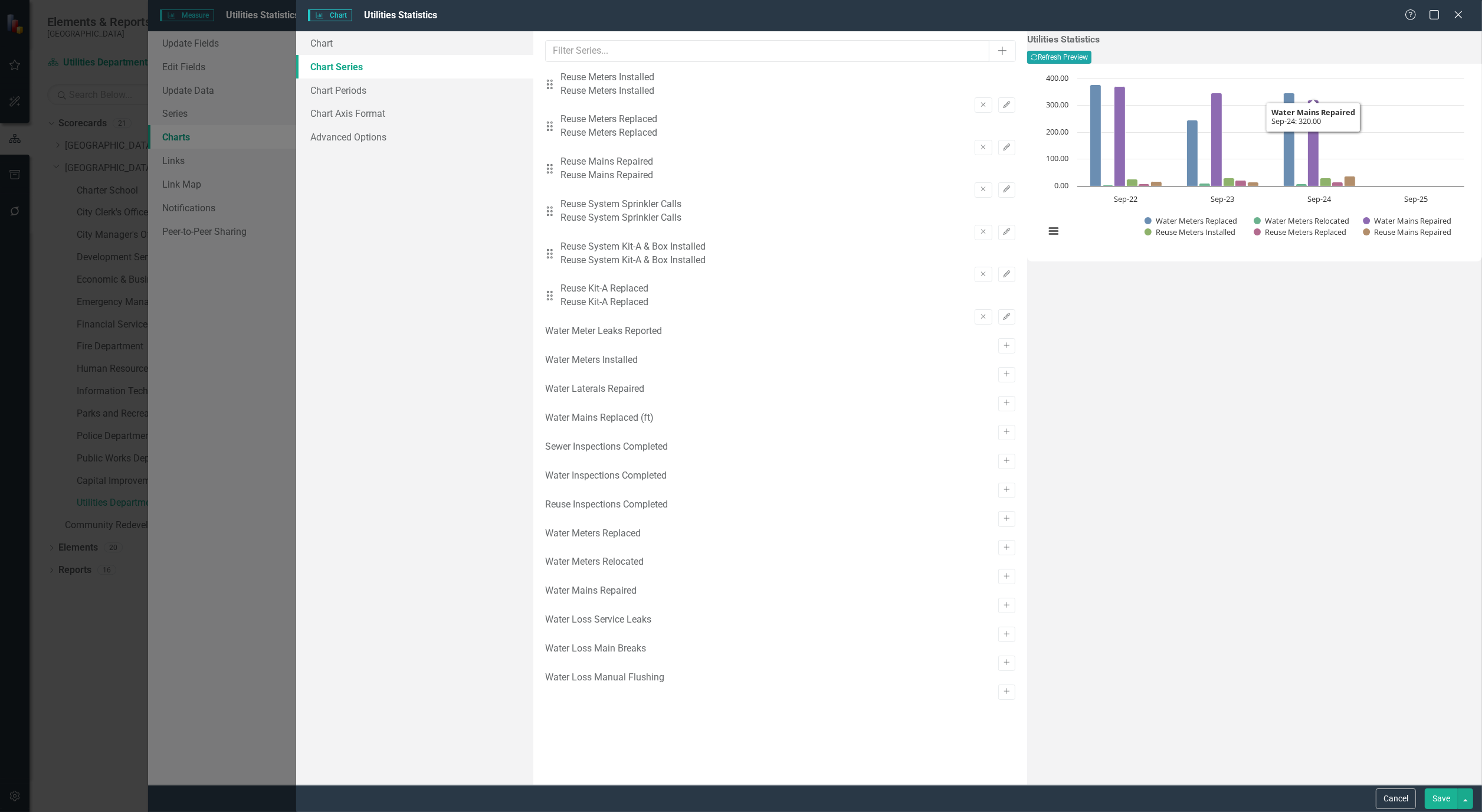
click at [1092, 60] on button "Recalculate Refresh Preview" at bounding box center [1059, 57] width 64 height 13
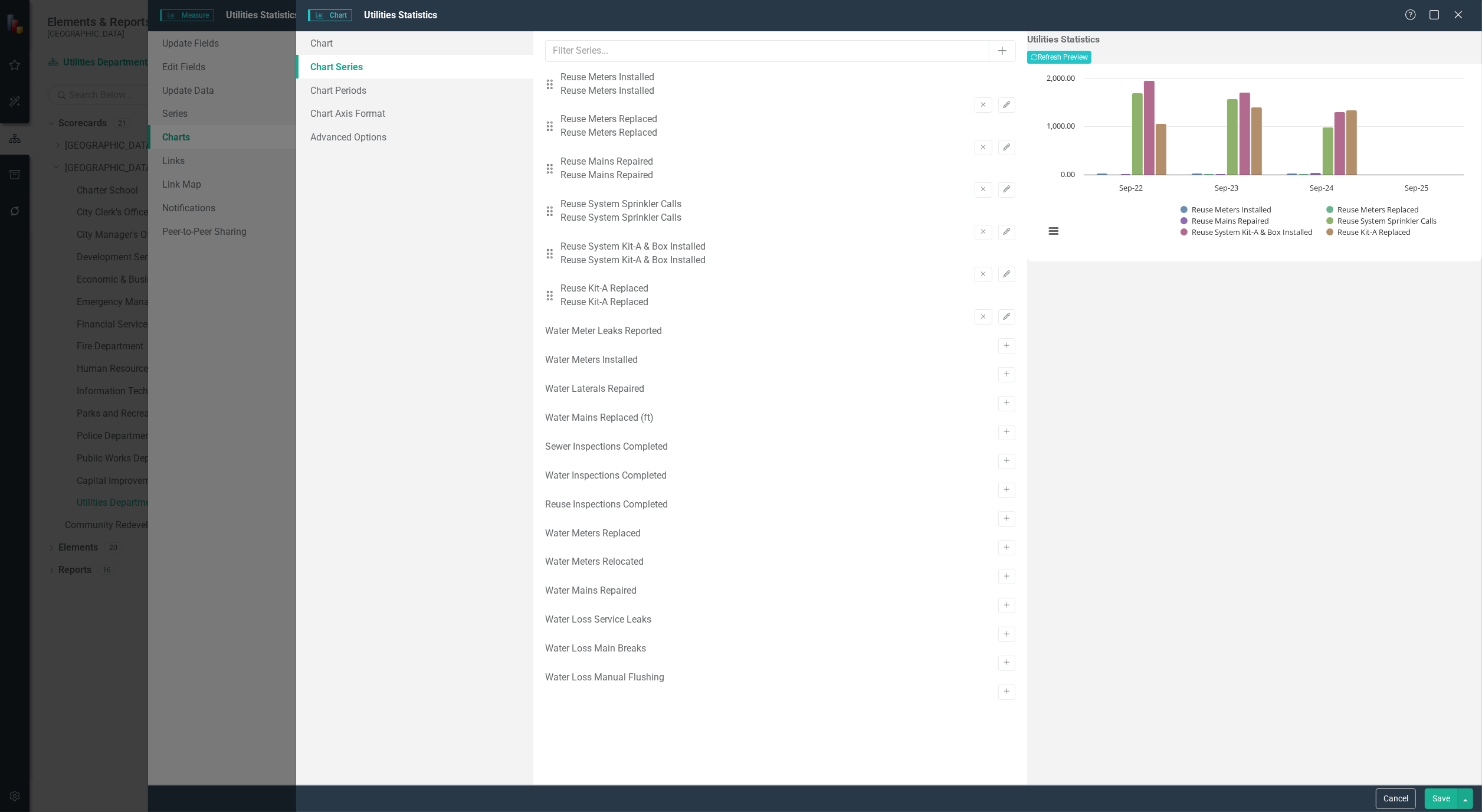
click at [1436, 799] on button "Save" at bounding box center [1442, 798] width 33 height 21
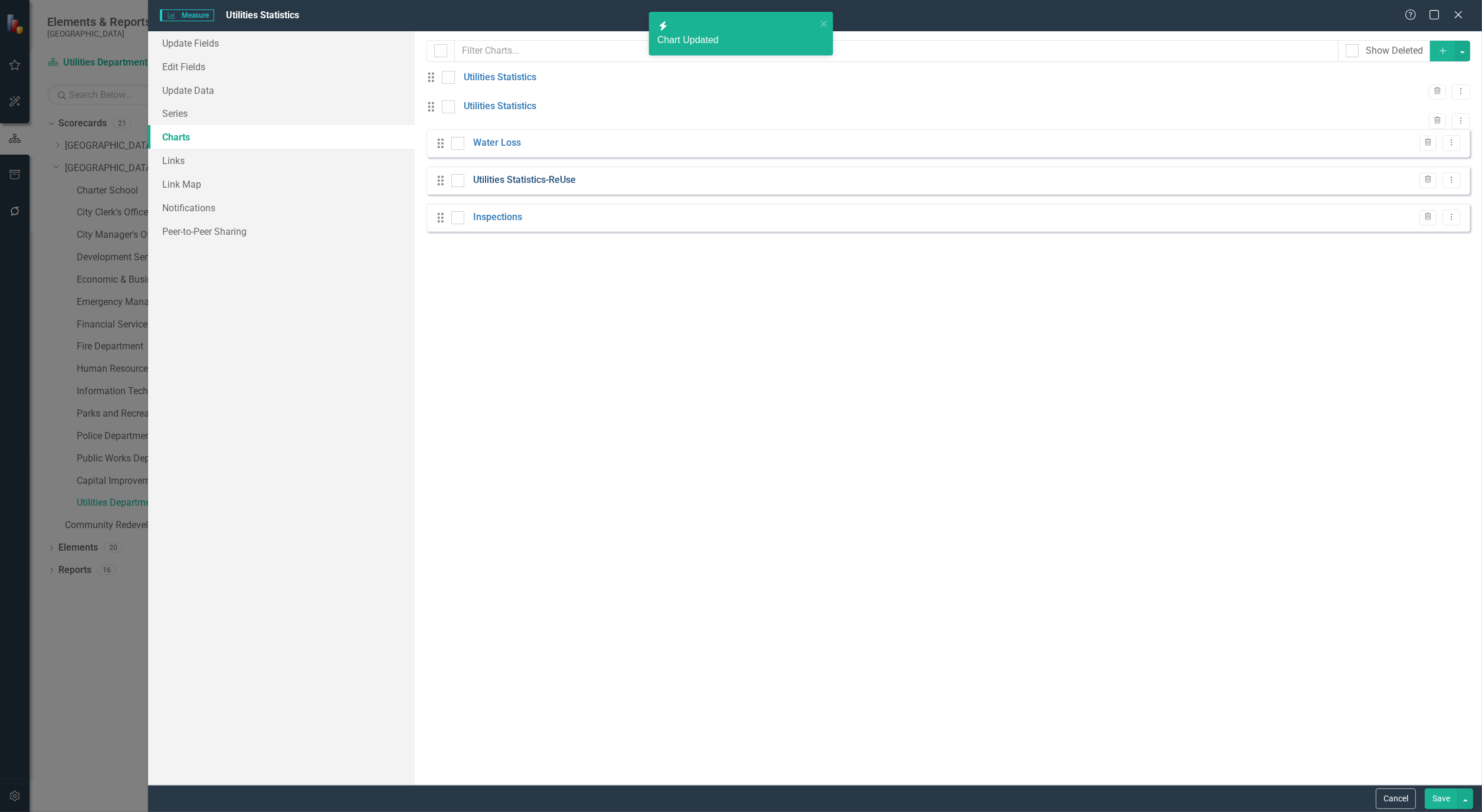
click at [501, 187] on link "Utilities Statistics-ReUse" at bounding box center [524, 180] width 103 height 14
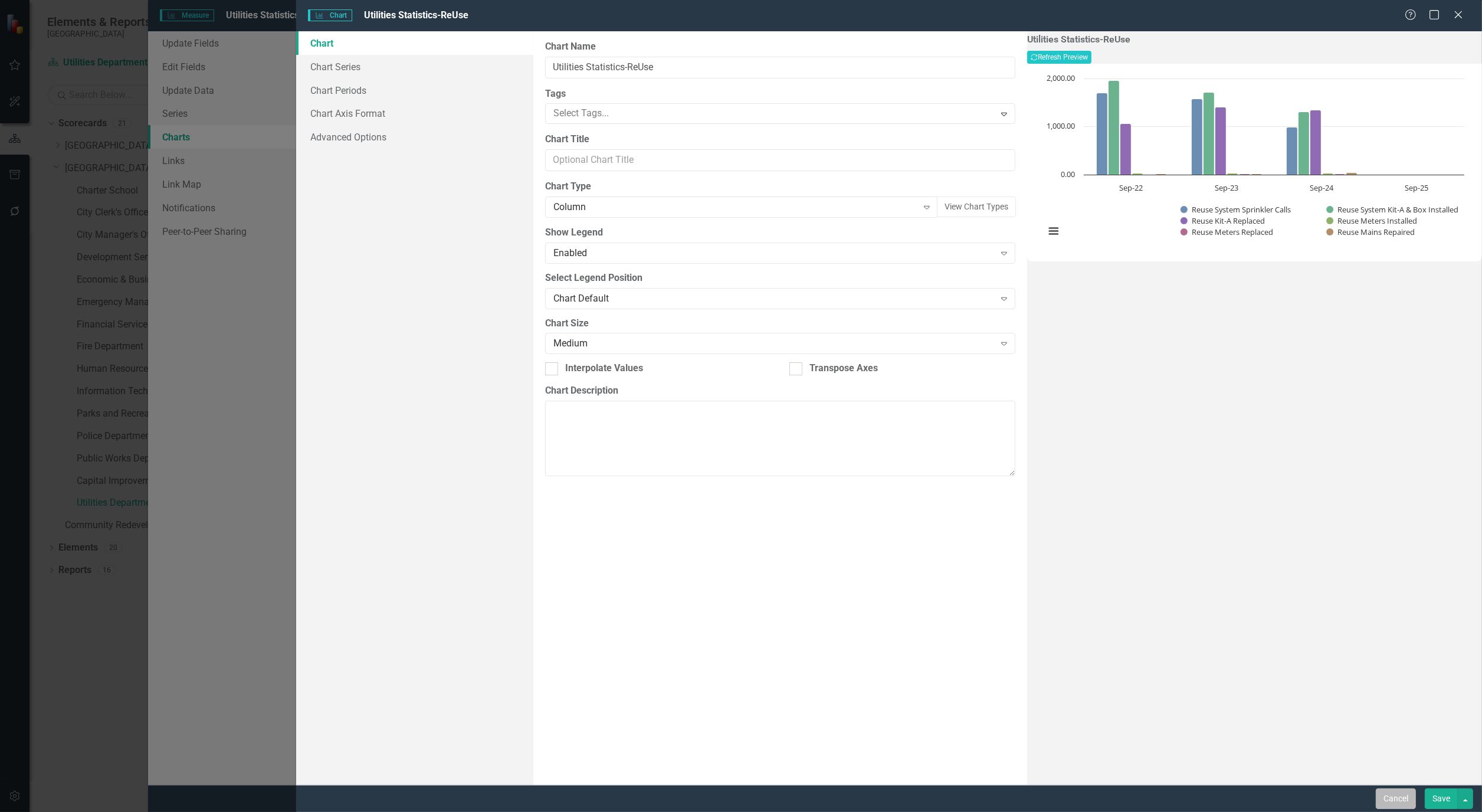
click at [1397, 794] on button "Cancel" at bounding box center [1396, 798] width 40 height 21
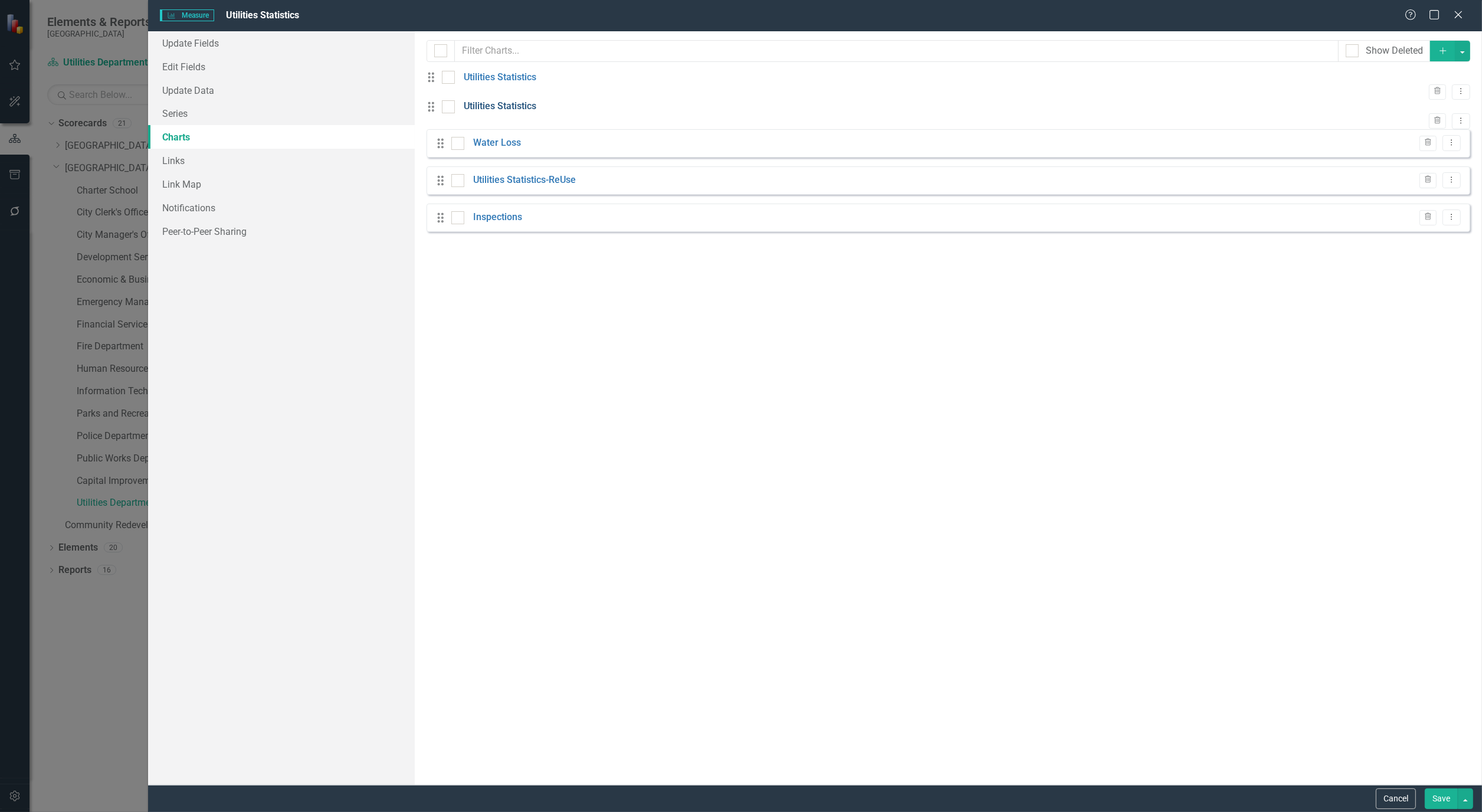
click at [499, 113] on link "Utilities Statistics" at bounding box center [500, 106] width 73 height 14
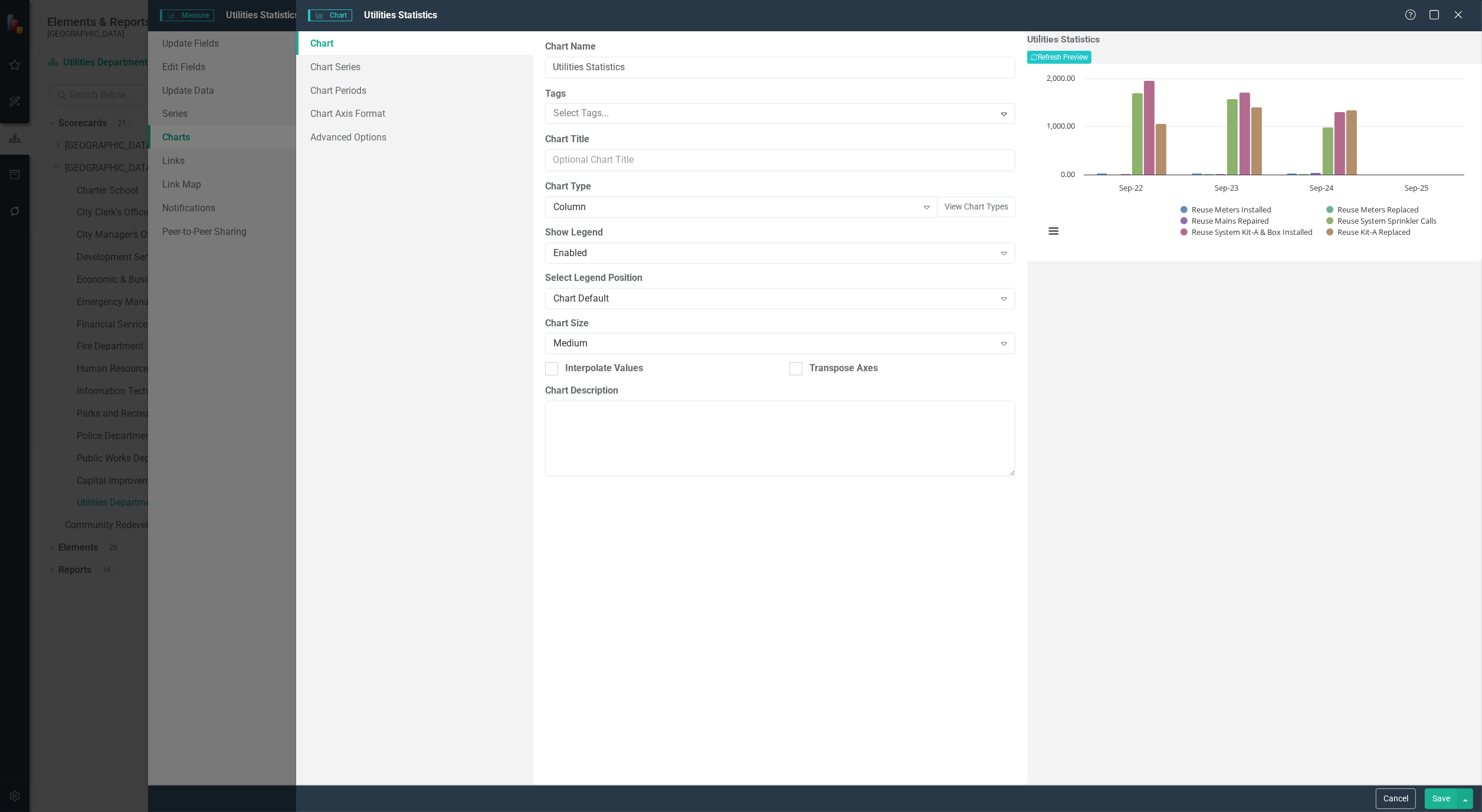
drag, startPoint x: 1386, startPoint y: 799, endPoint x: 1317, endPoint y: 770, distance: 74.8
click at [1386, 799] on button "Cancel" at bounding box center [1396, 798] width 40 height 21
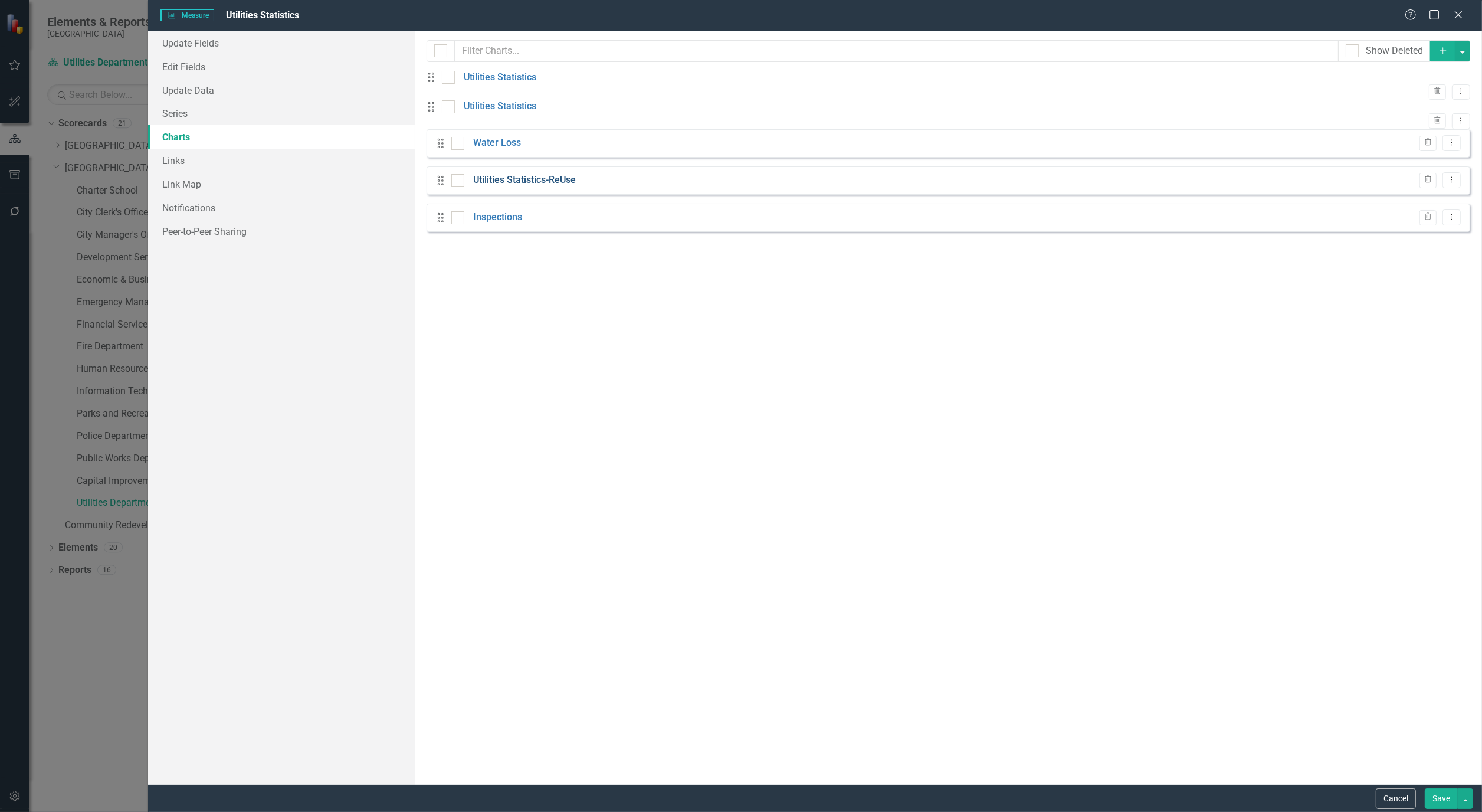
click at [541, 187] on link "Utilities Statistics-ReUse" at bounding box center [524, 180] width 103 height 14
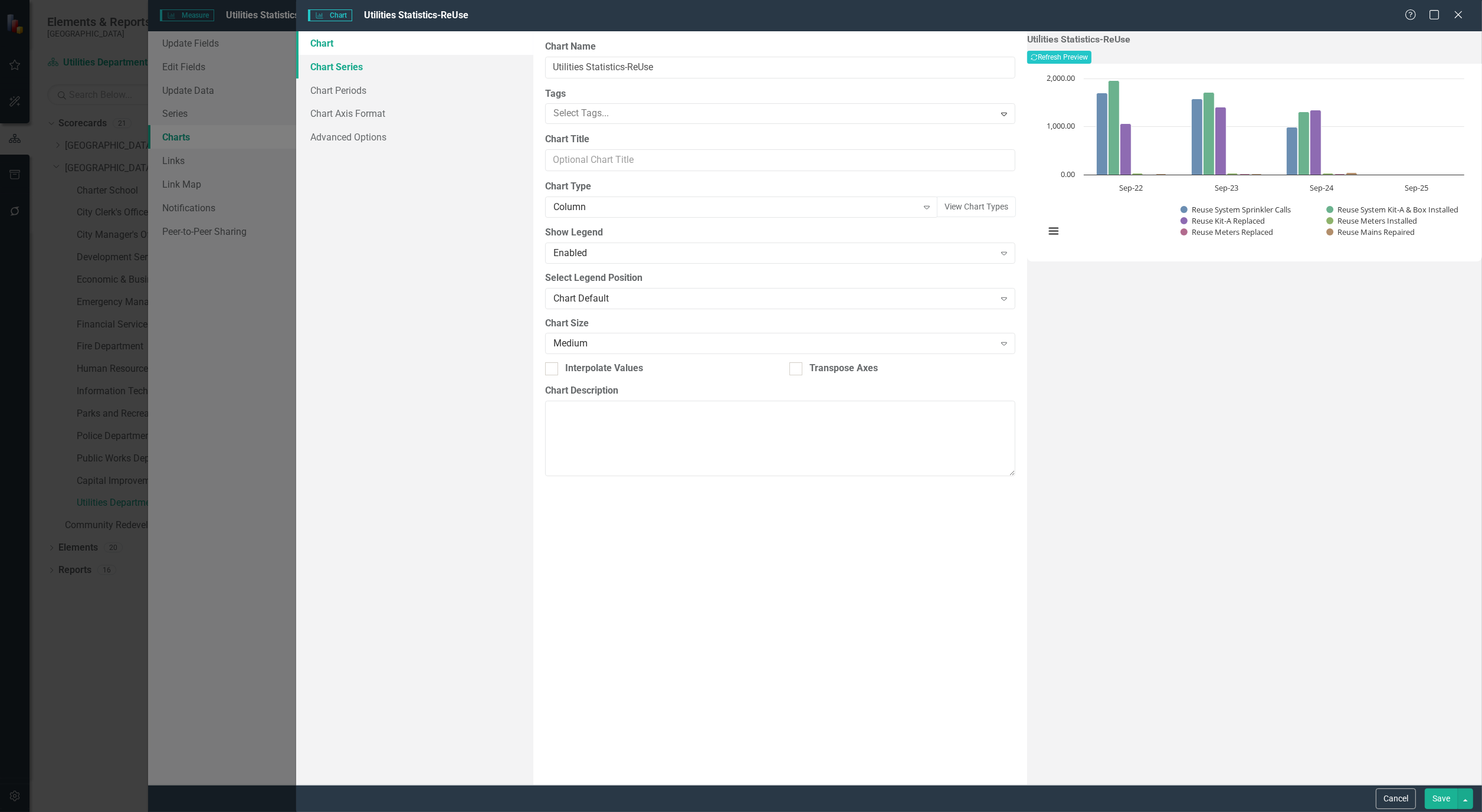
click at [344, 63] on link "Chart Series" at bounding box center [415, 66] width 237 height 23
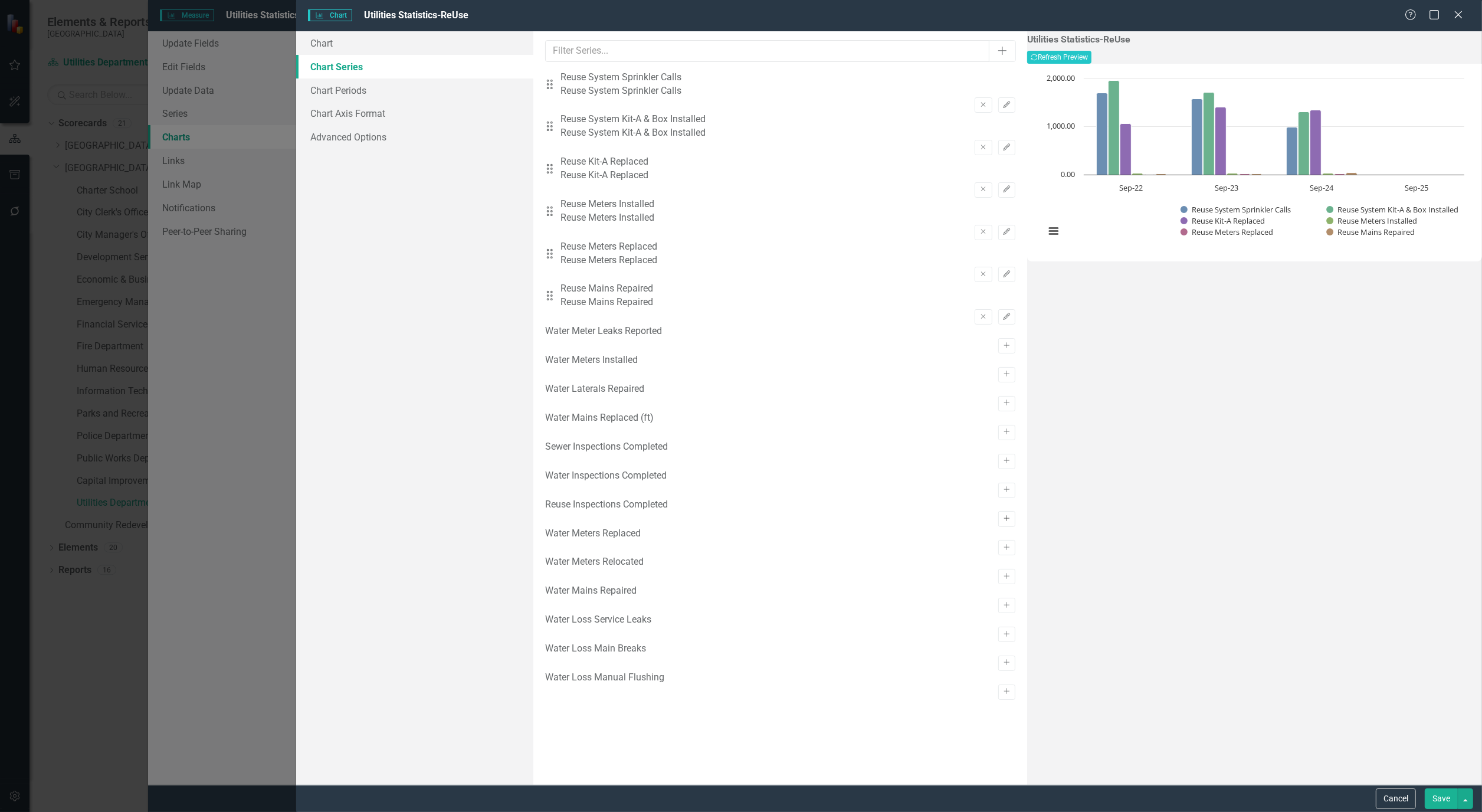
click at [1003, 522] on icon "Activate" at bounding box center [1007, 518] width 9 height 7
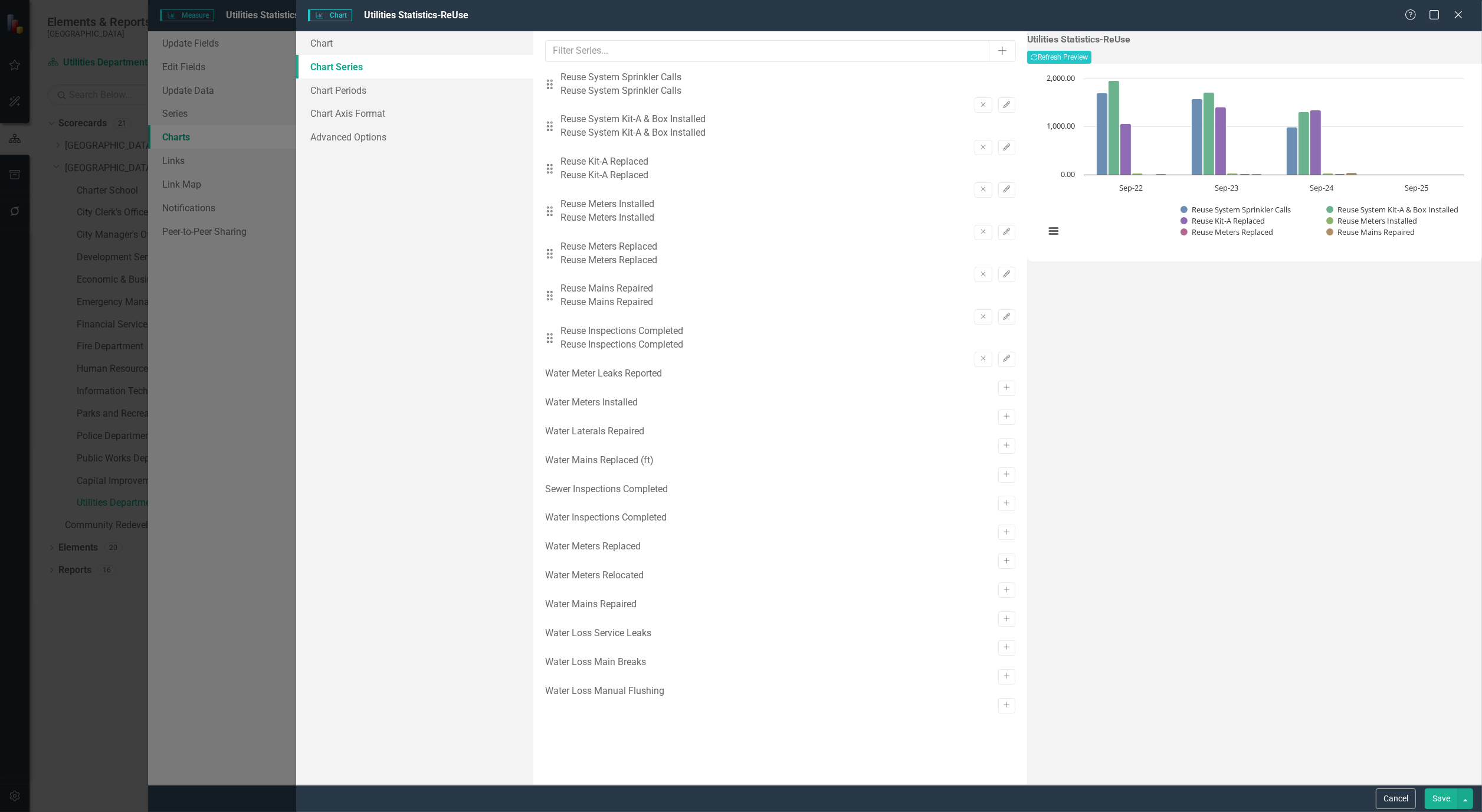
scroll to position [0, 0]
click at [1092, 52] on button "Recalculate Refresh Preview" at bounding box center [1059, 57] width 64 height 13
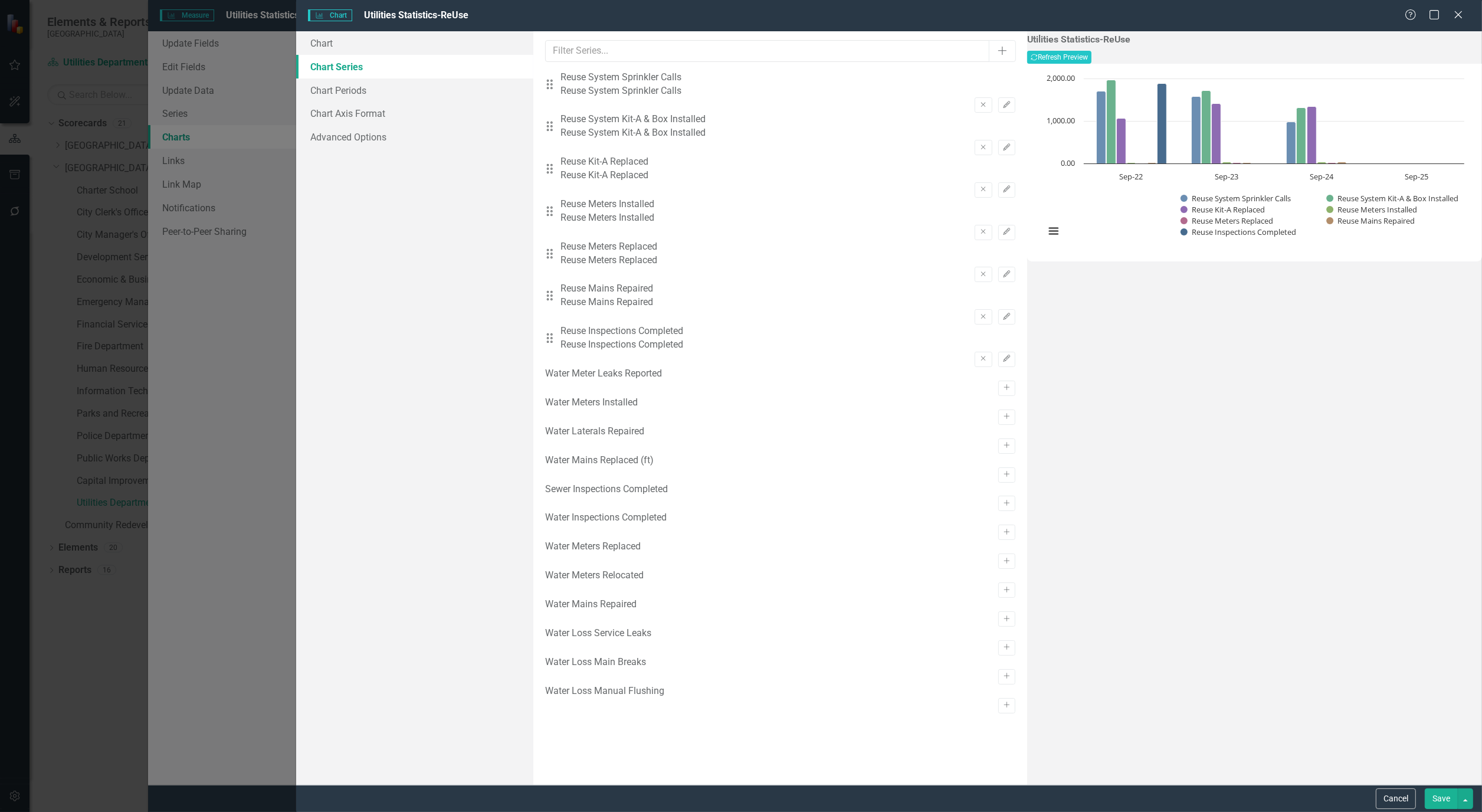
click at [1438, 799] on button "Save" at bounding box center [1442, 798] width 33 height 21
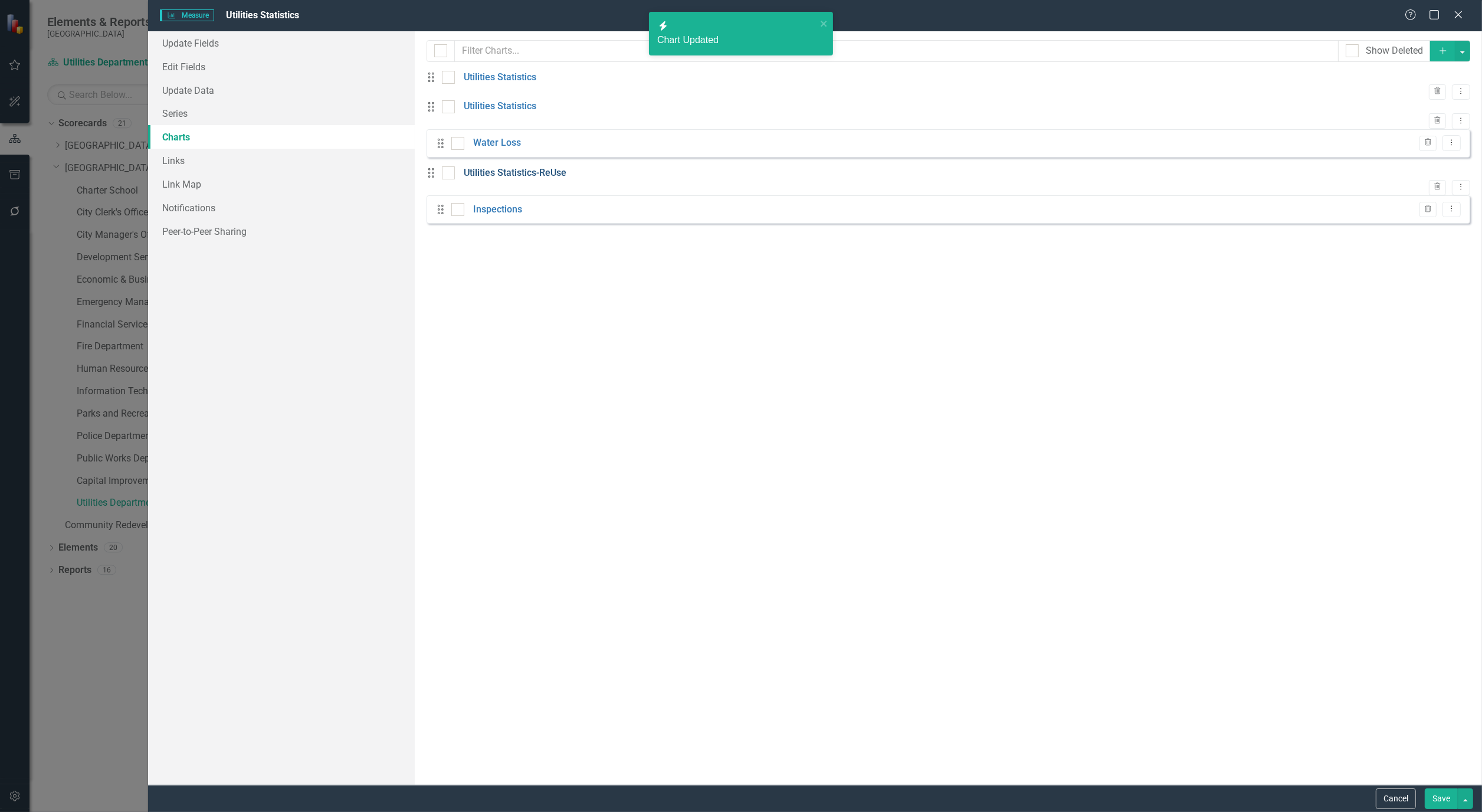
click at [517, 180] on link "Utilities Statistics-ReUse" at bounding box center [515, 172] width 103 height 14
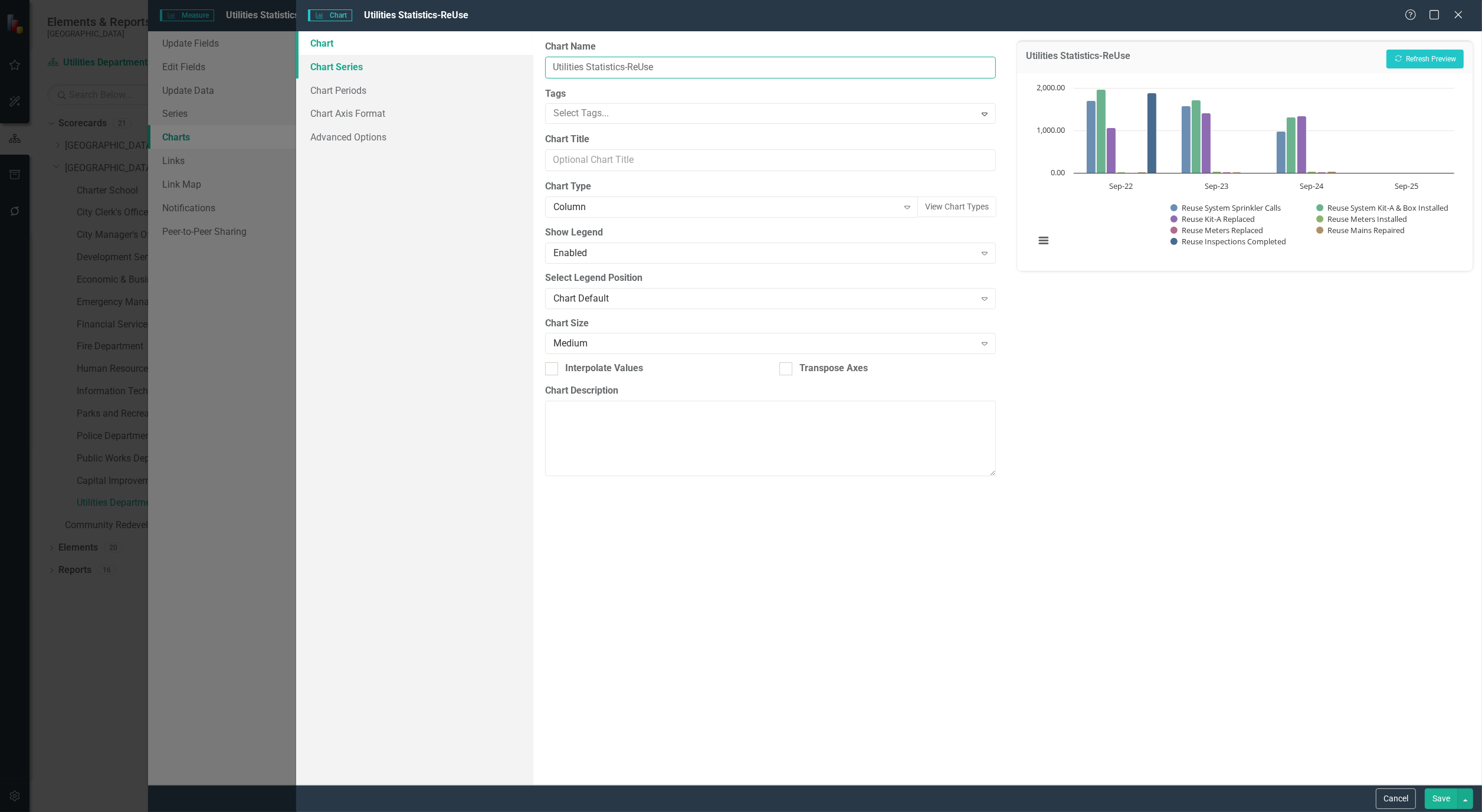
drag, startPoint x: 666, startPoint y: 66, endPoint x: 518, endPoint y: 57, distance: 148.3
click at [518, 57] on div "Chart Chart Series Chart Periods Chart Axis Format Advanced Options From this p…" at bounding box center [889, 408] width 1186 height 753
type input "Reuse Statistics"
click at [1446, 801] on button "Save" at bounding box center [1442, 798] width 33 height 21
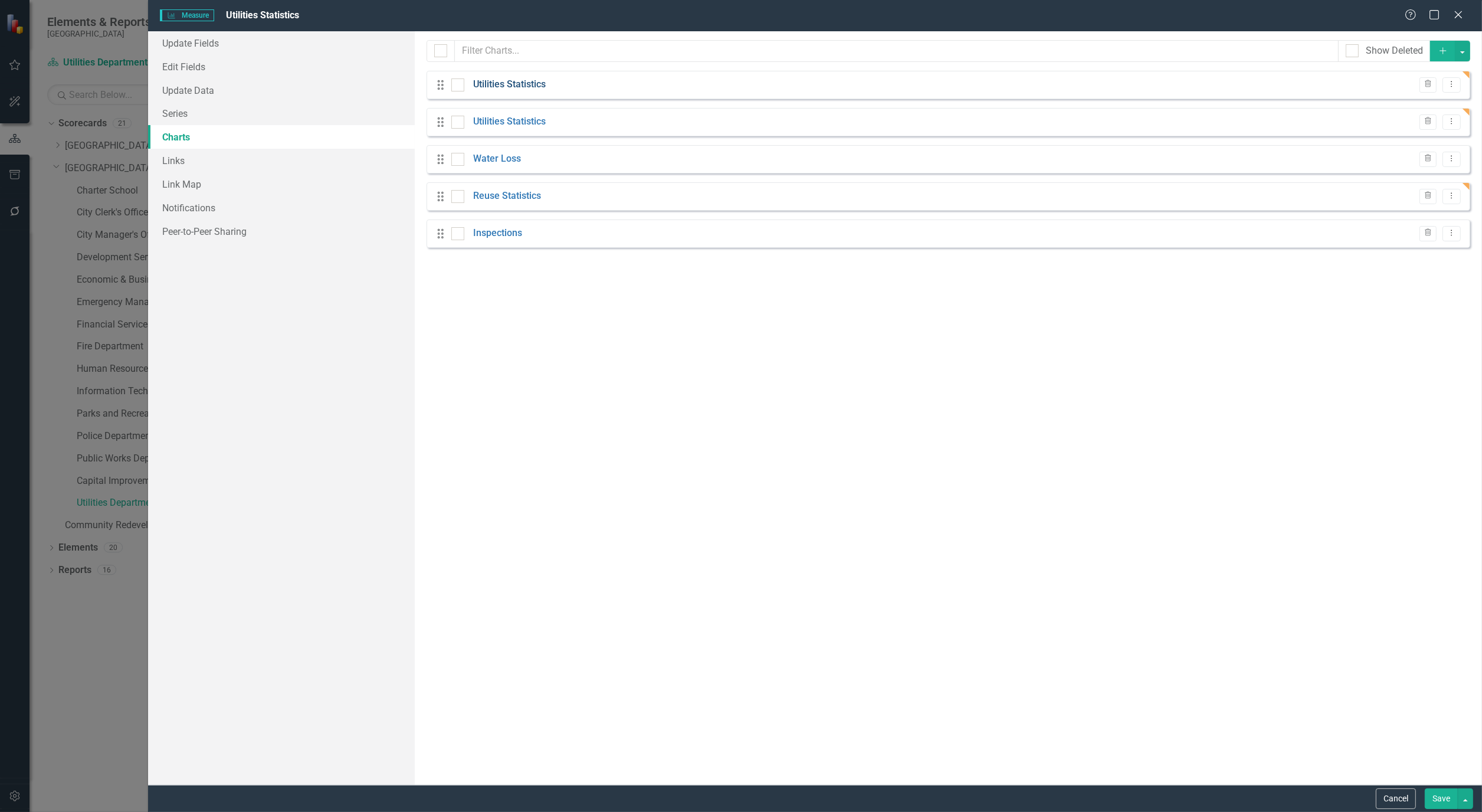
click at [511, 86] on link "Utilities Statistics" at bounding box center [509, 84] width 73 height 14
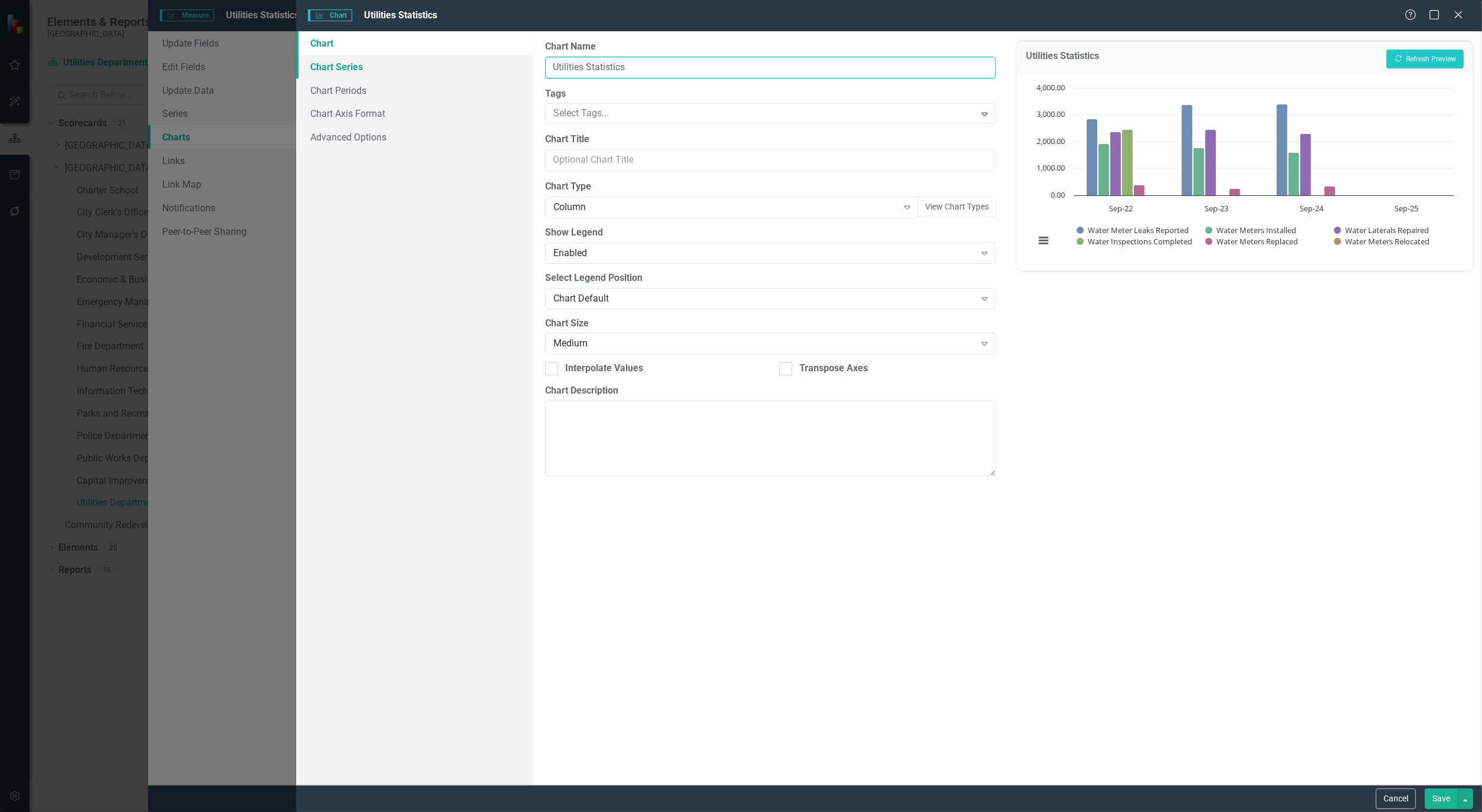
drag, startPoint x: 586, startPoint y: 66, endPoint x: 521, endPoint y: 64, distance: 65.0
click at [521, 64] on div "Chart Chart Series Chart Periods Chart Axis Format Advanced Options From this p…" at bounding box center [889, 408] width 1186 height 753
type input "Water Meters Statistics"
click at [1438, 797] on button "Save" at bounding box center [1442, 798] width 33 height 21
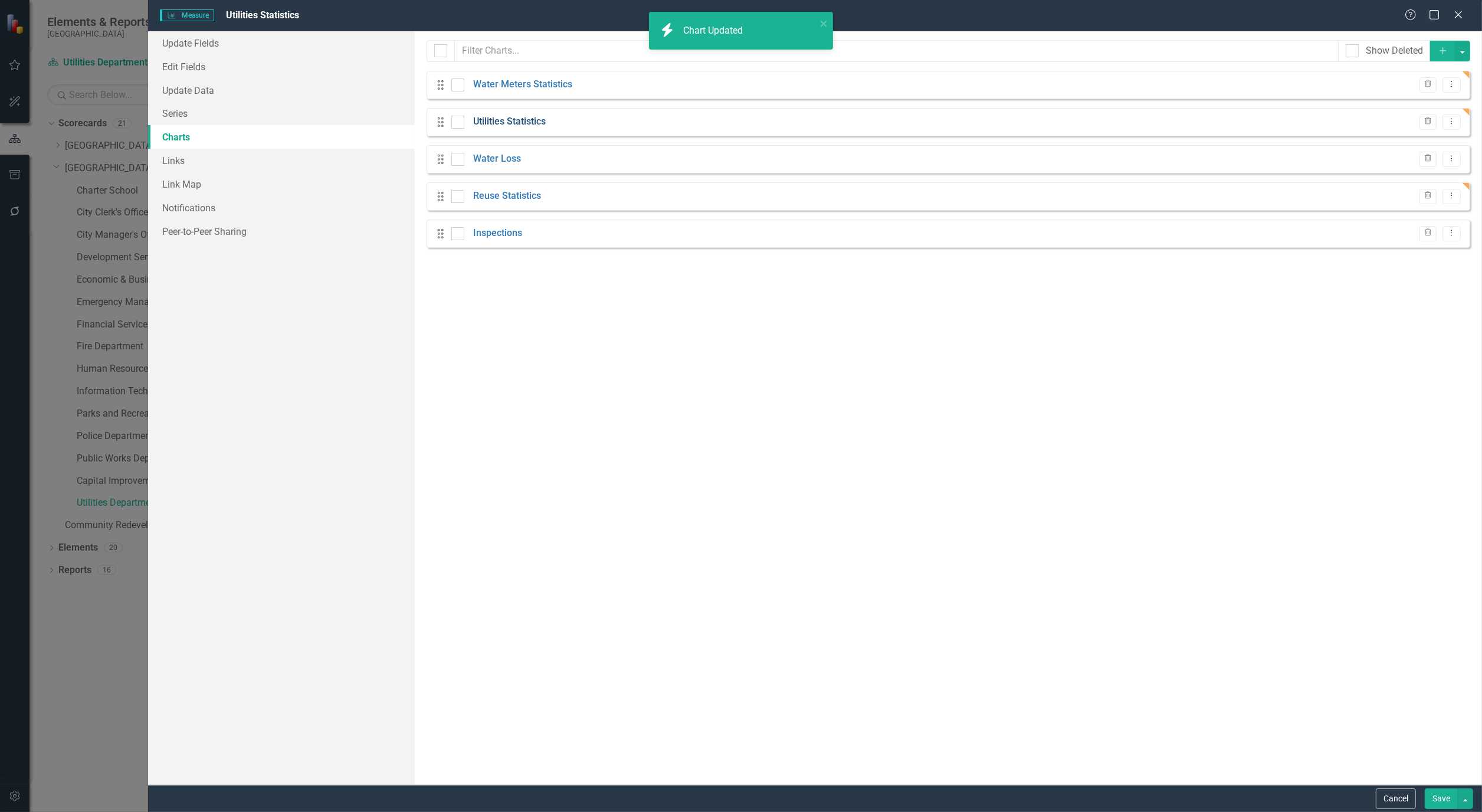
click at [514, 118] on link "Utilities Statistics" at bounding box center [509, 121] width 73 height 14
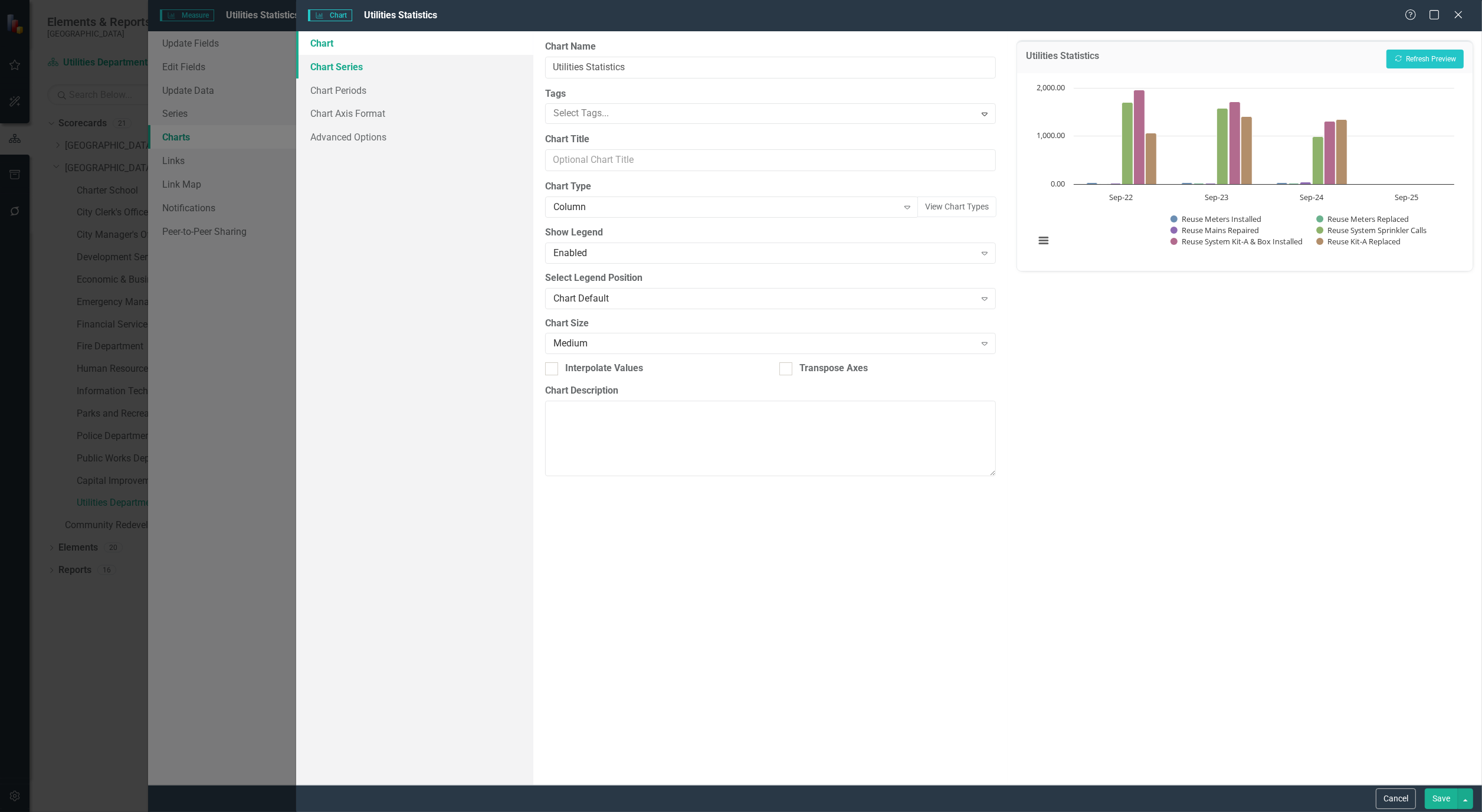
click at [336, 71] on link "Chart Series" at bounding box center [415, 66] width 237 height 23
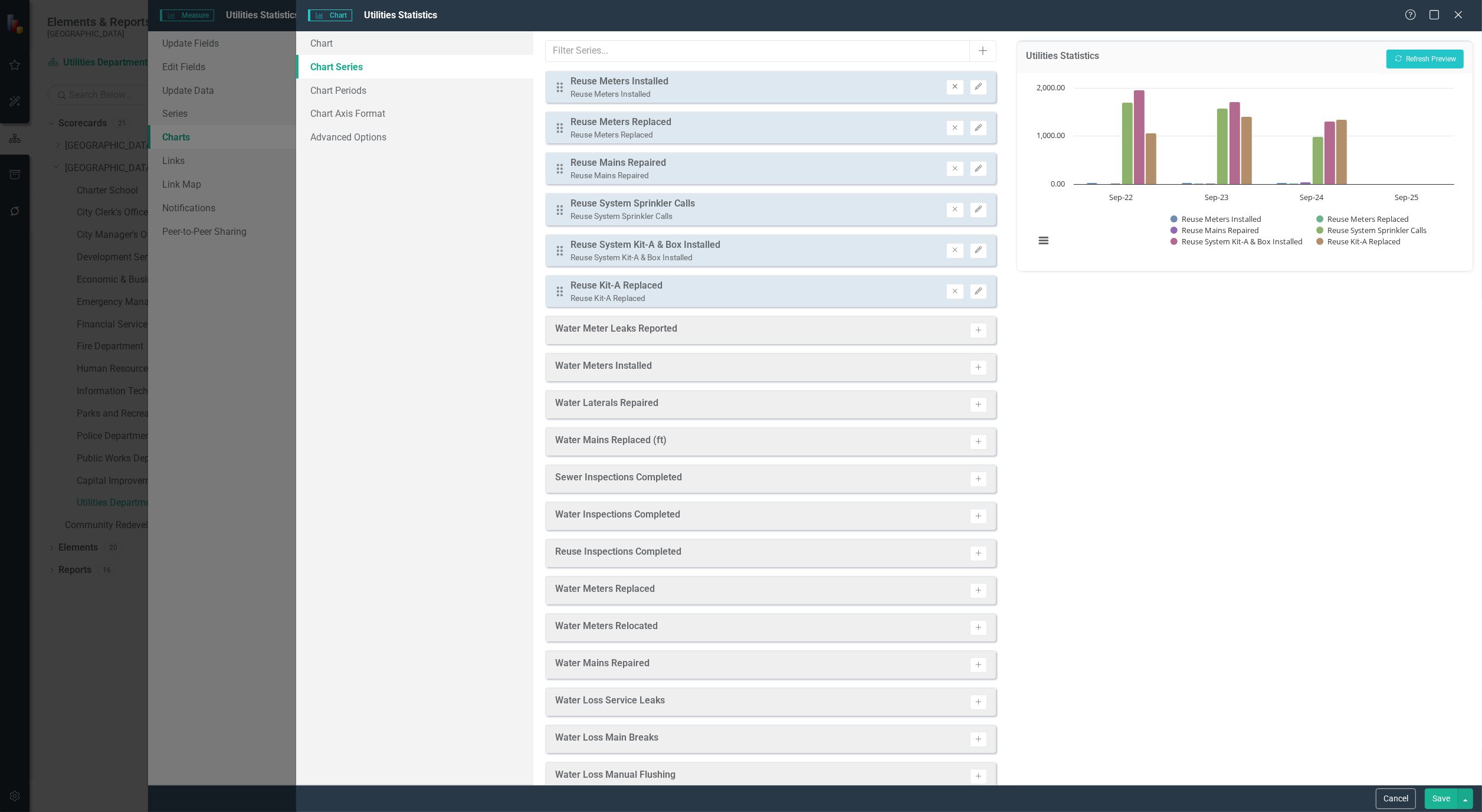
click at [951, 88] on icon "Remove" at bounding box center [955, 87] width 9 height 7
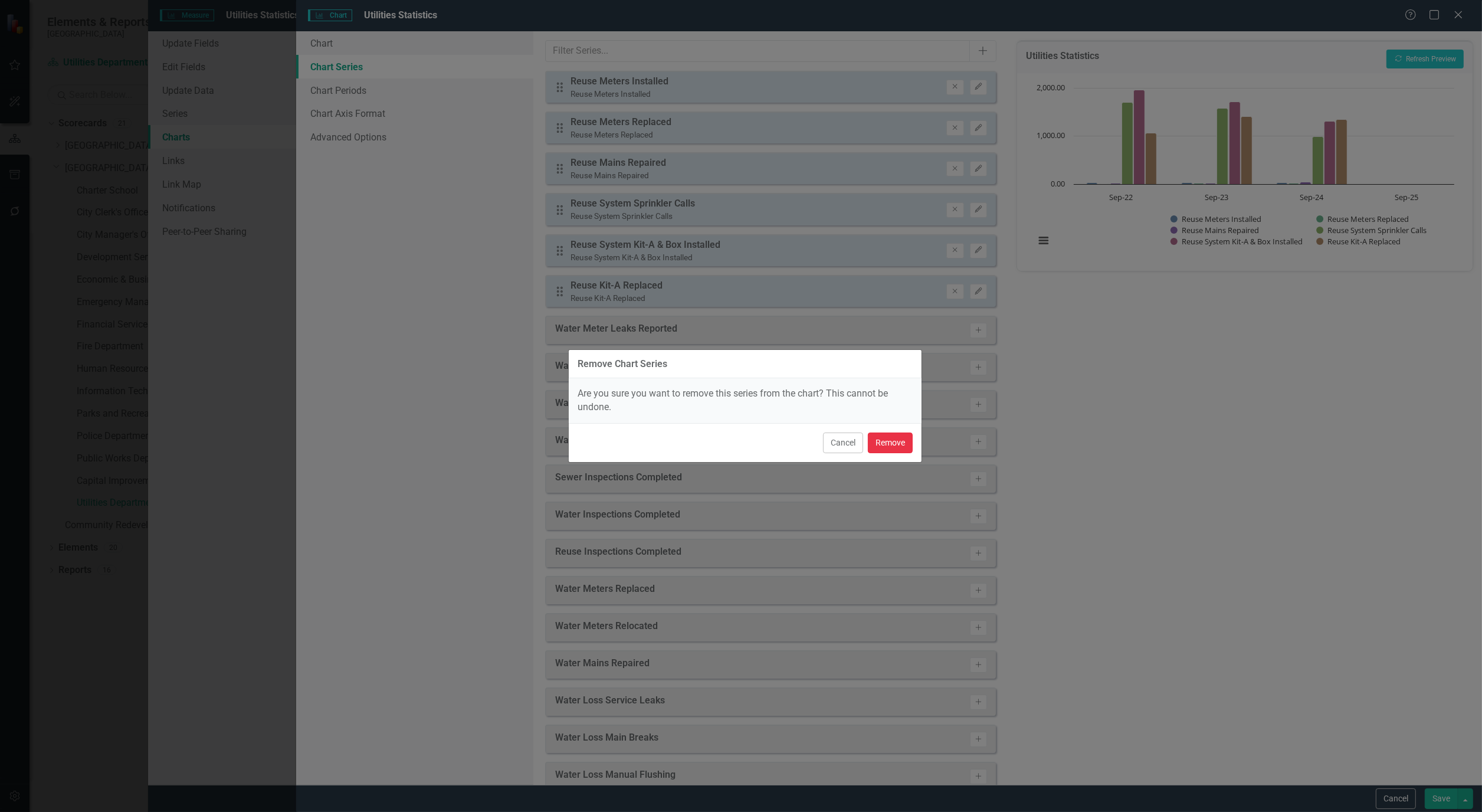
click at [888, 449] on button "Remove" at bounding box center [890, 443] width 45 height 21
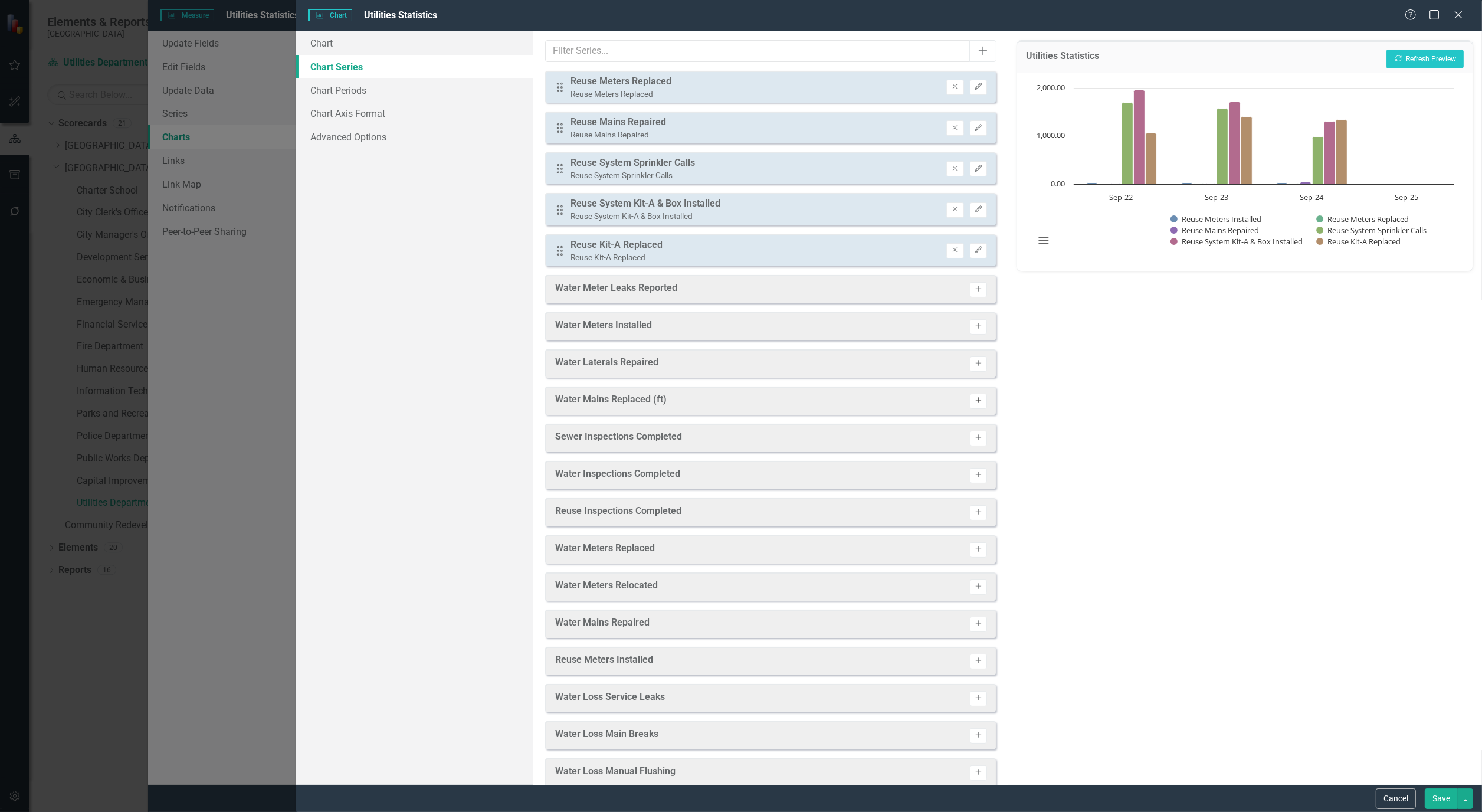
click at [974, 399] on icon "Activate" at bounding box center [978, 400] width 9 height 7
click at [975, 621] on button "Activate" at bounding box center [978, 627] width 17 height 15
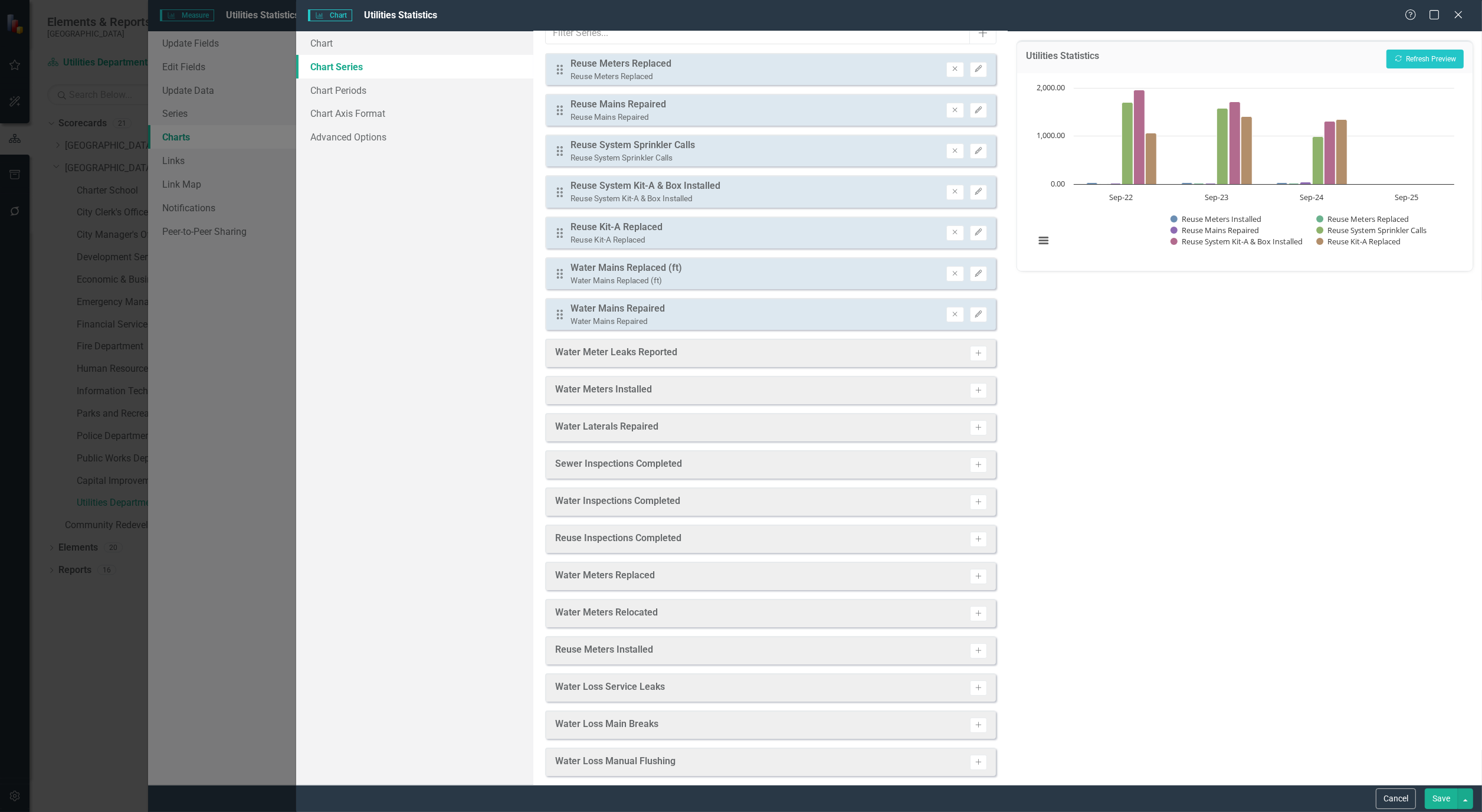
scroll to position [22, 0]
click at [953, 66] on button "Remove" at bounding box center [955, 65] width 17 height 15
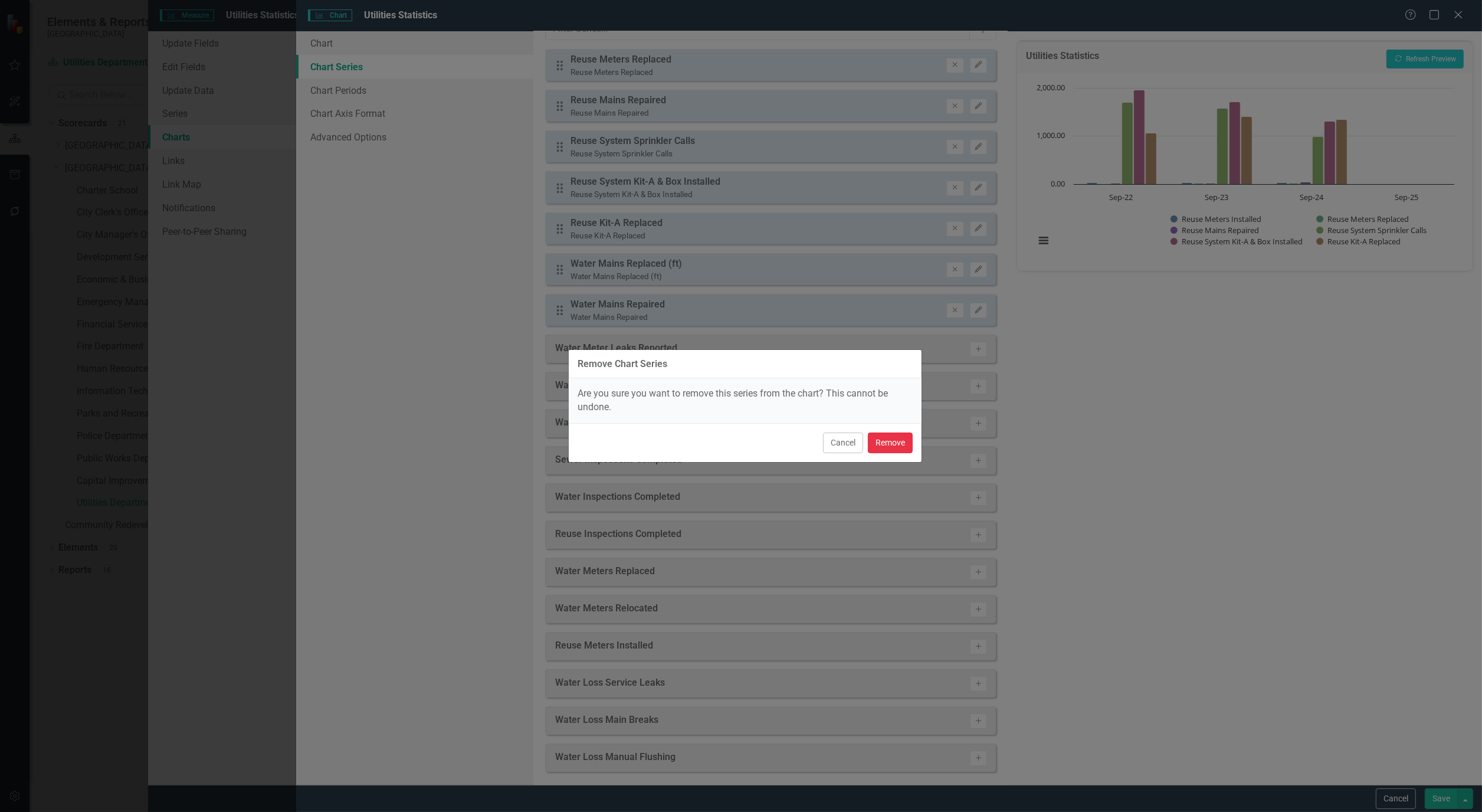
click at [899, 437] on button "Remove" at bounding box center [890, 443] width 45 height 21
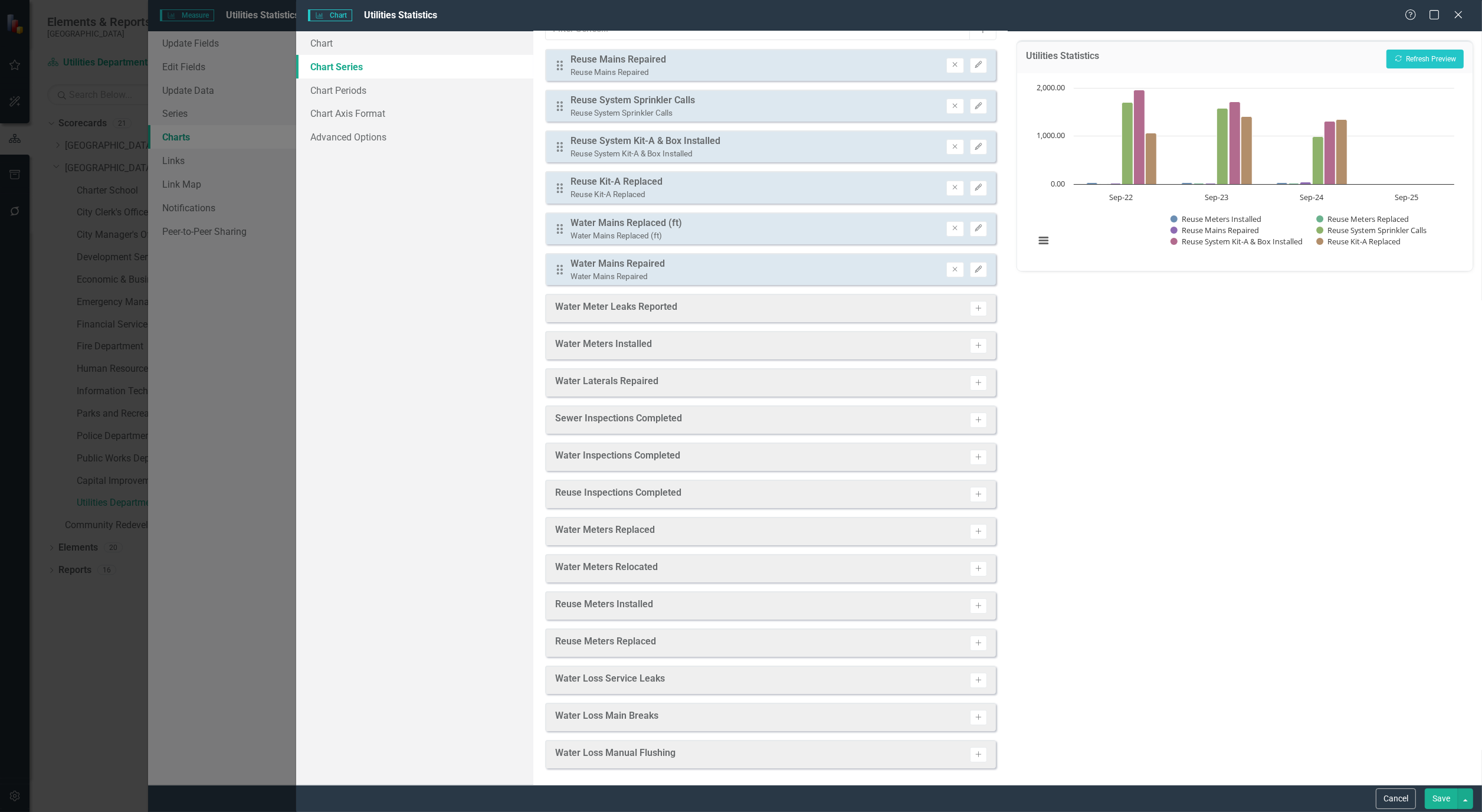
scroll to position [0, 0]
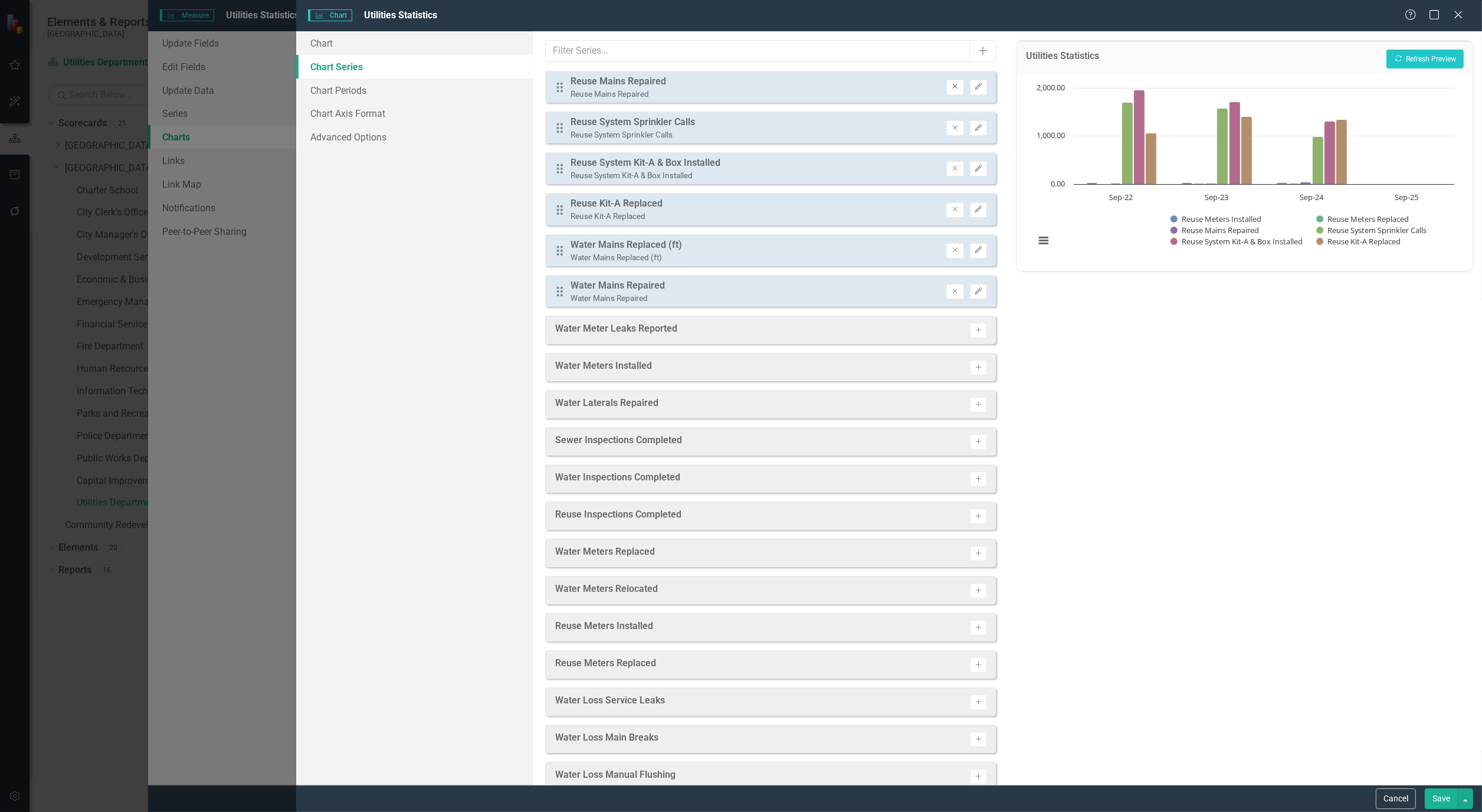
click at [947, 95] on button "Remove" at bounding box center [955, 87] width 17 height 15
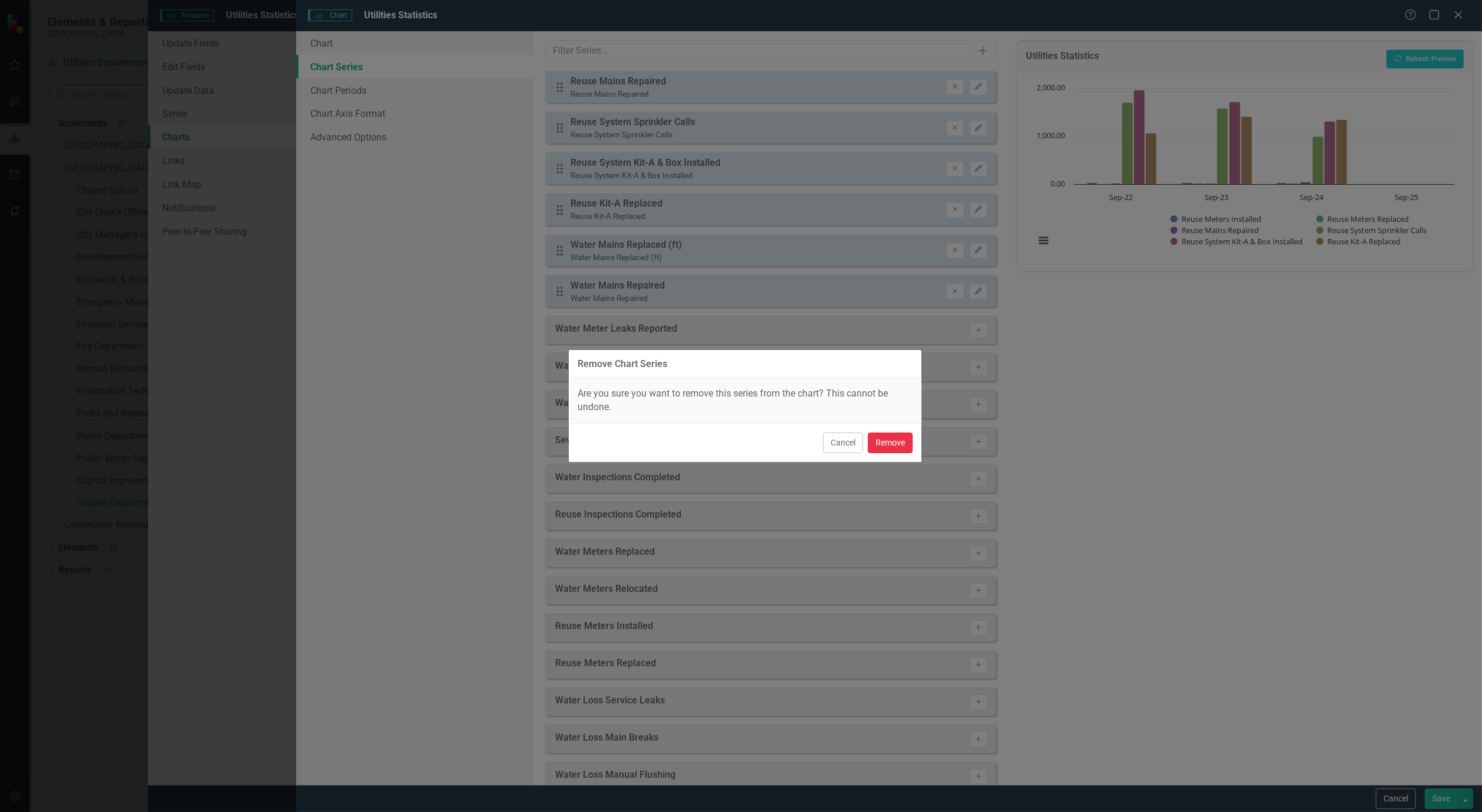
click at [886, 444] on button "Remove" at bounding box center [890, 443] width 45 height 21
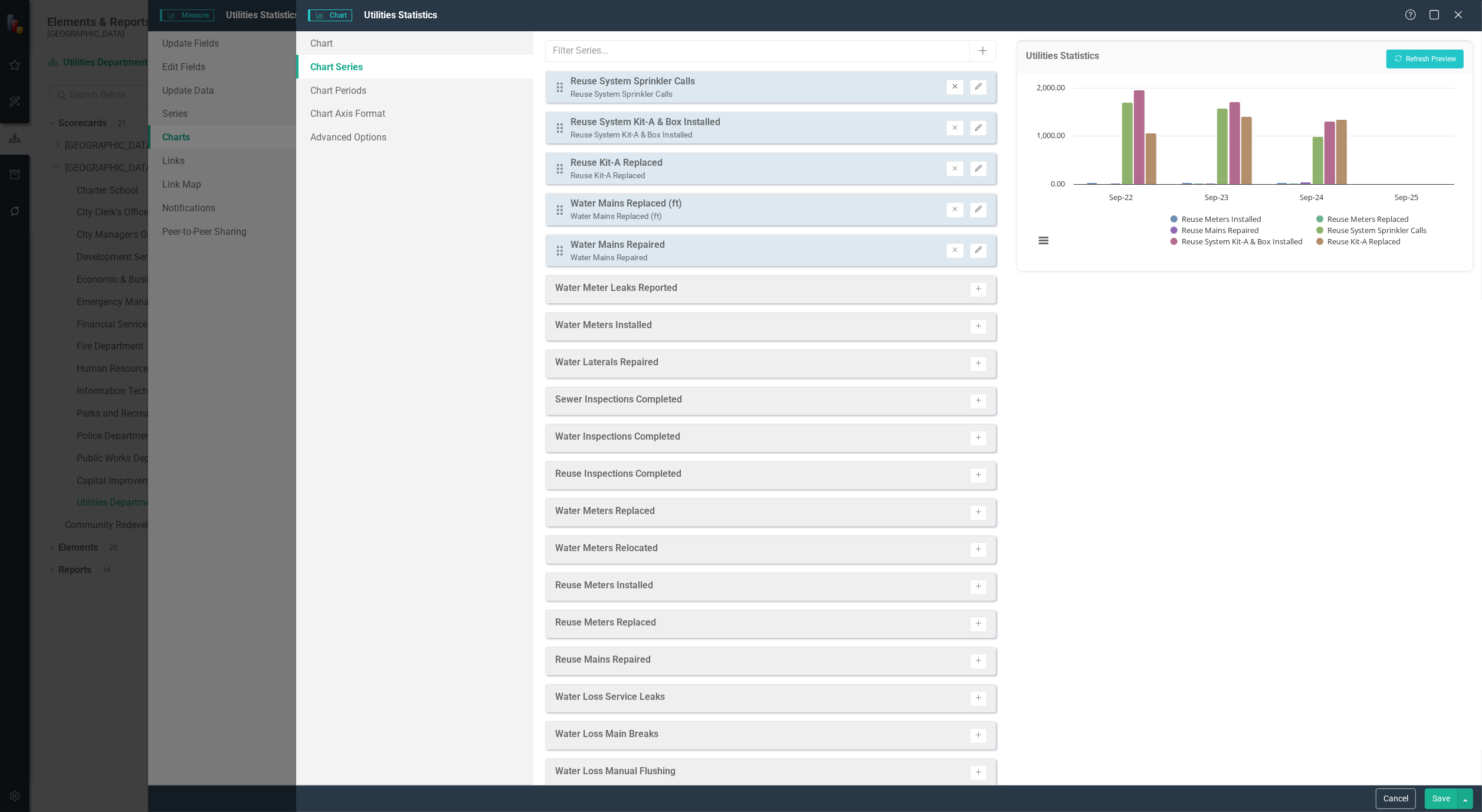
click at [951, 83] on icon "Remove" at bounding box center [955, 87] width 9 height 7
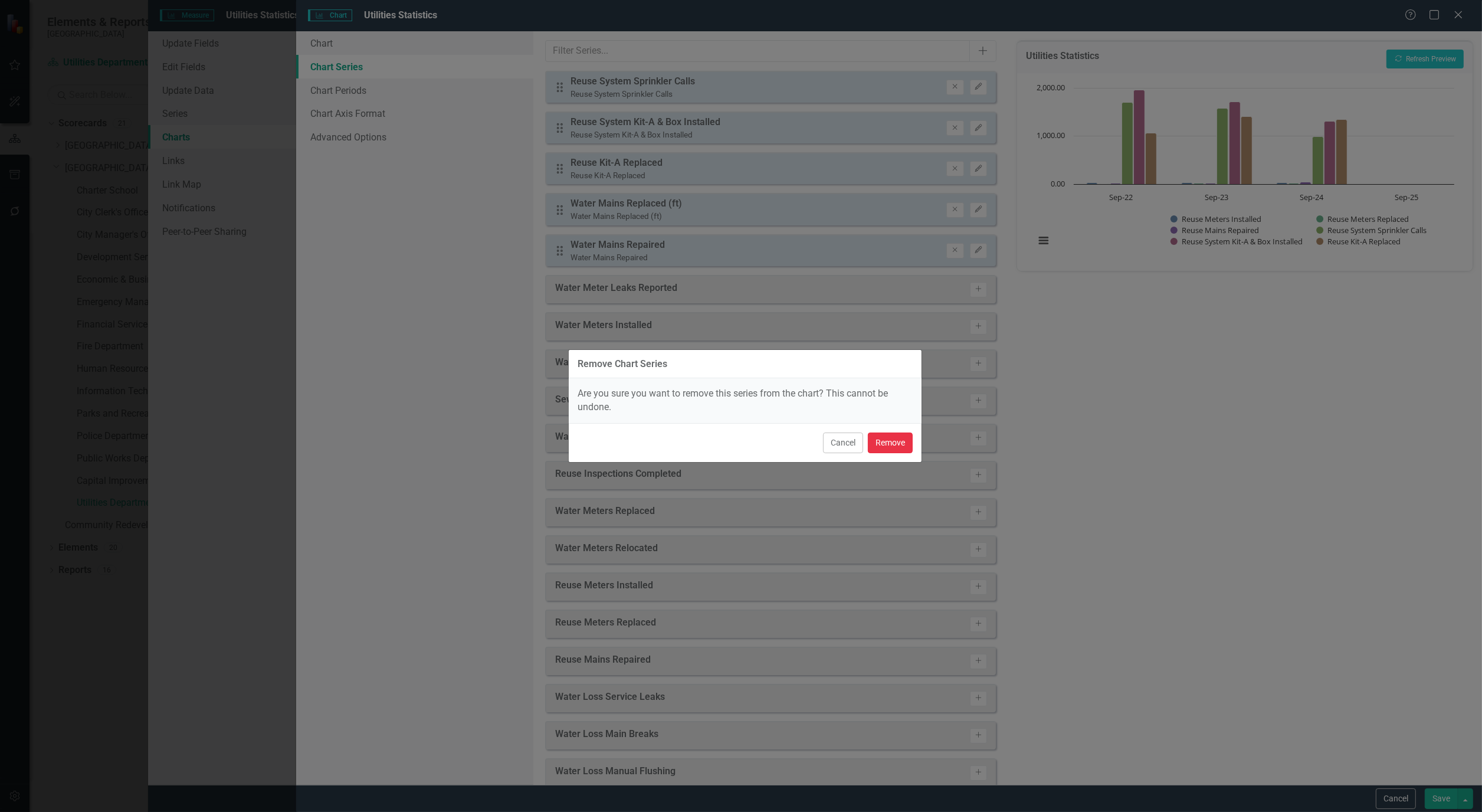
click at [888, 440] on button "Remove" at bounding box center [890, 443] width 45 height 21
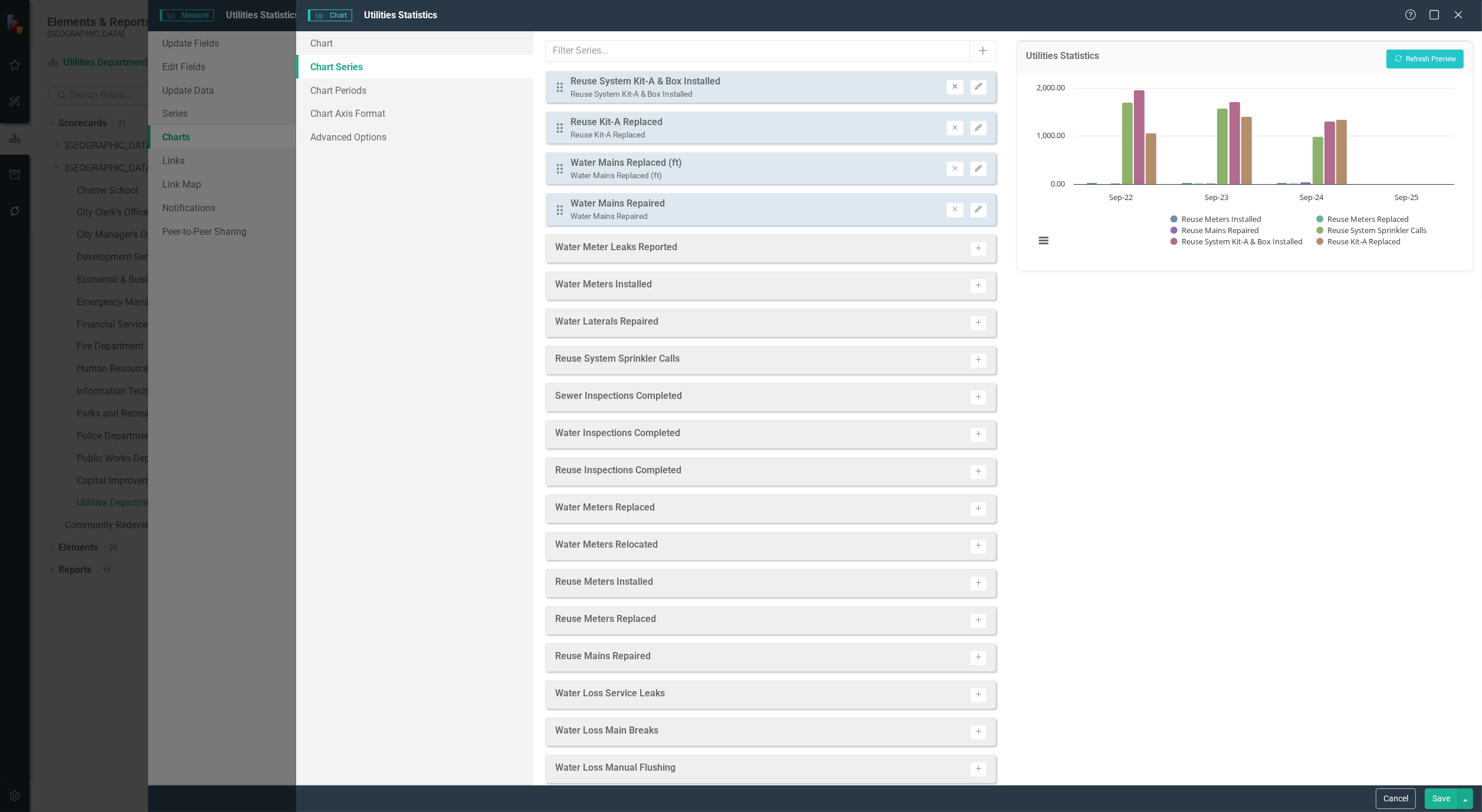
click at [951, 87] on icon "Remove" at bounding box center [955, 87] width 9 height 7
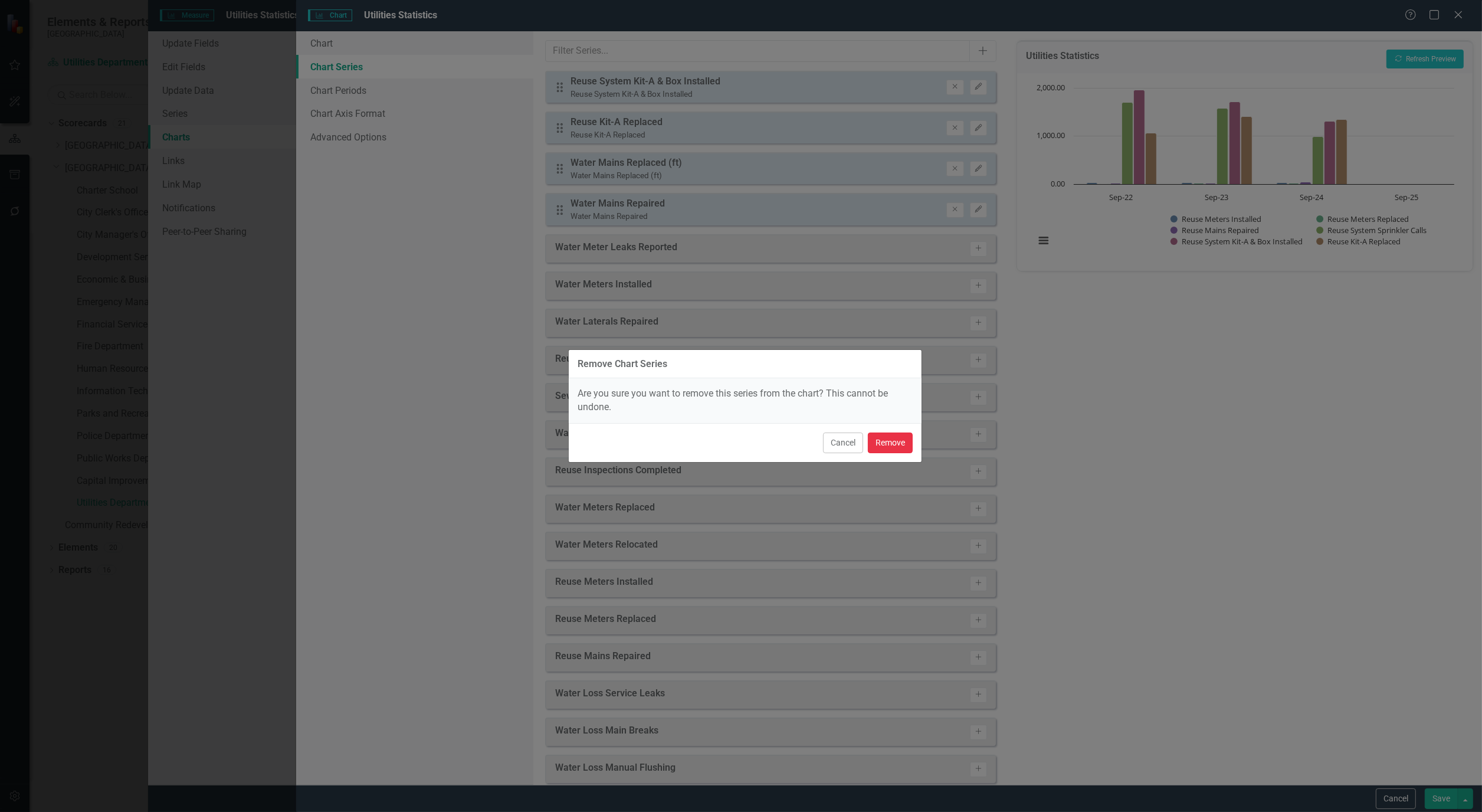
click at [895, 445] on button "Remove" at bounding box center [890, 443] width 45 height 21
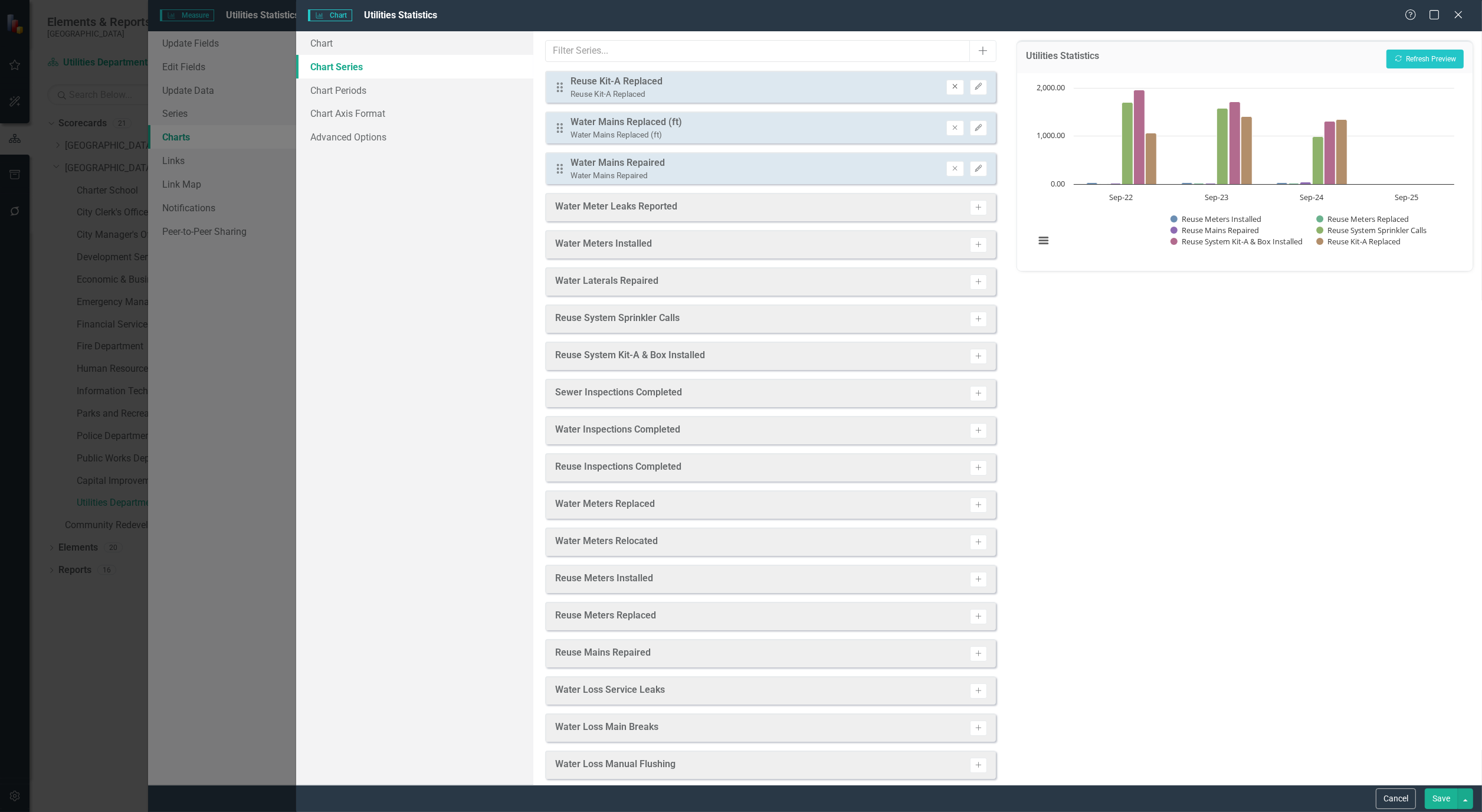
click at [951, 85] on icon "Remove" at bounding box center [955, 87] width 9 height 7
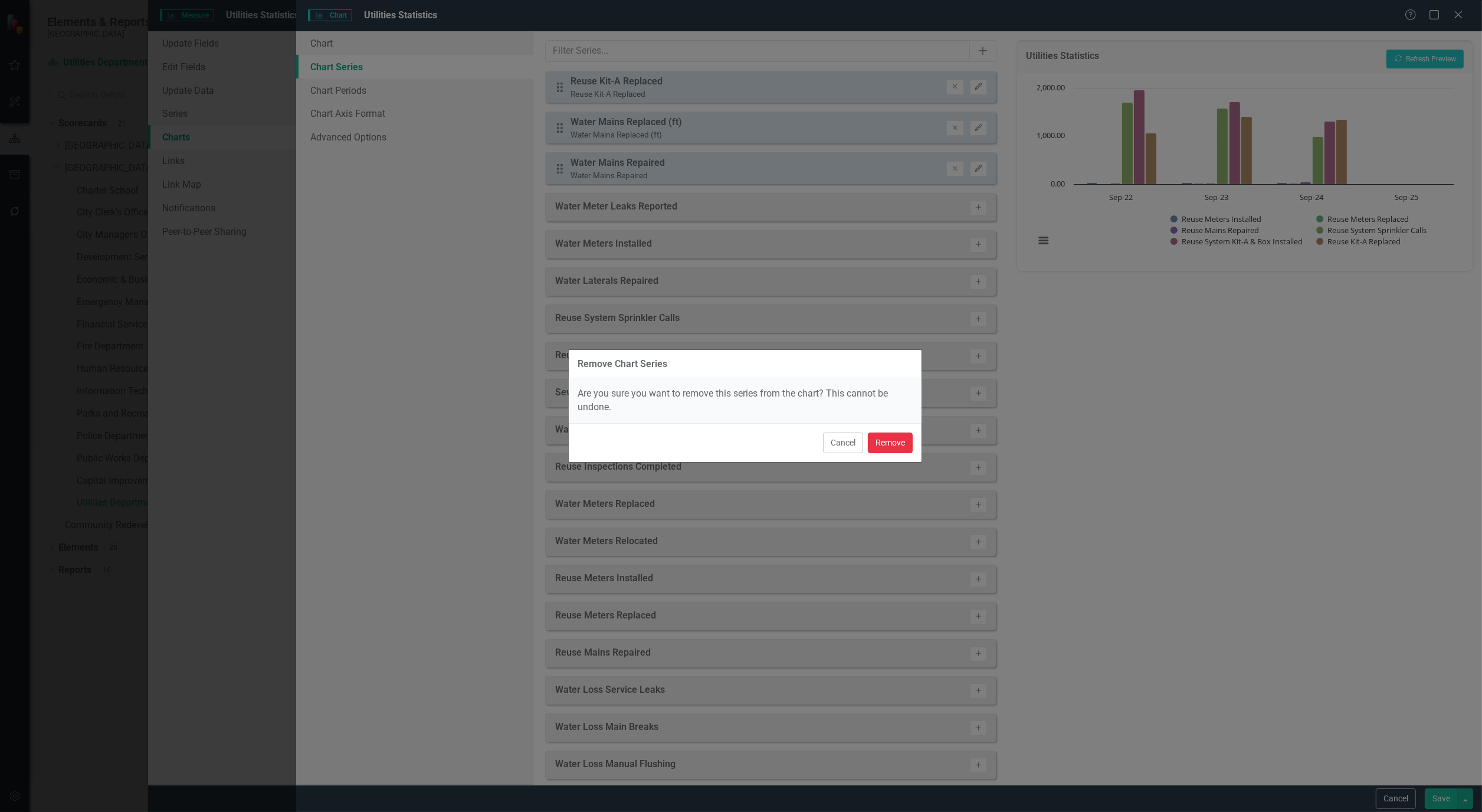
click at [888, 440] on button "Remove" at bounding box center [890, 443] width 45 height 21
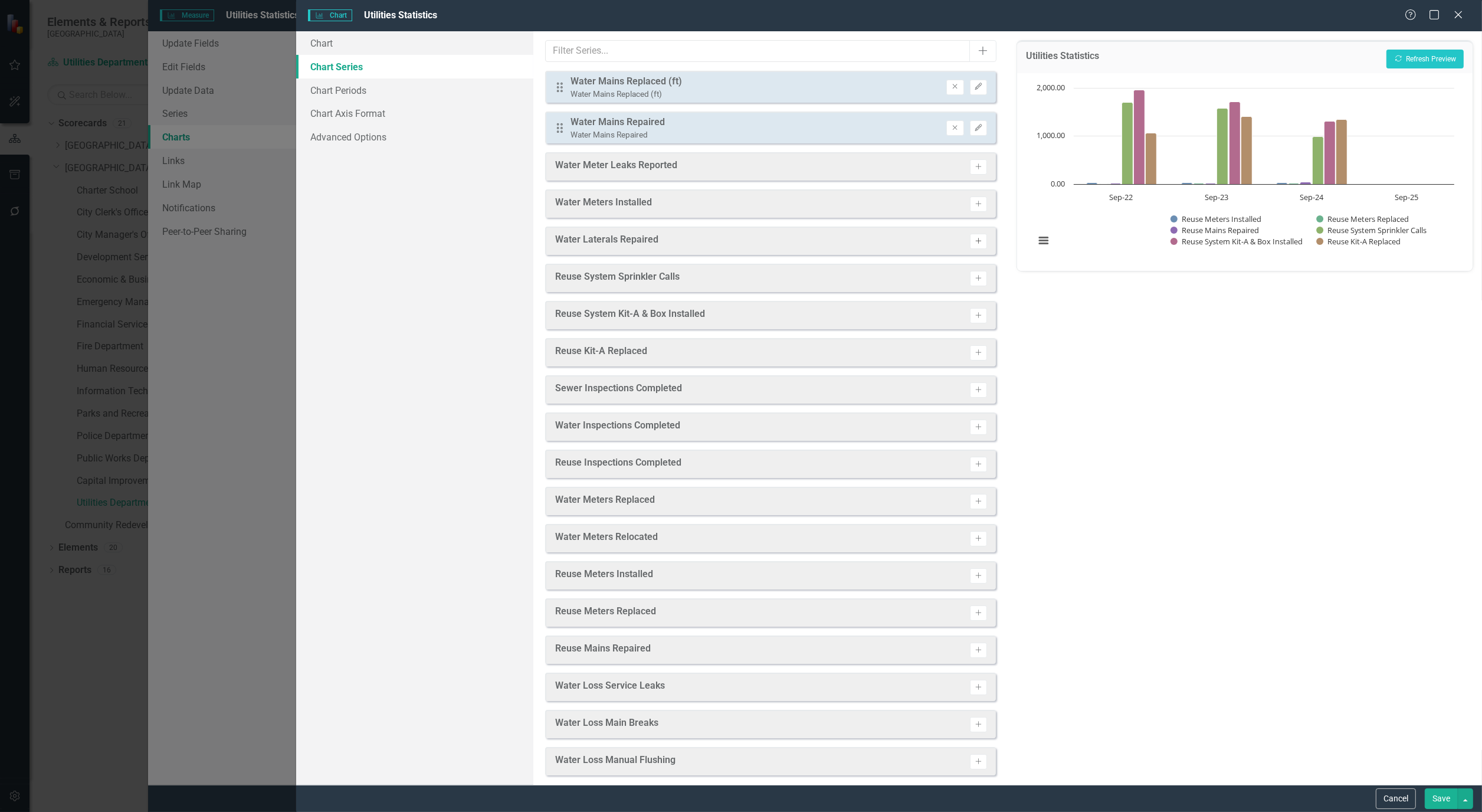
click at [975, 242] on button "Activate" at bounding box center [978, 241] width 17 height 15
click at [1455, 803] on button "Save" at bounding box center [1442, 798] width 33 height 21
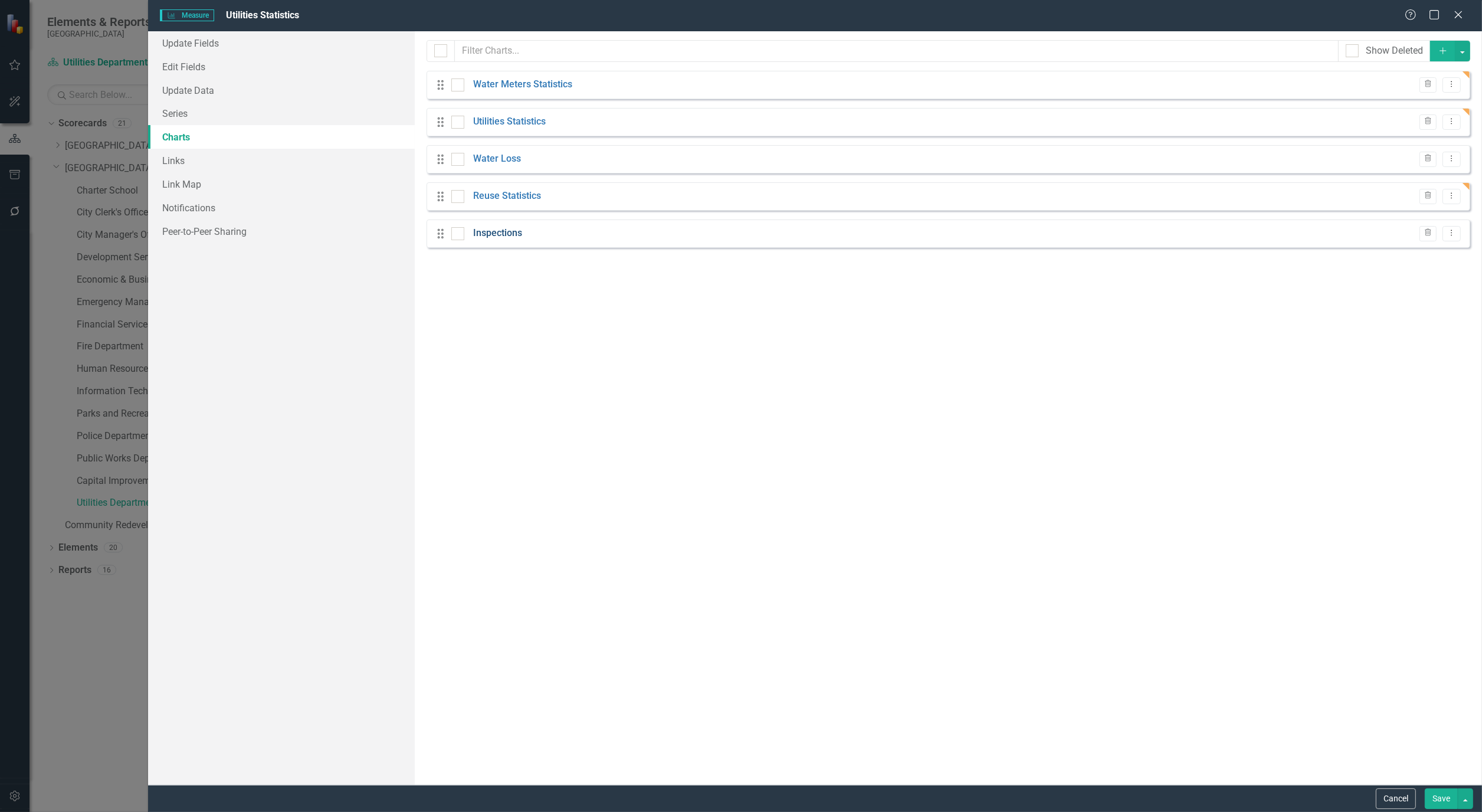
click at [498, 233] on link "Inspections" at bounding box center [497, 233] width 49 height 14
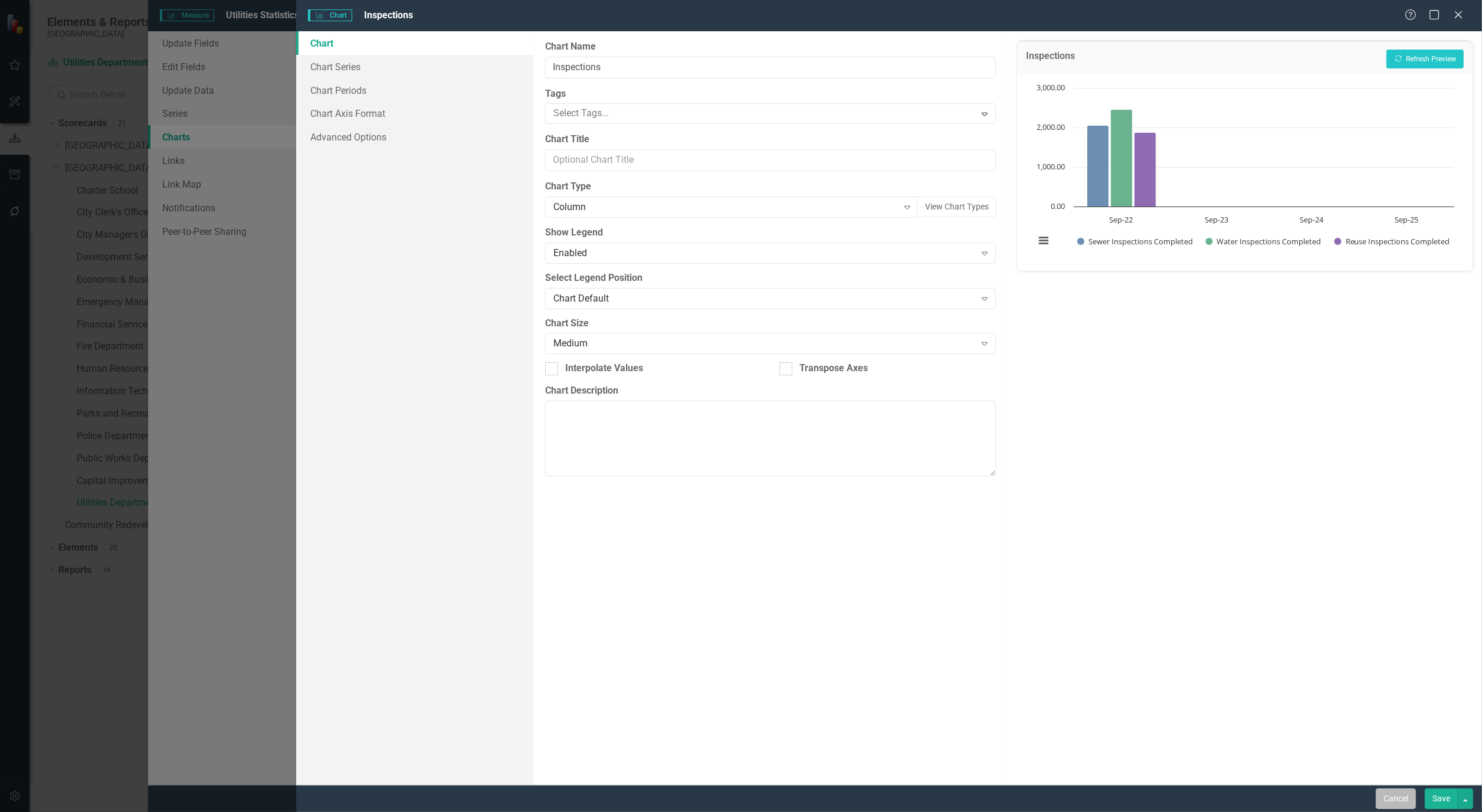
click at [1388, 806] on button "Cancel" at bounding box center [1396, 798] width 40 height 21
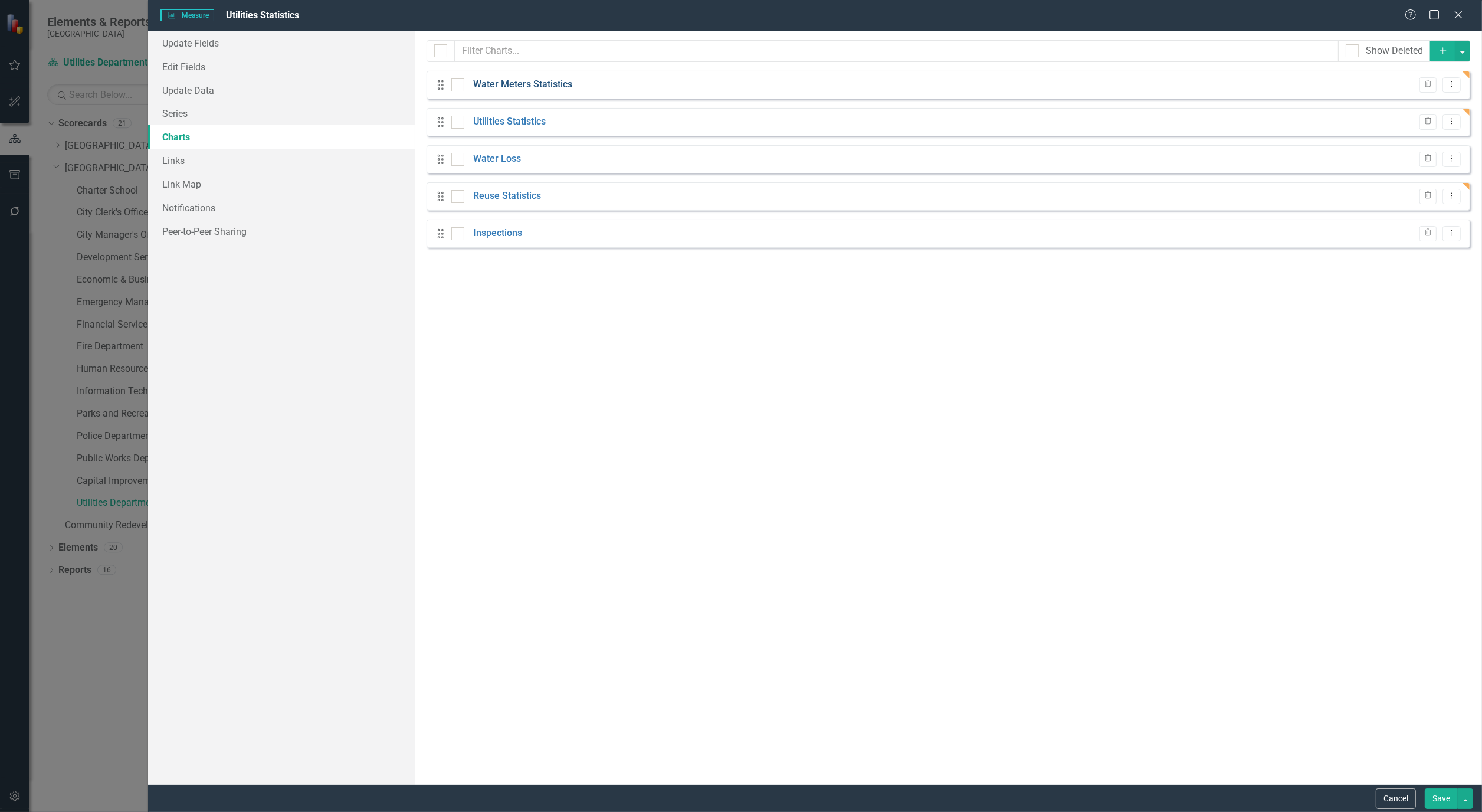
click at [534, 87] on link "Water Meters Statistics" at bounding box center [522, 84] width 99 height 14
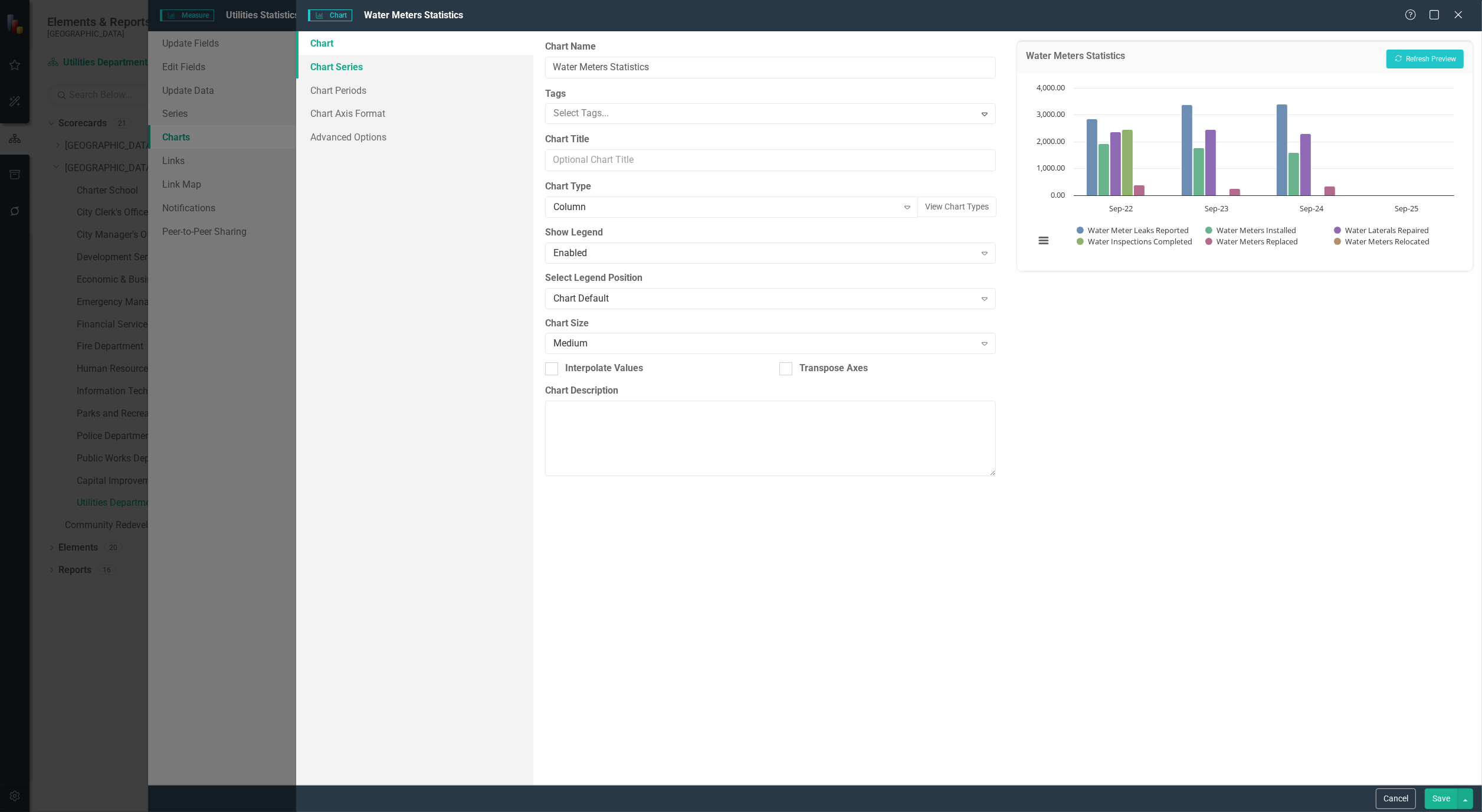
click at [338, 60] on link "Chart Series" at bounding box center [415, 66] width 237 height 23
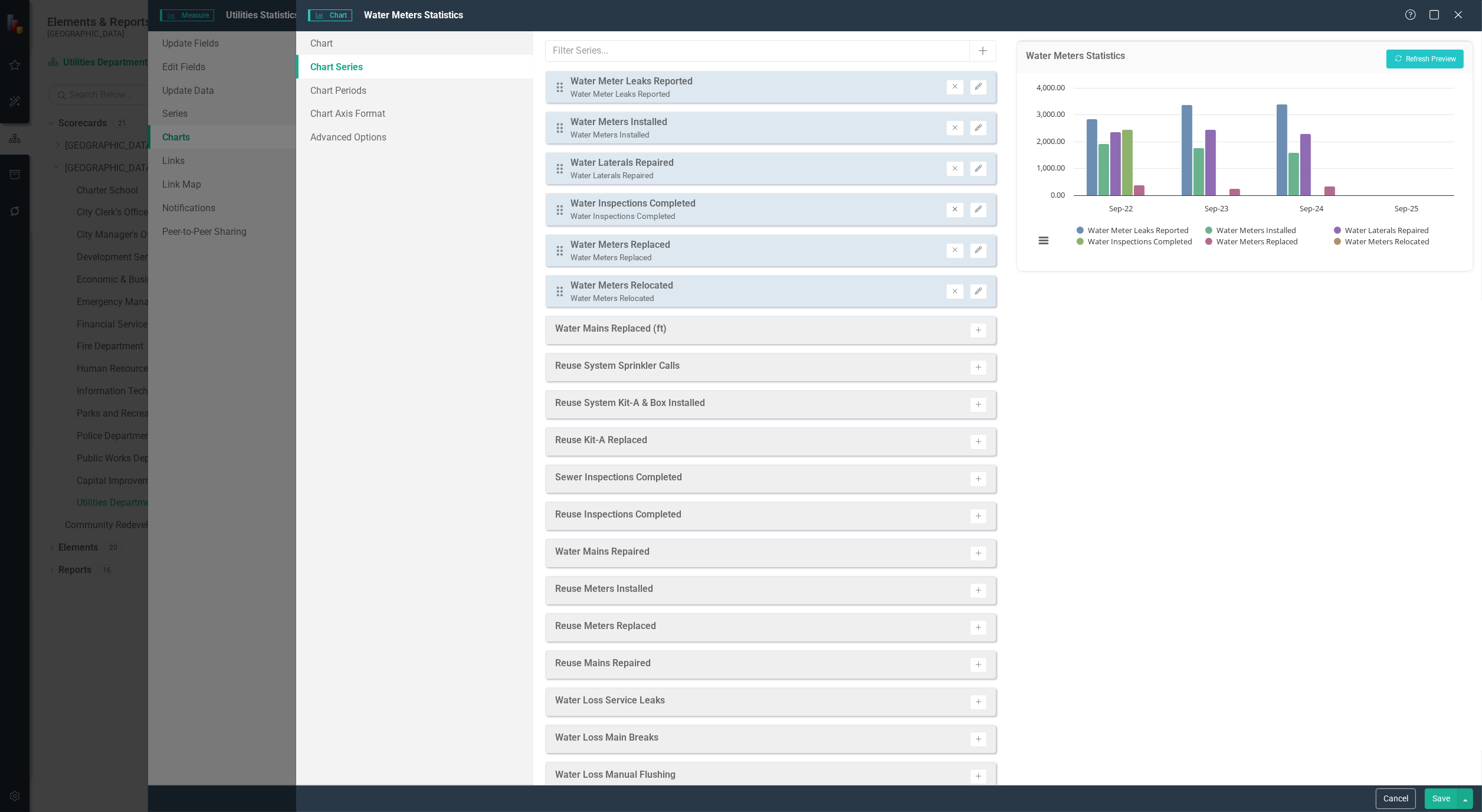
click at [951, 206] on icon "Remove" at bounding box center [955, 209] width 9 height 7
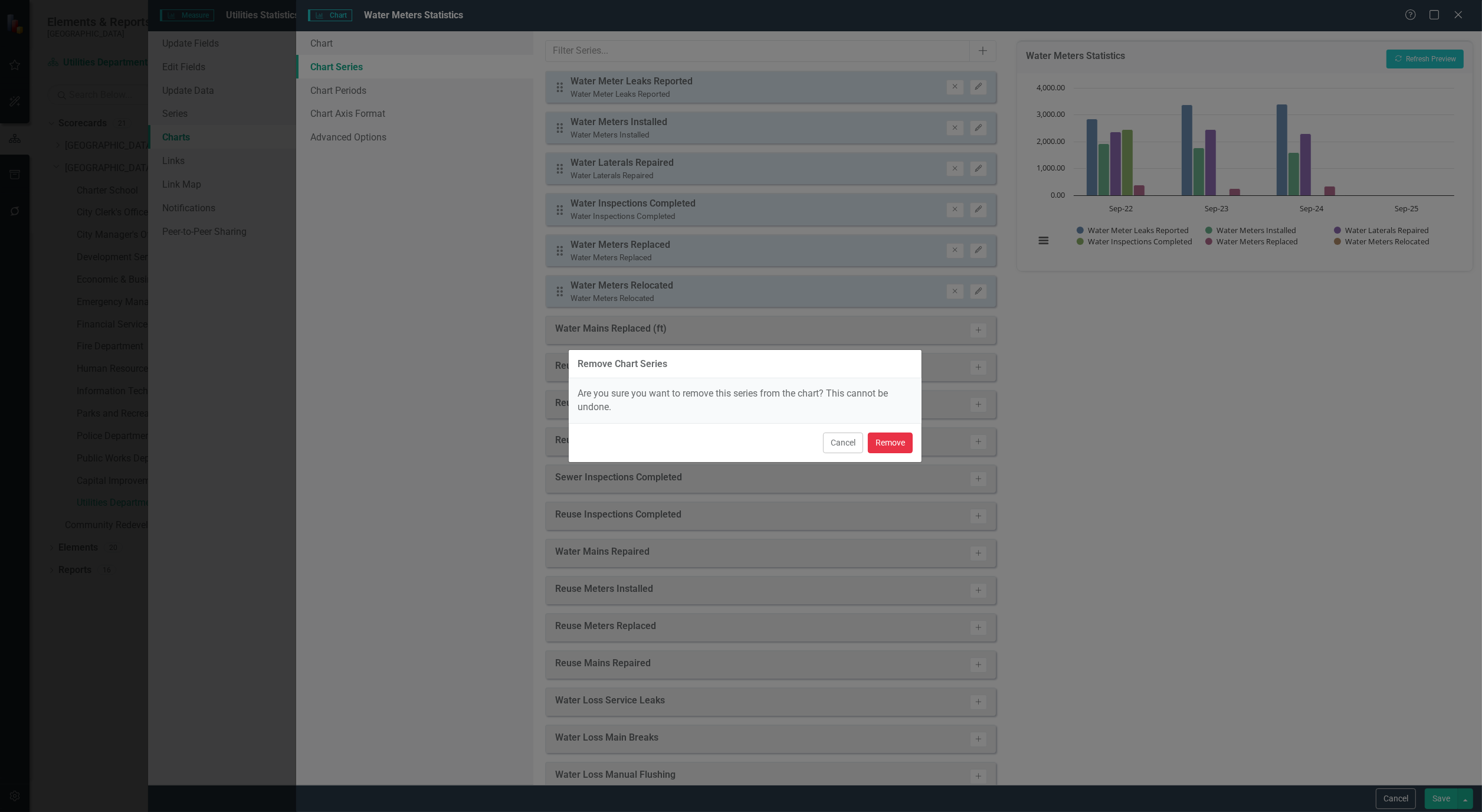
click at [889, 440] on button "Remove" at bounding box center [890, 443] width 45 height 21
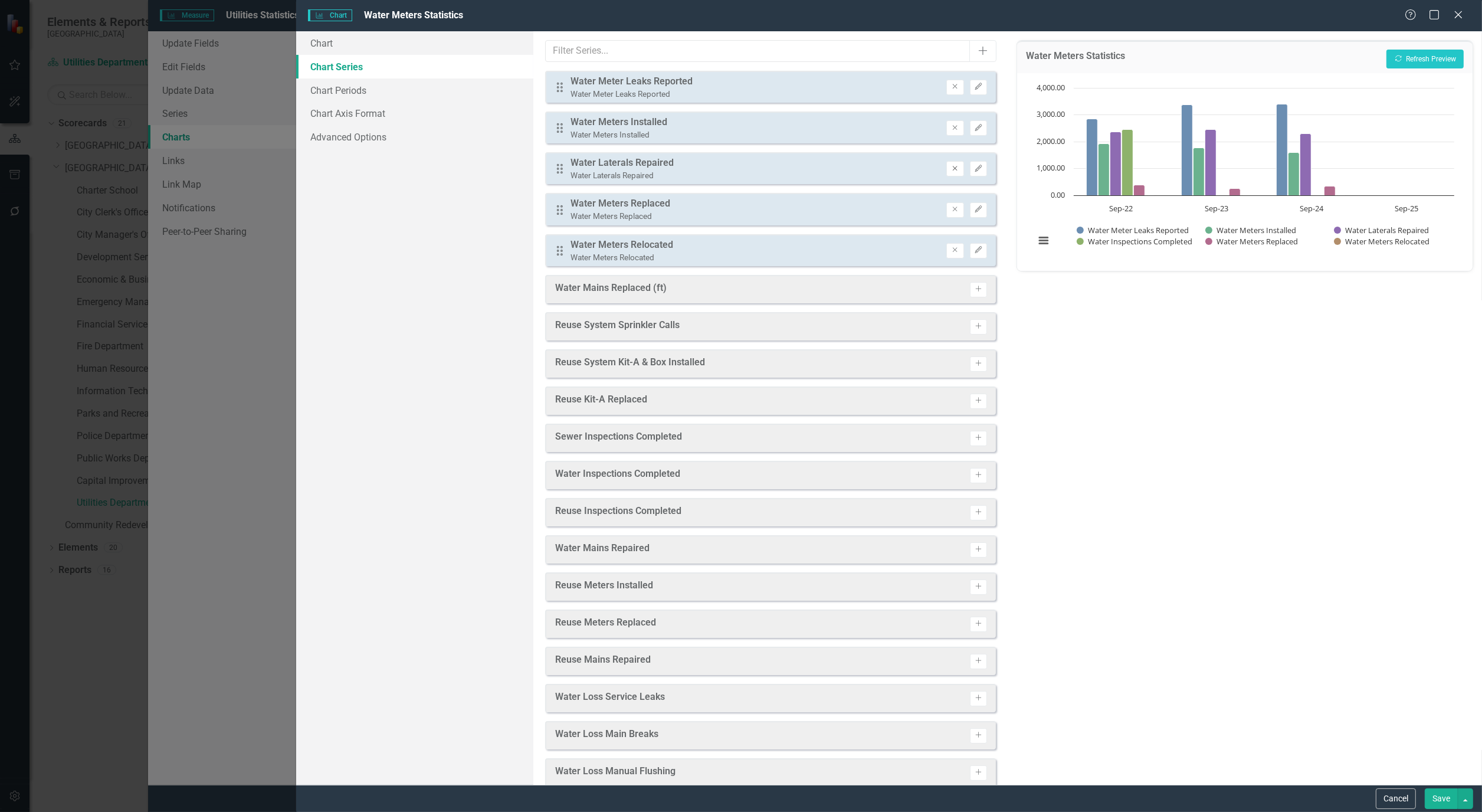
click at [951, 166] on icon "Remove" at bounding box center [955, 168] width 9 height 7
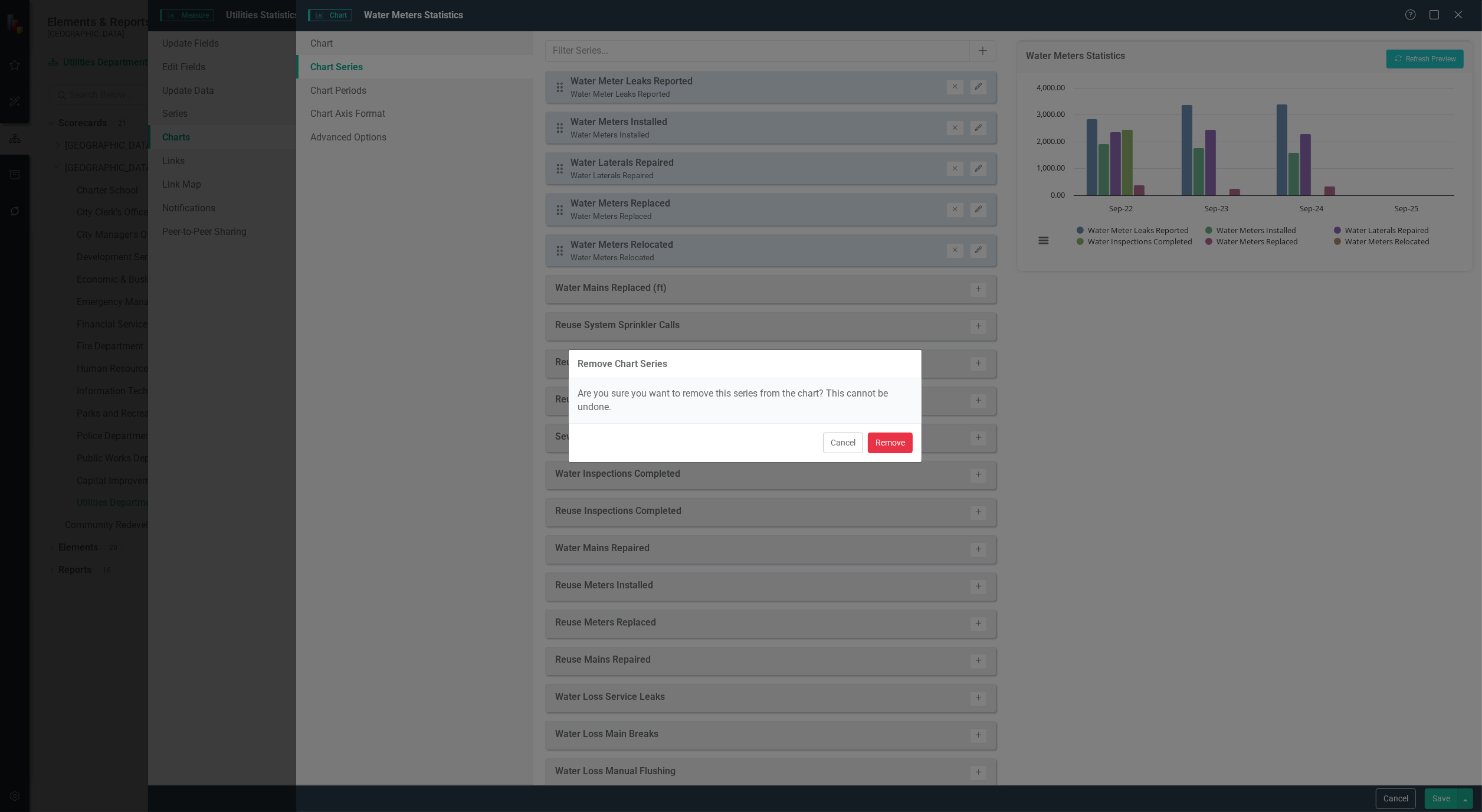
click at [900, 447] on button "Remove" at bounding box center [890, 443] width 45 height 21
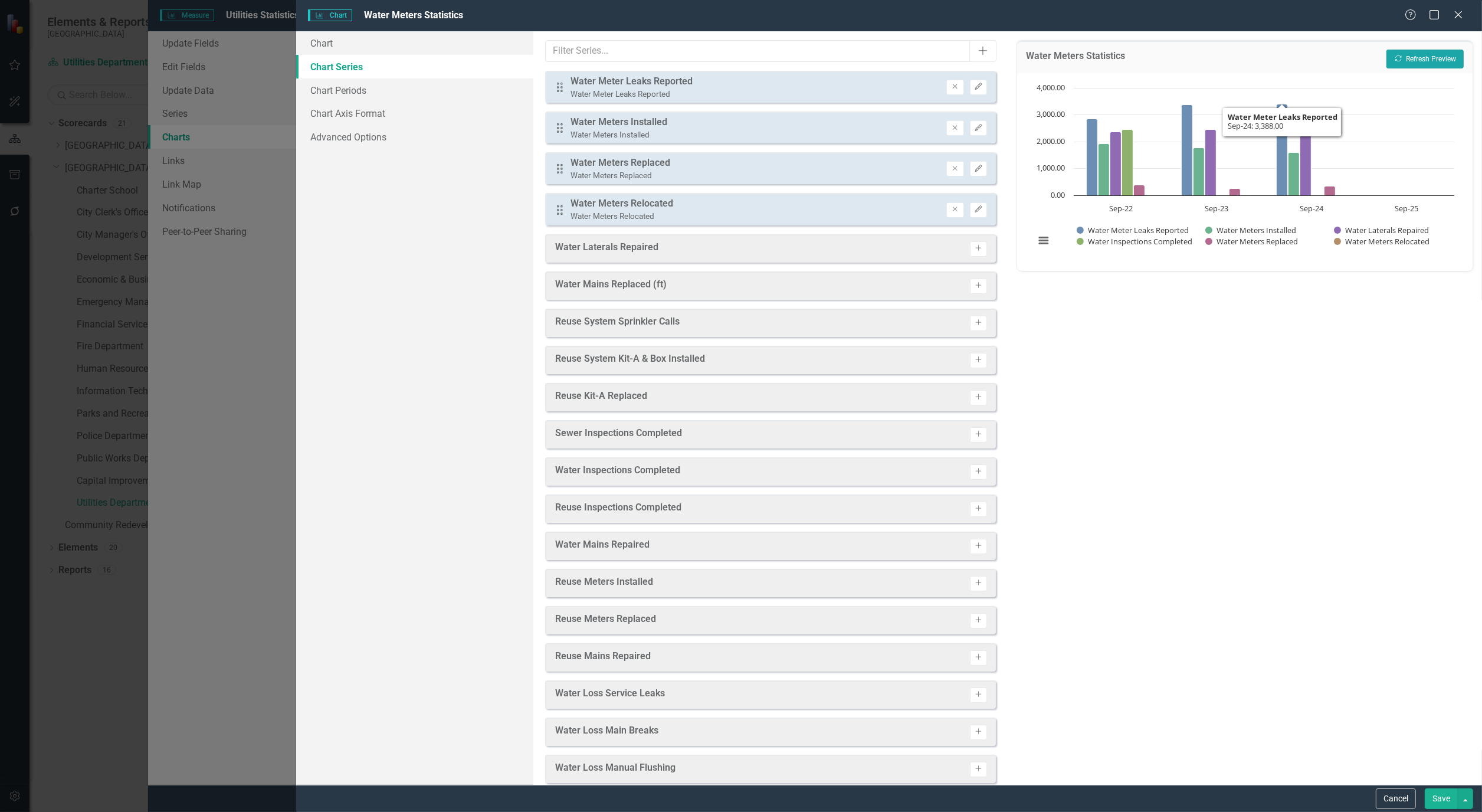
click at [1433, 55] on button "Recalculate Refresh Preview" at bounding box center [1425, 58] width 77 height 19
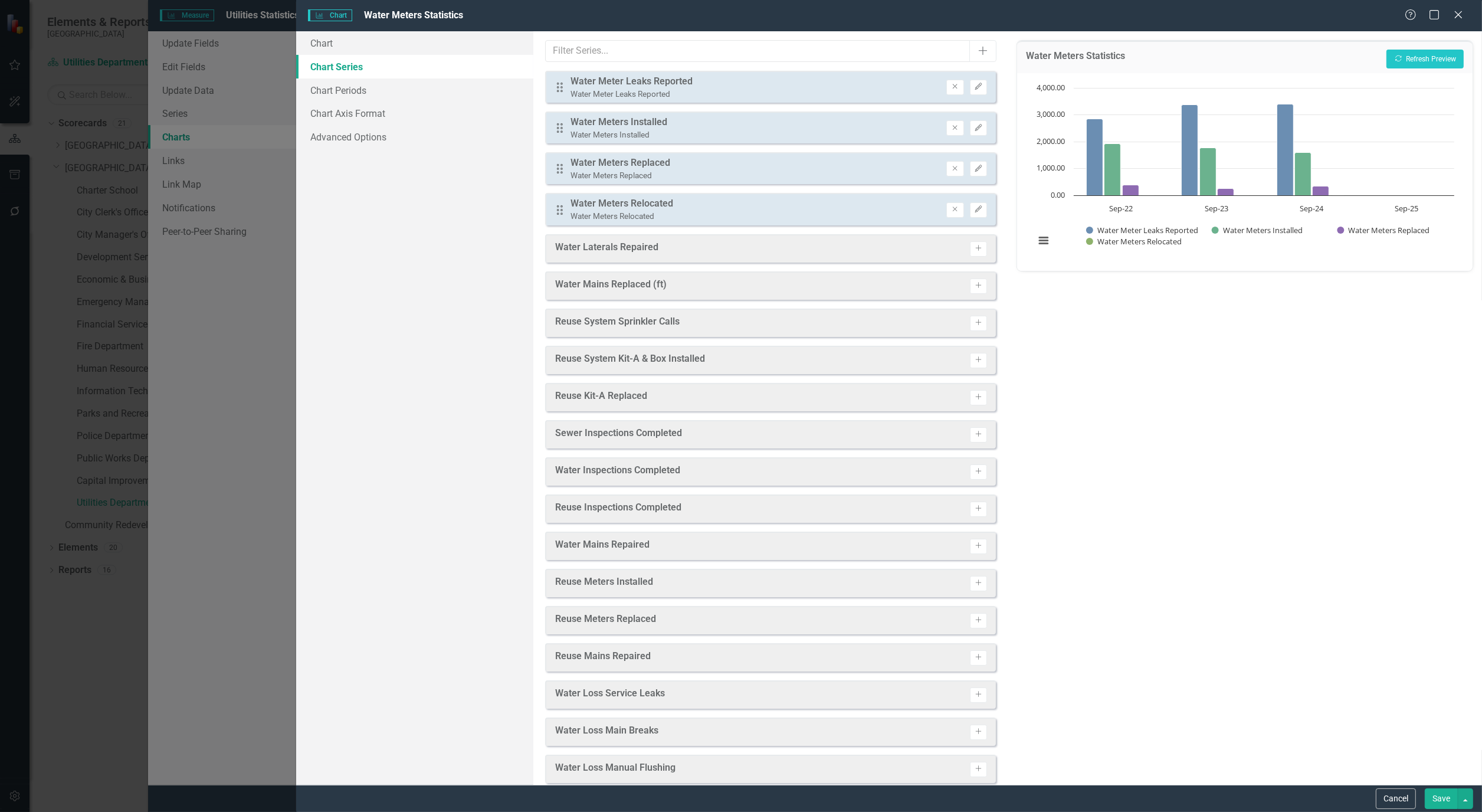
click at [1447, 791] on button "Save" at bounding box center [1442, 798] width 33 height 21
click at [502, 118] on link "Utilities Statistics" at bounding box center [509, 121] width 73 height 14
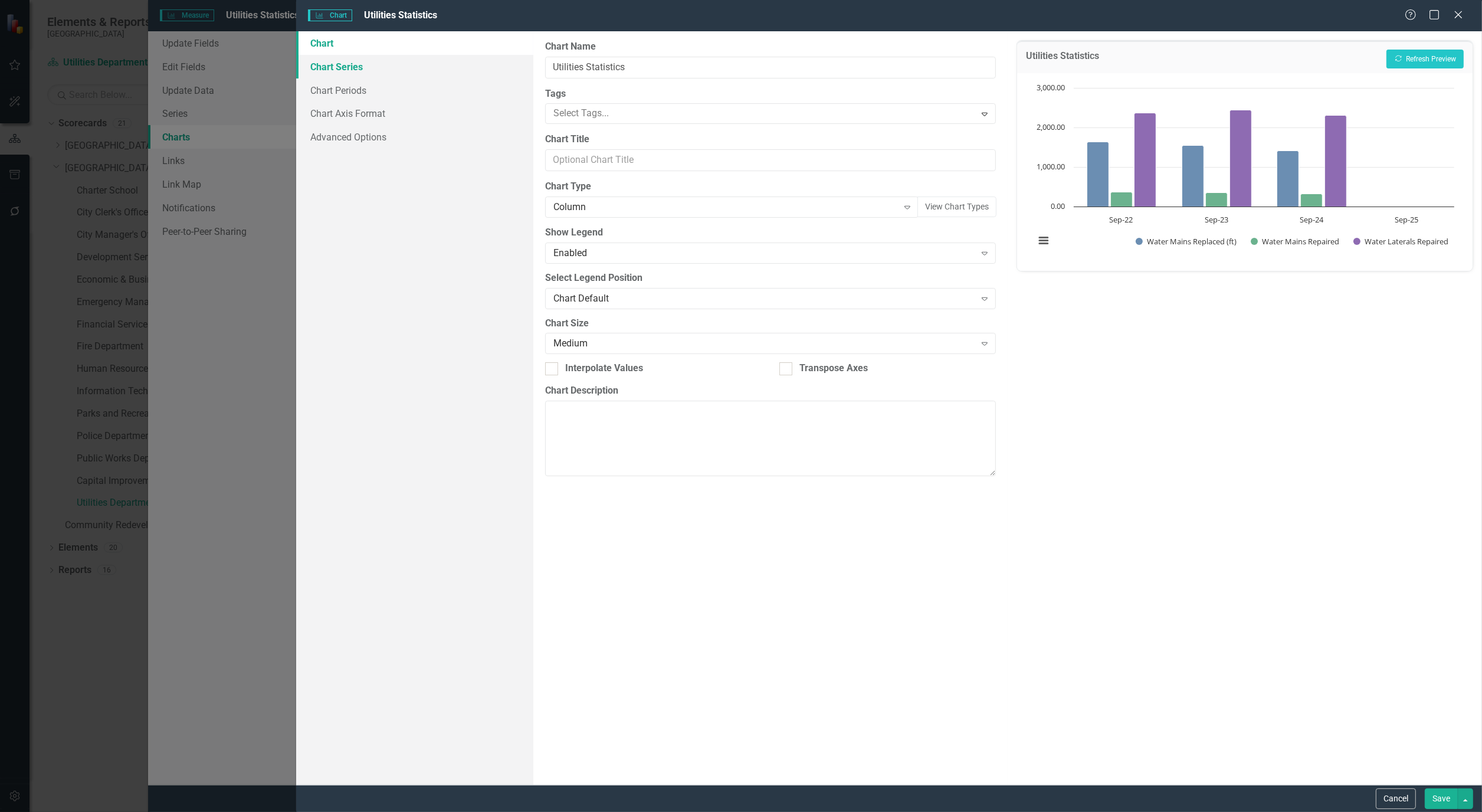
click at [352, 68] on link "Chart Series" at bounding box center [415, 66] width 237 height 23
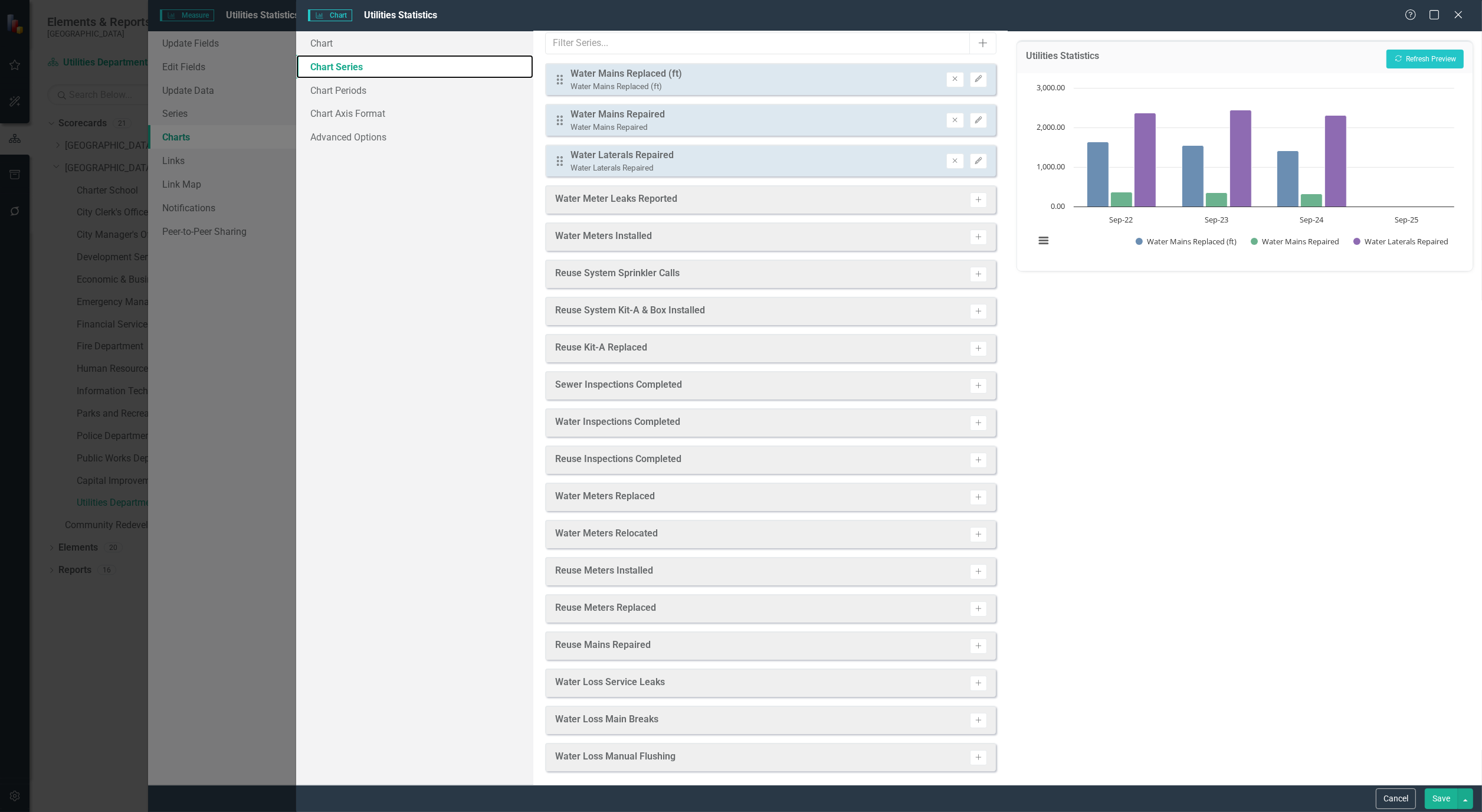
scroll to position [10, 0]
click at [975, 640] on button "Activate" at bounding box center [978, 644] width 17 height 15
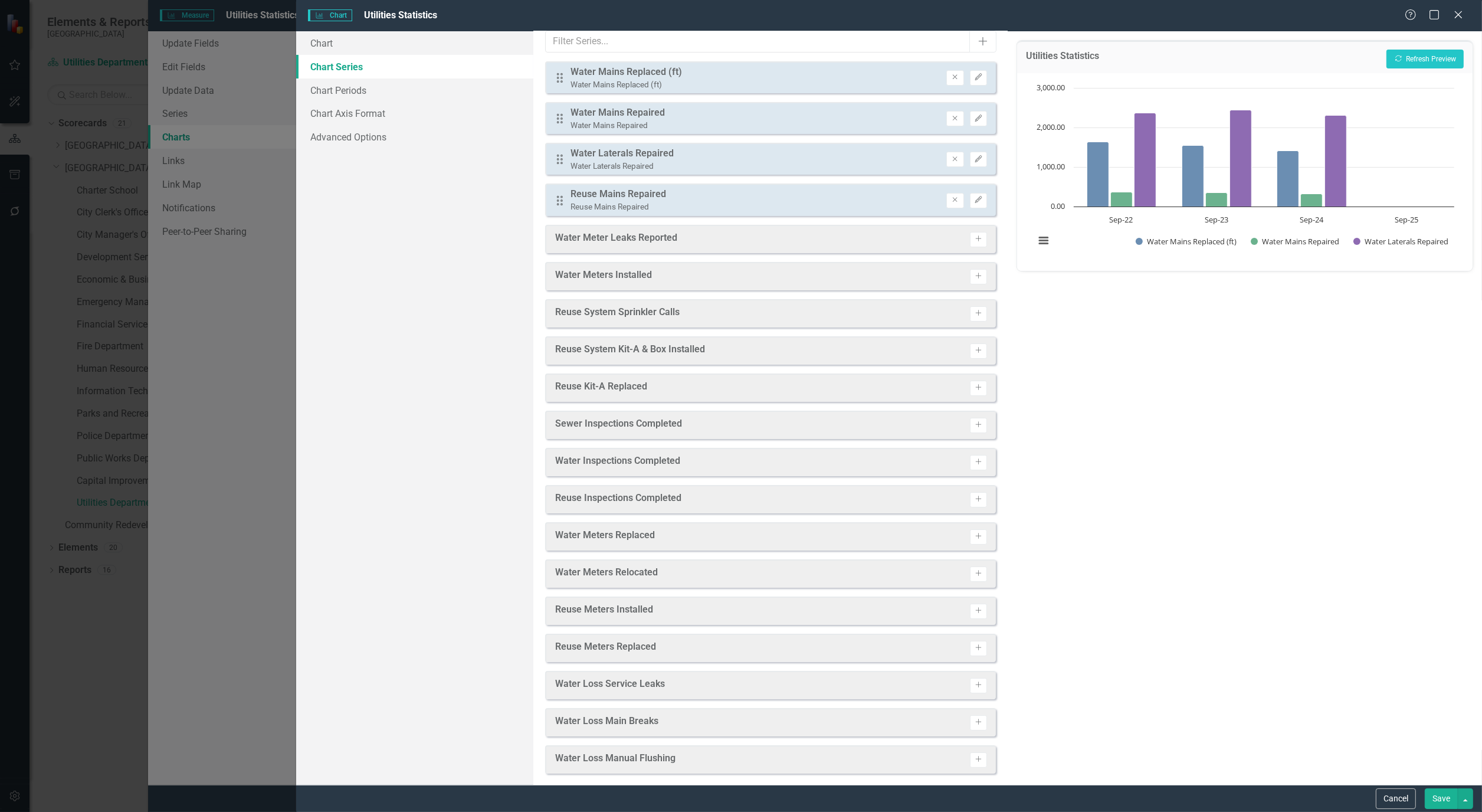
click at [1450, 802] on button "Save" at bounding box center [1442, 798] width 33 height 21
